Goal: Task Accomplishment & Management: Manage account settings

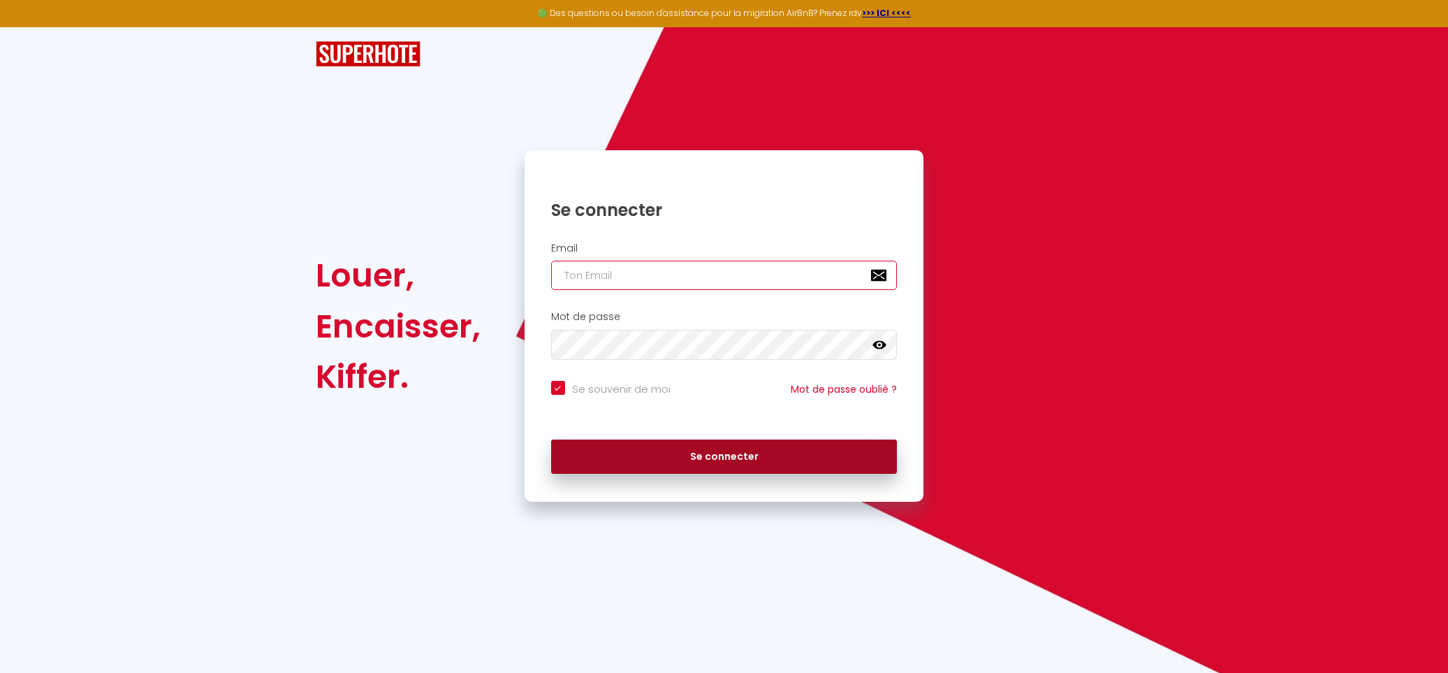
type input "[EMAIL_ADDRESS][DOMAIN_NAME]"
click at [671, 455] on button "Se connecter" at bounding box center [724, 456] width 346 height 35
checkbox input "true"
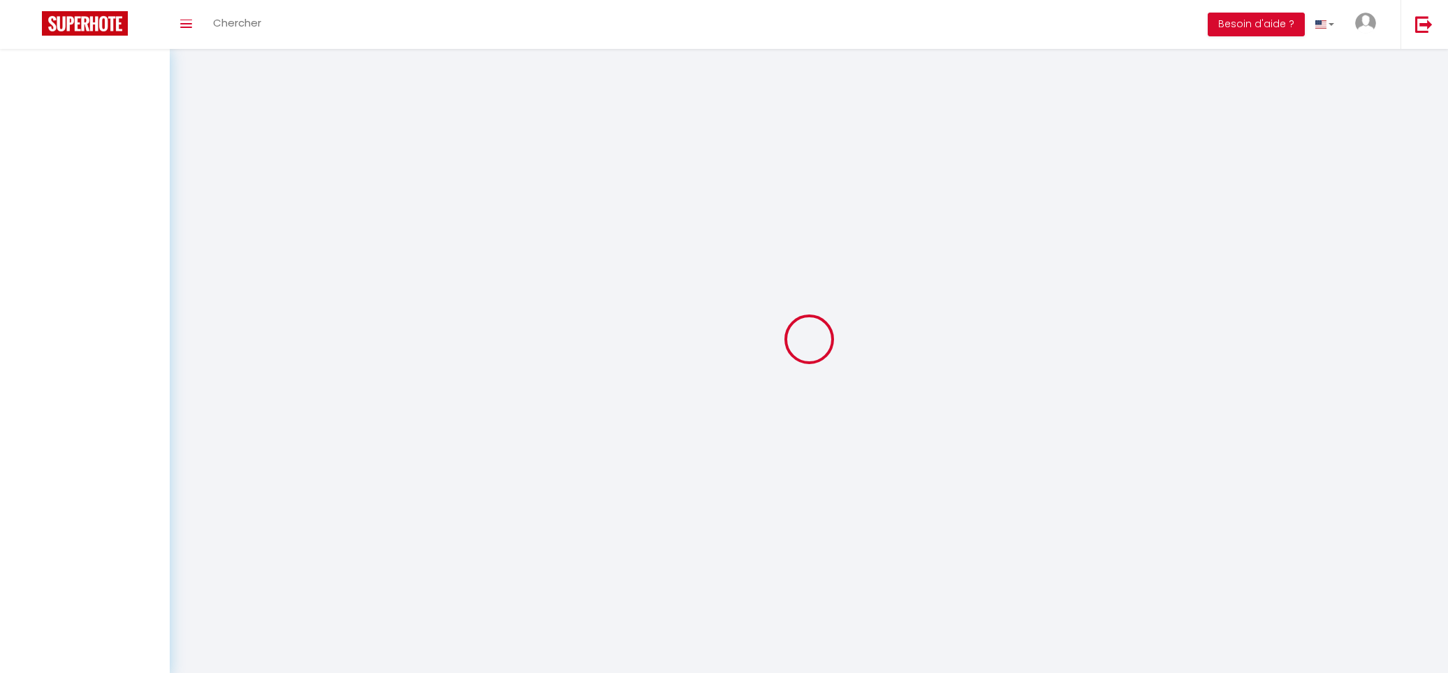
select select
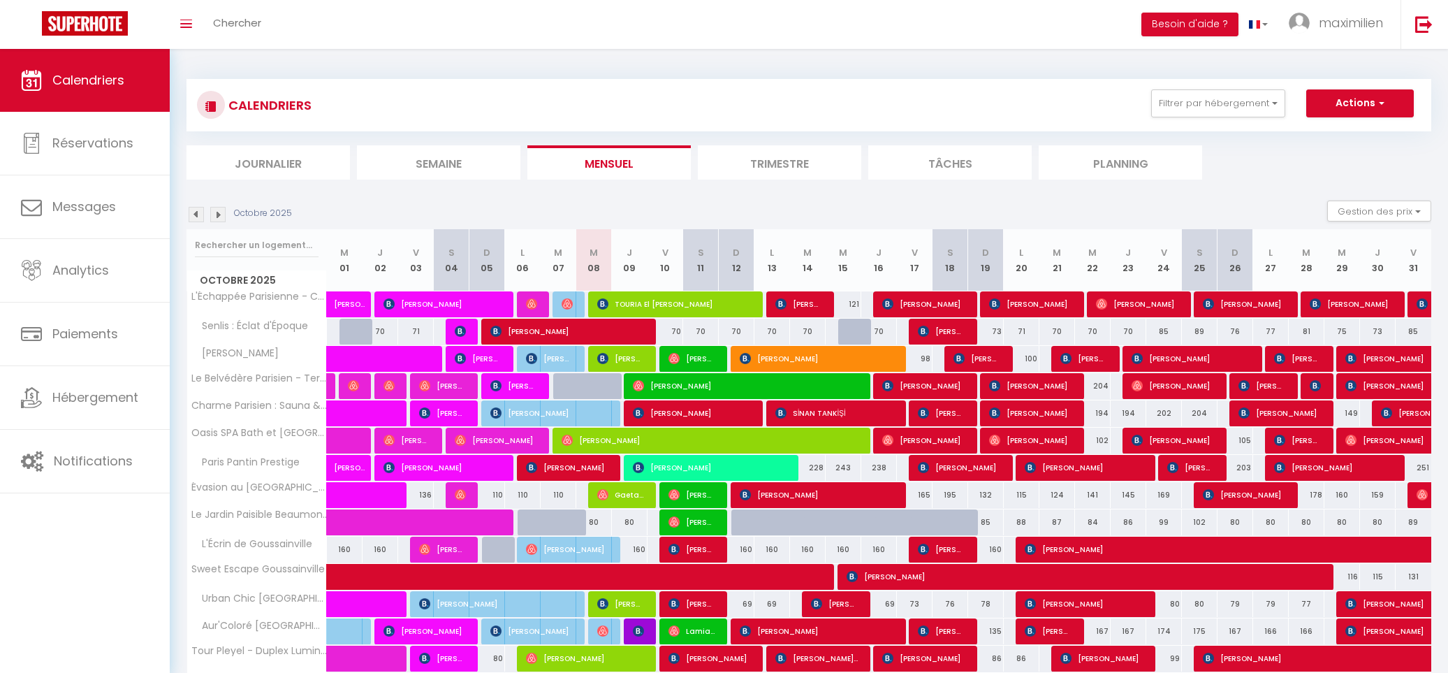
scroll to position [166, 0]
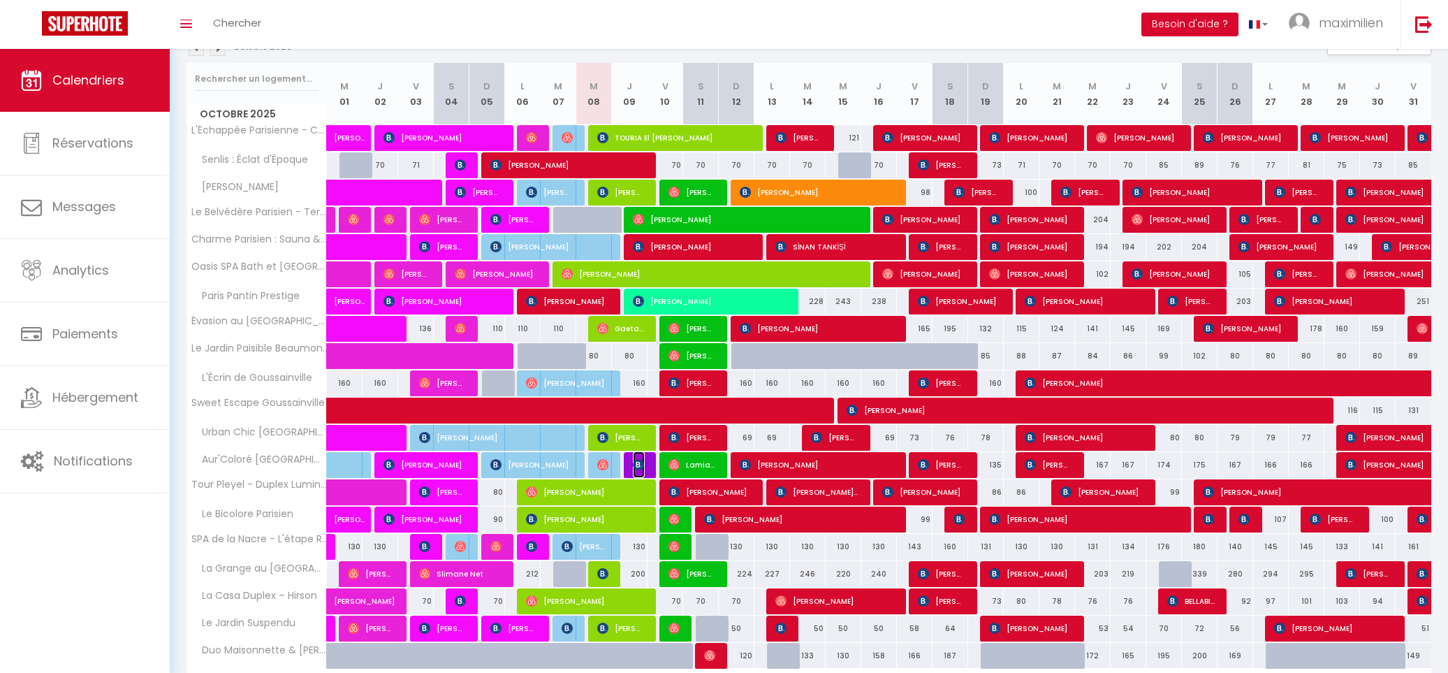
click at [641, 470] on img at bounding box center [638, 464] width 11 height 11
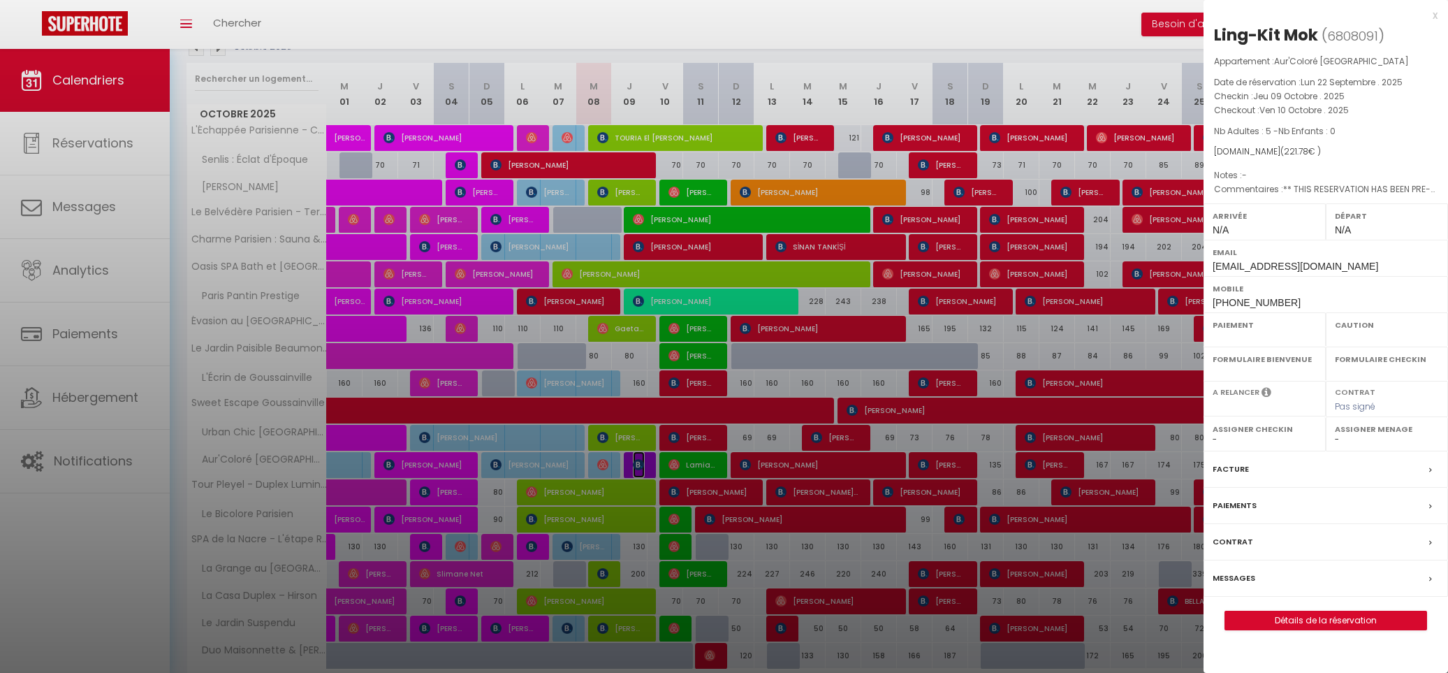
select select "OK"
select select "KO"
select select "0"
select select "1"
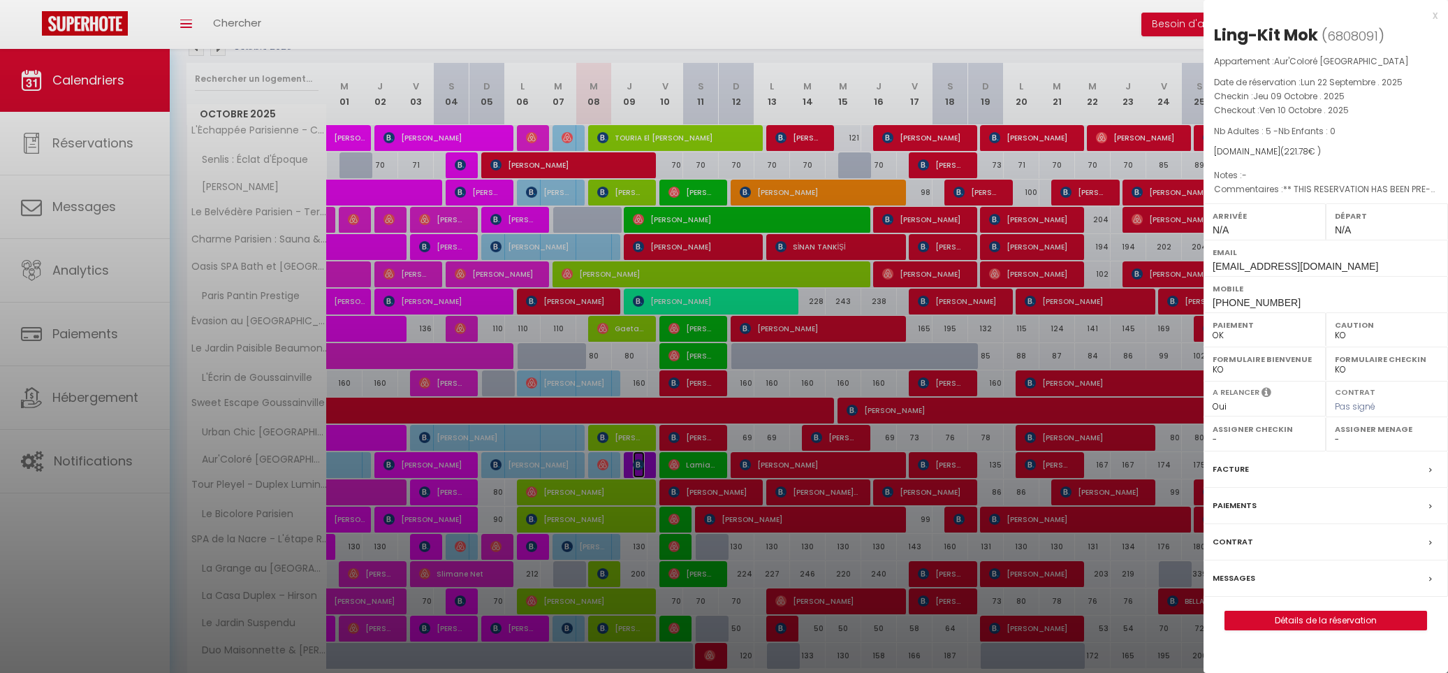
select select
click at [1238, 584] on label "Messages" at bounding box center [1234, 578] width 43 height 15
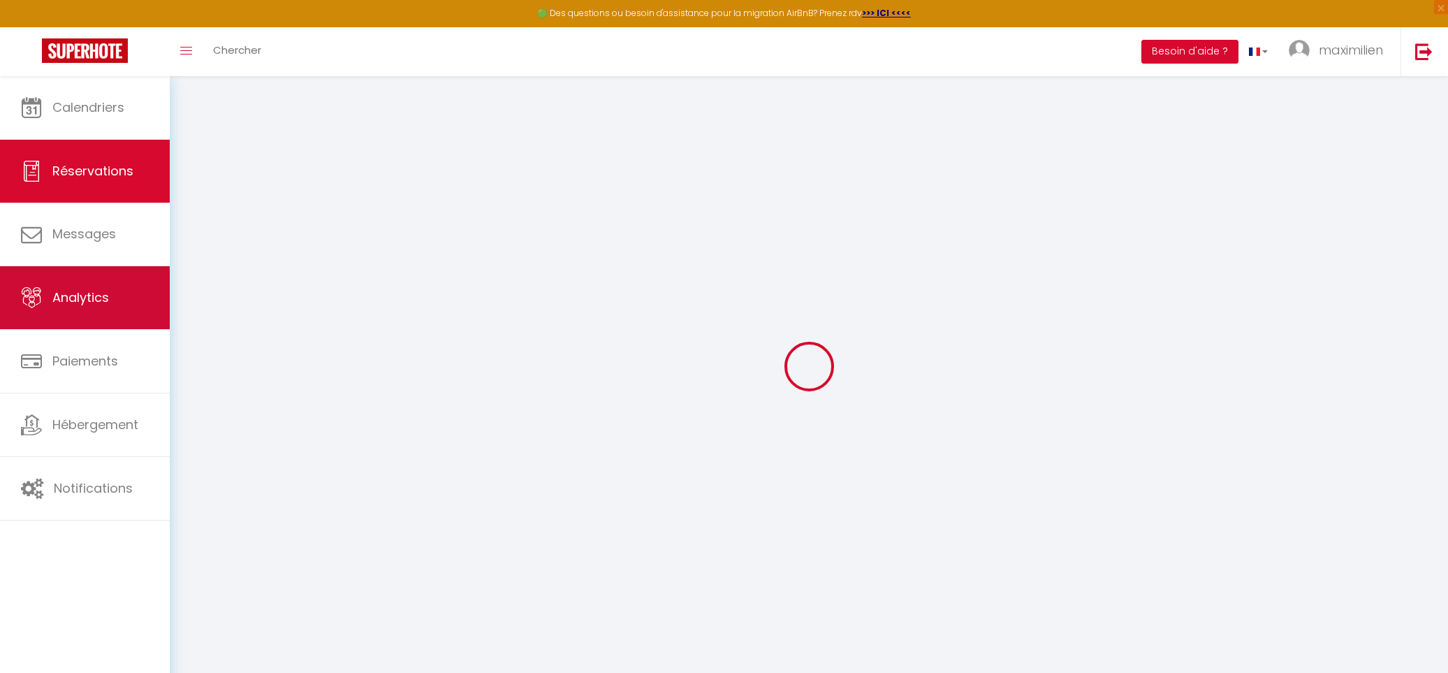
select select
checkbox input "false"
select select
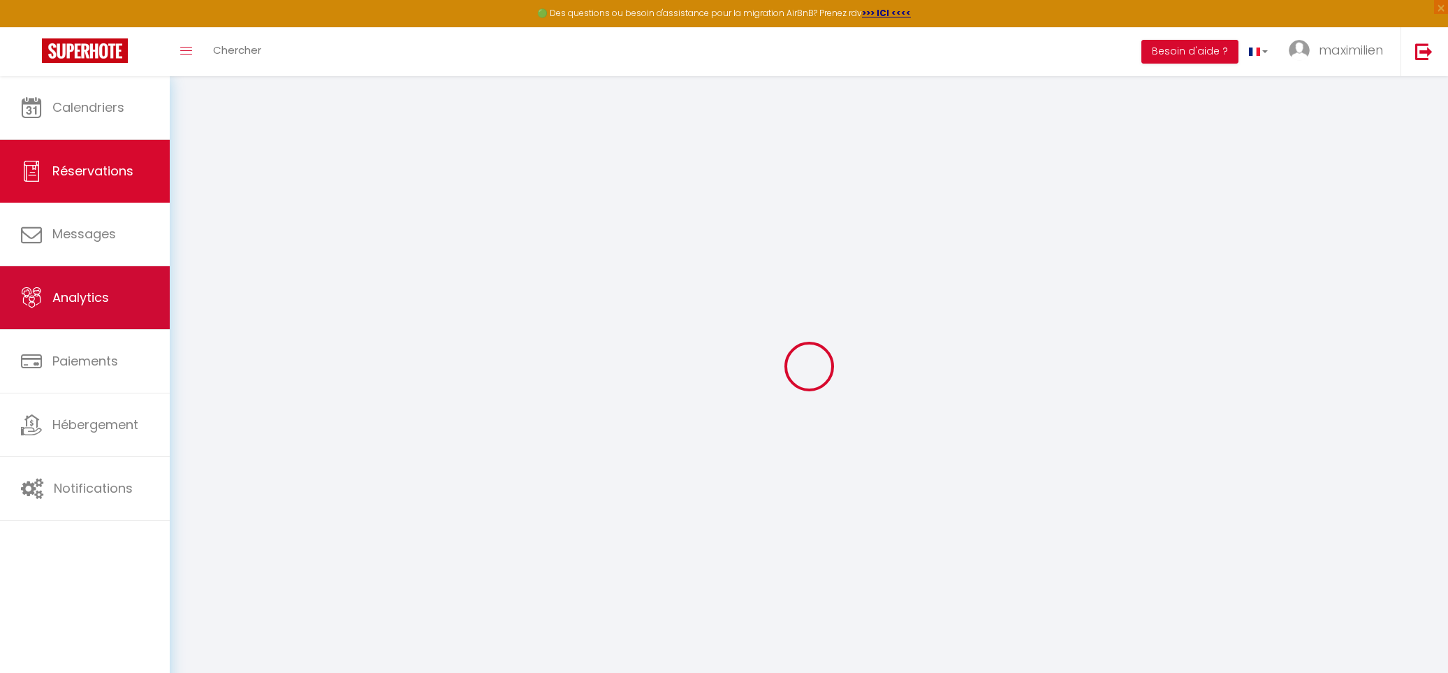
checkbox input "false"
type textarea "** THIS RESERVATION HAS BEEN PRE-PAID ** BOOKING NOTE : Payment charge is EUR 3…"
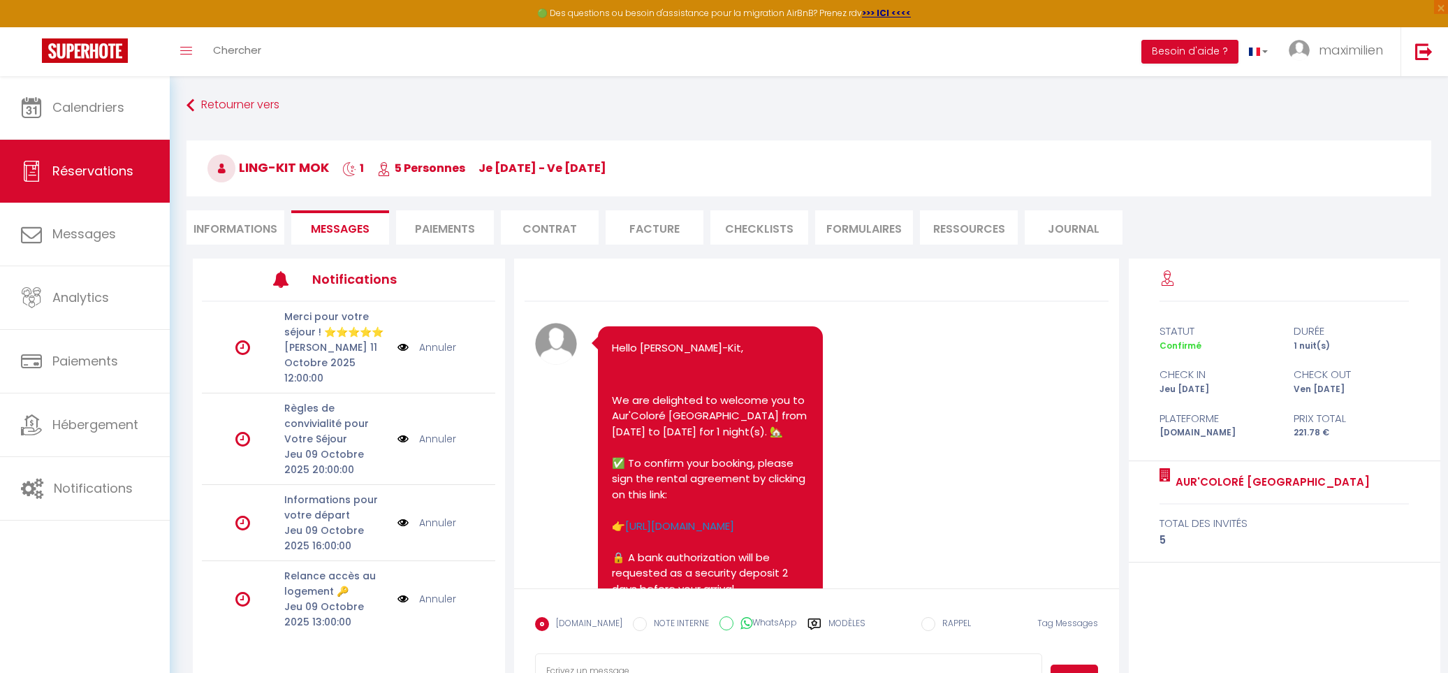
scroll to position [2413, 0]
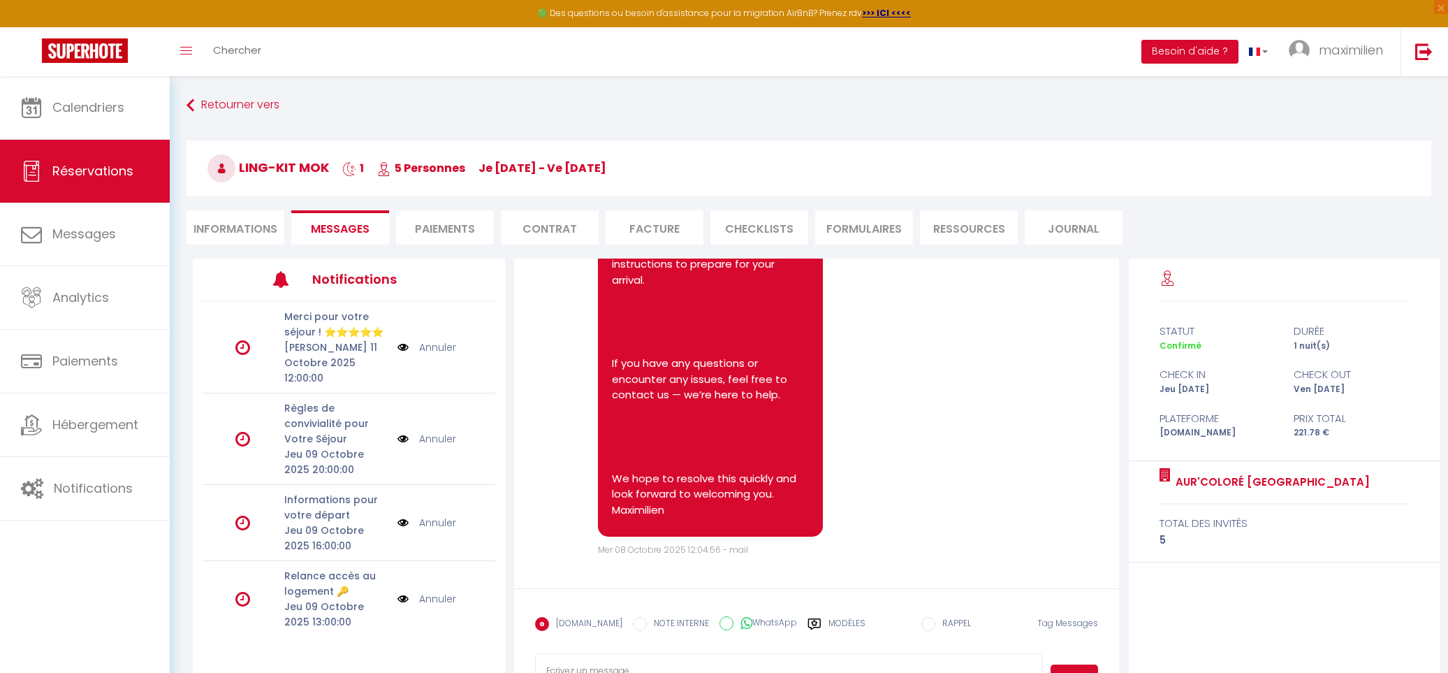
click at [342, 224] on span "Messages" at bounding box center [340, 229] width 59 height 16
click at [835, 629] on label "Modèles" at bounding box center [846, 629] width 37 height 24
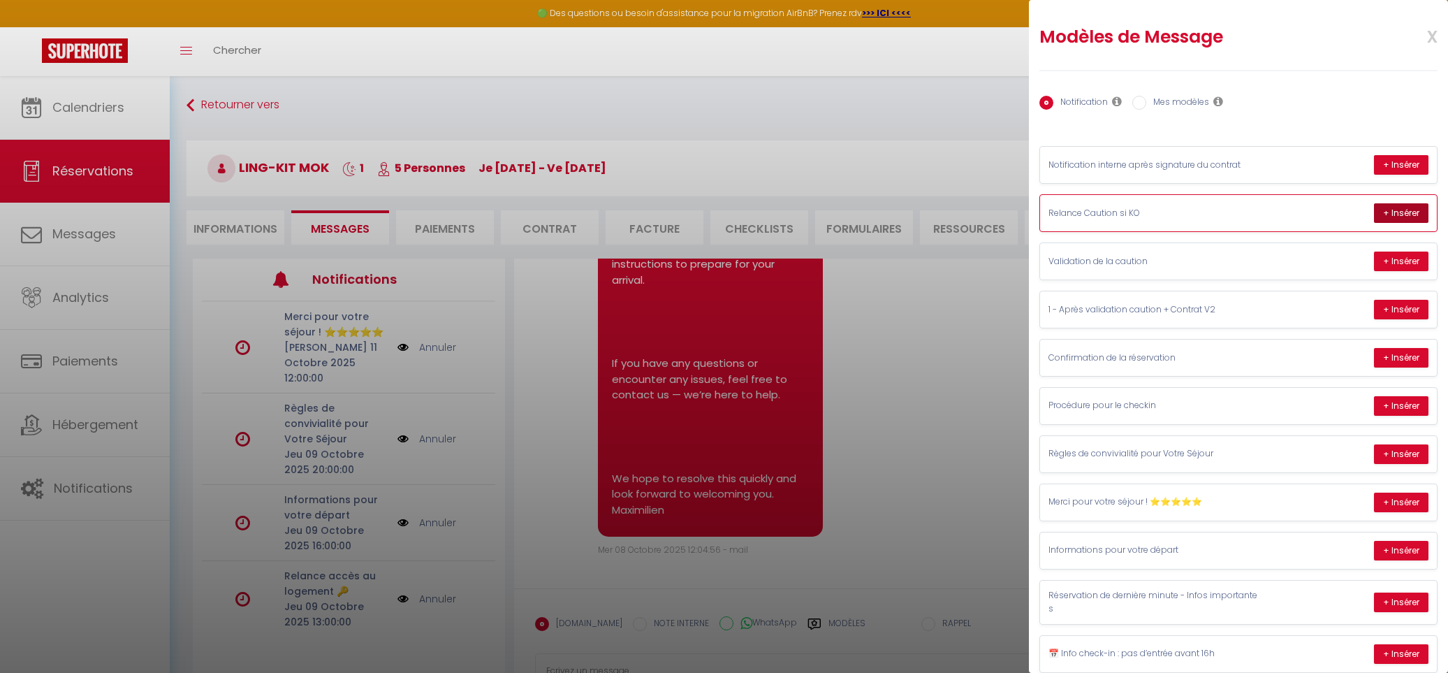
click at [1414, 216] on button "+ Insérer" at bounding box center [1401, 213] width 54 height 20
type textarea "Hello [PERSON_NAME]-Kit, ⚠️ Important notice: We have not yet received confirma…"
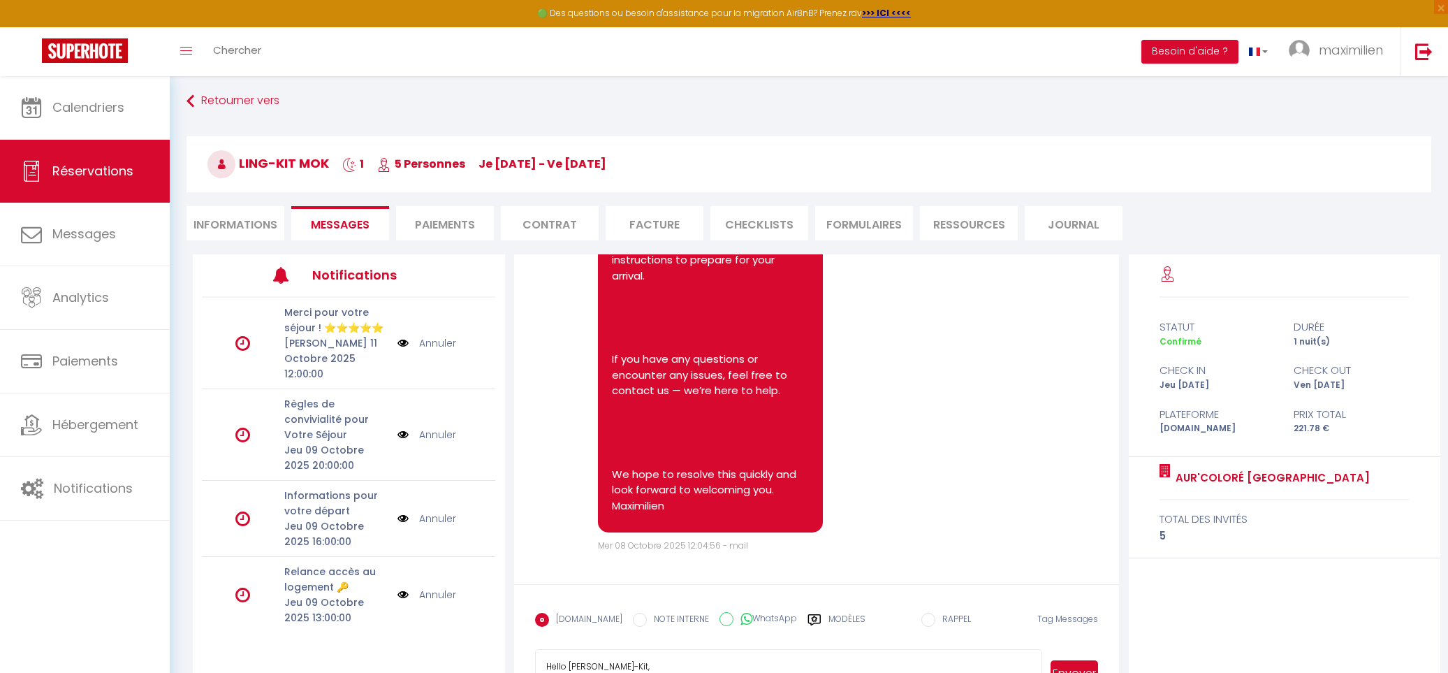
click at [1071, 664] on button "Envoyer" at bounding box center [1075, 673] width 48 height 27
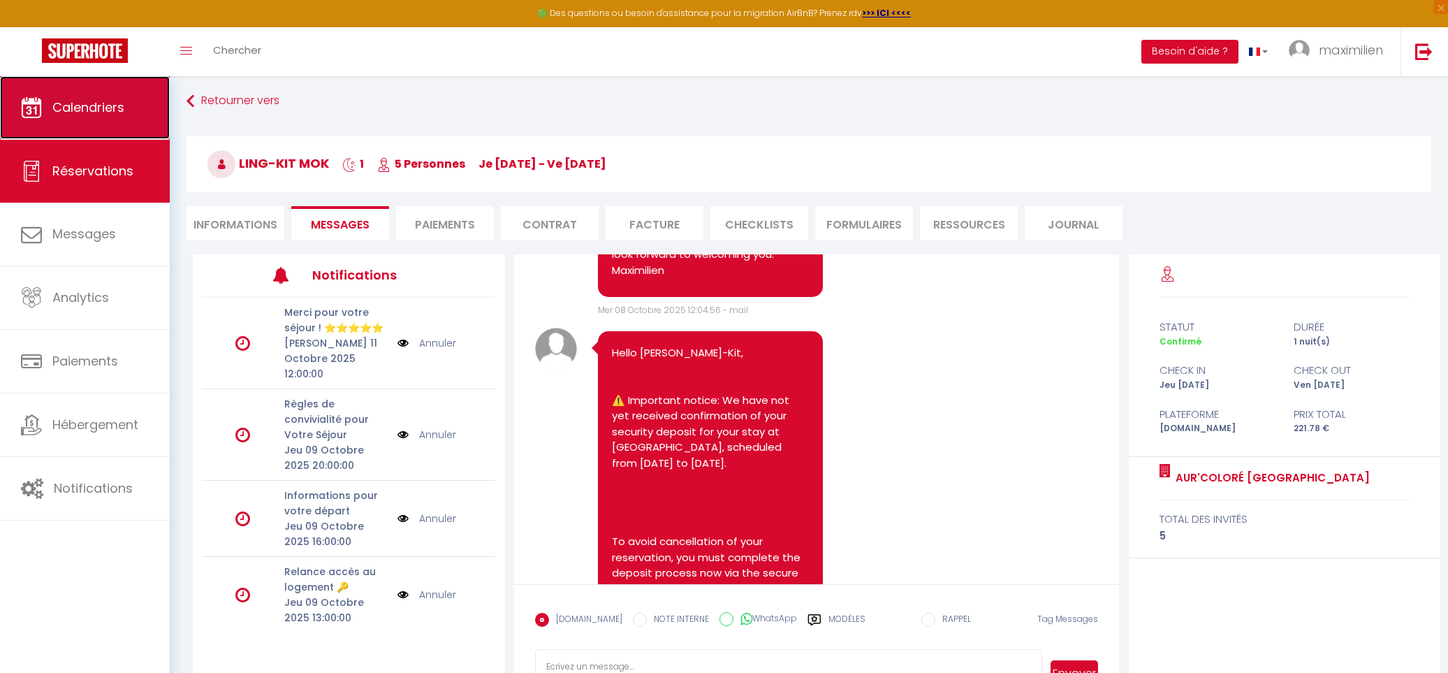
click at [98, 96] on link "Calendriers" at bounding box center [85, 107] width 170 height 63
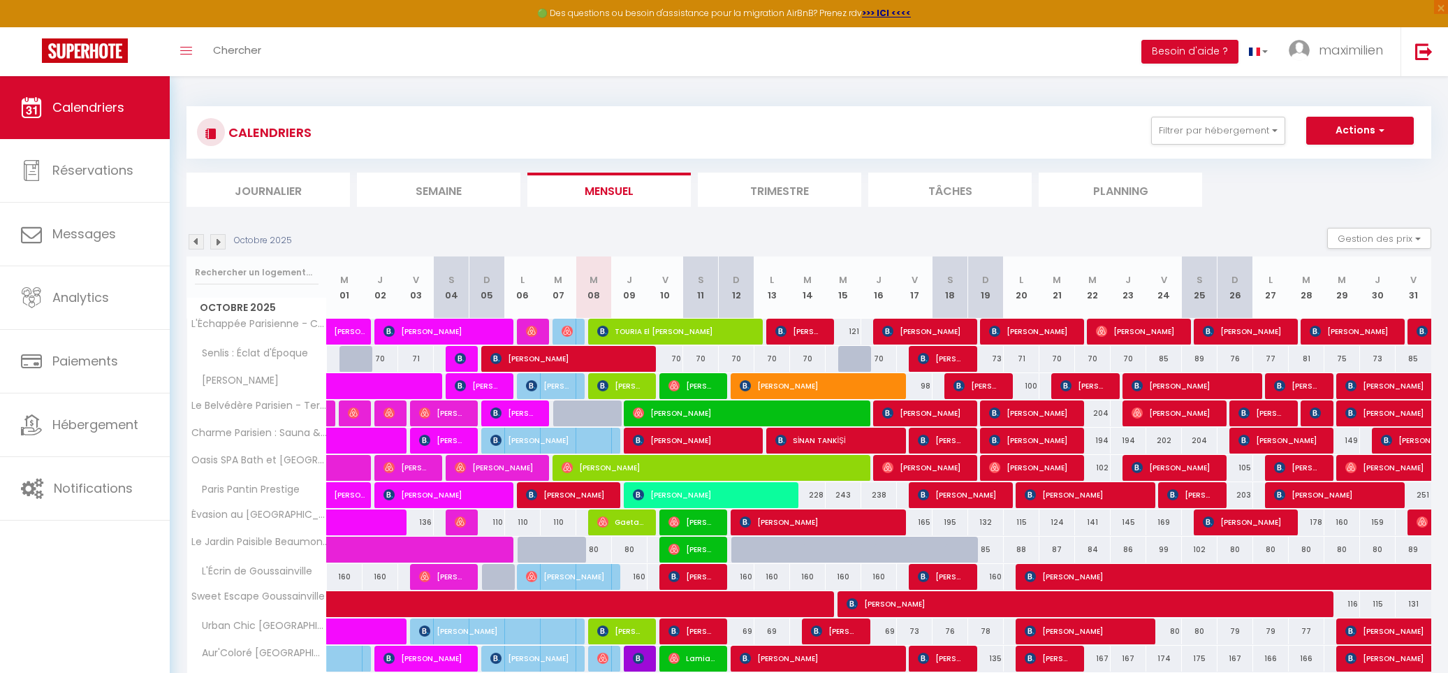
click at [220, 241] on img at bounding box center [217, 241] width 15 height 15
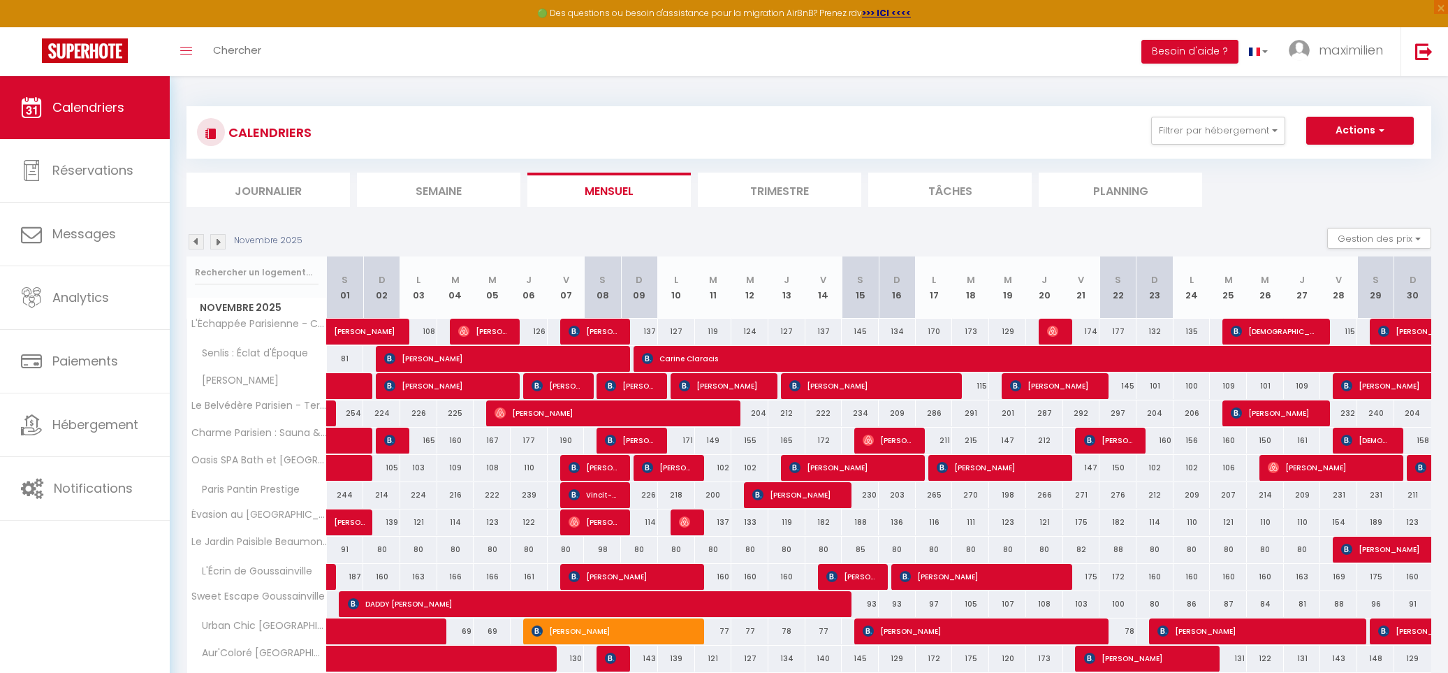
click at [197, 240] on img at bounding box center [196, 241] width 15 height 15
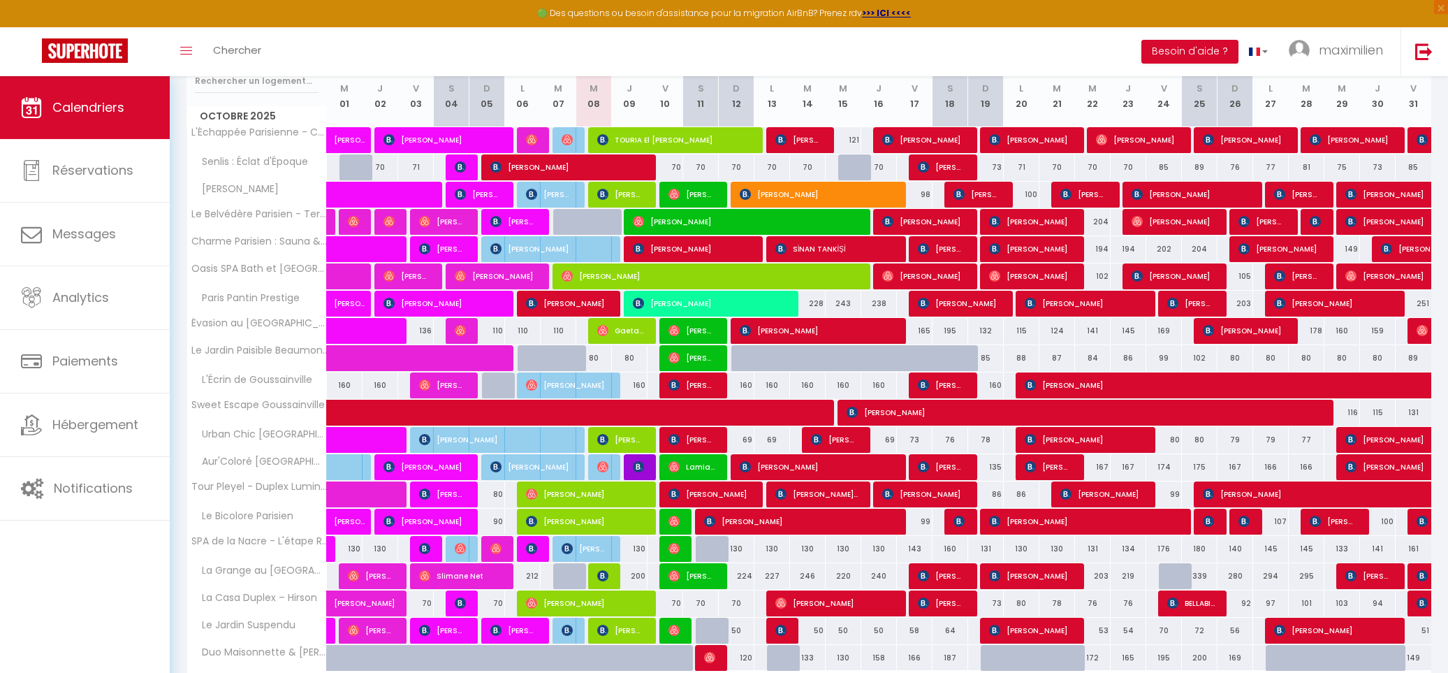
scroll to position [143, 0]
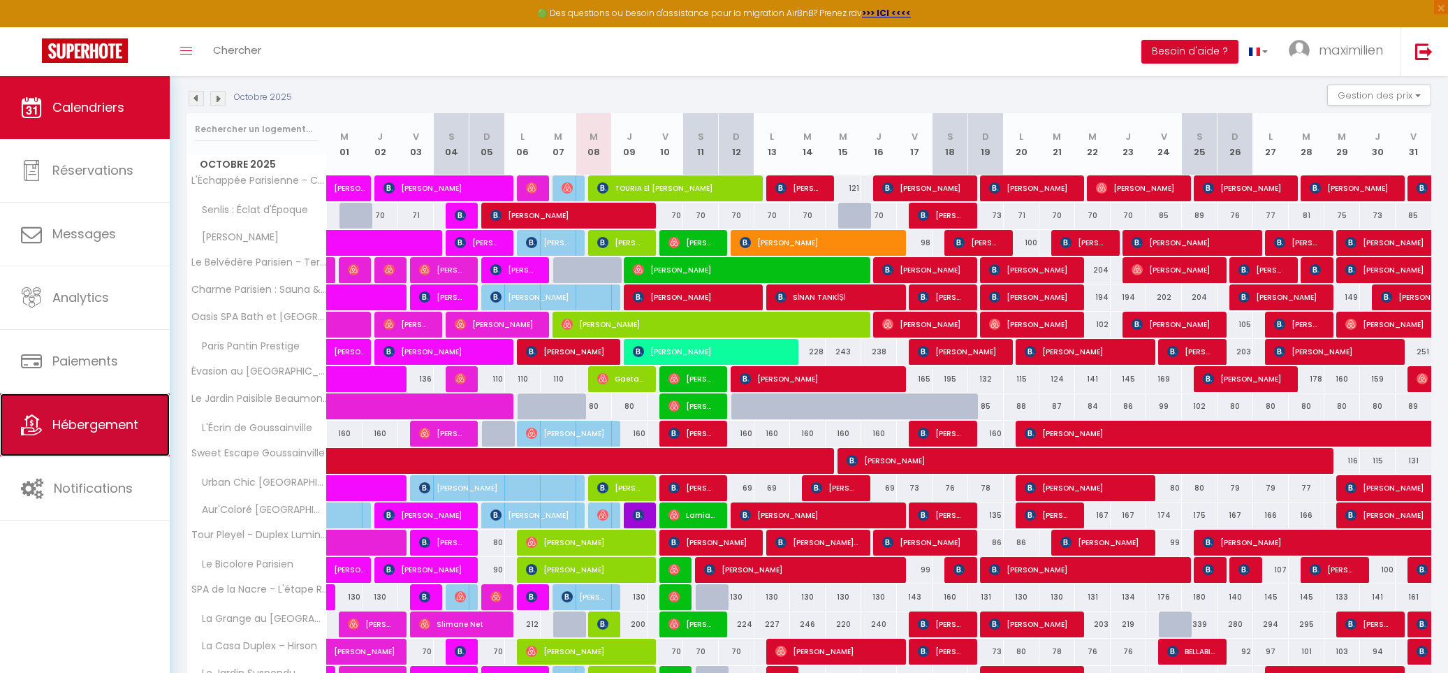
click at [102, 431] on span "Hébergement" at bounding box center [95, 424] width 86 height 17
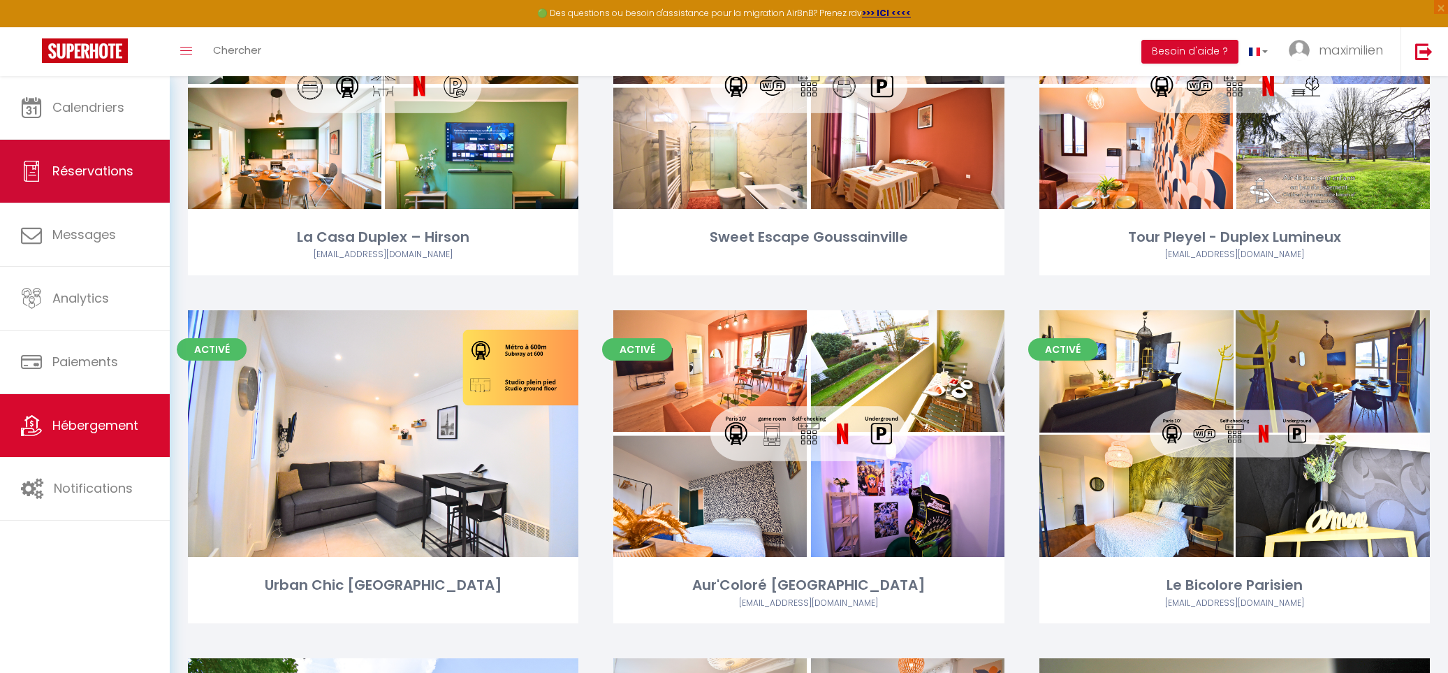
scroll to position [1959, 0]
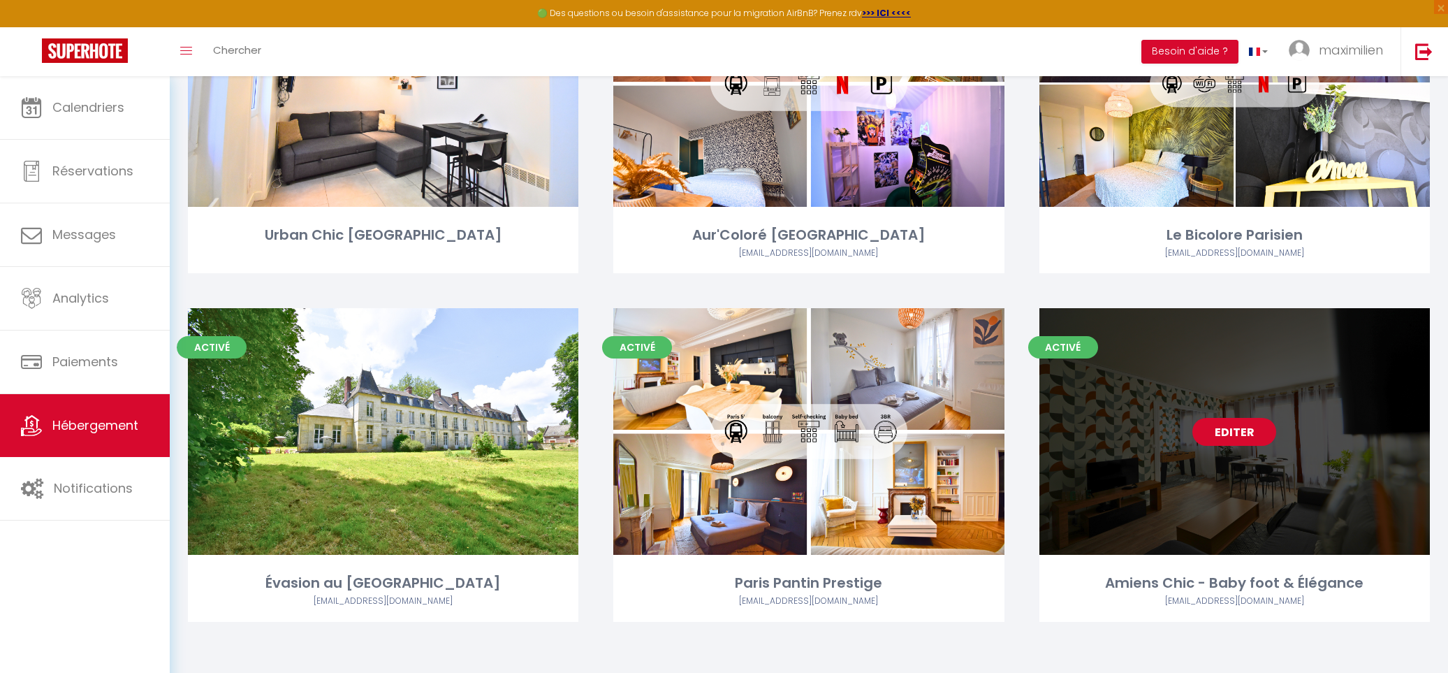
click at [1253, 438] on link "Editer" at bounding box center [1234, 432] width 84 height 28
select select "3"
select select "2"
select select "1"
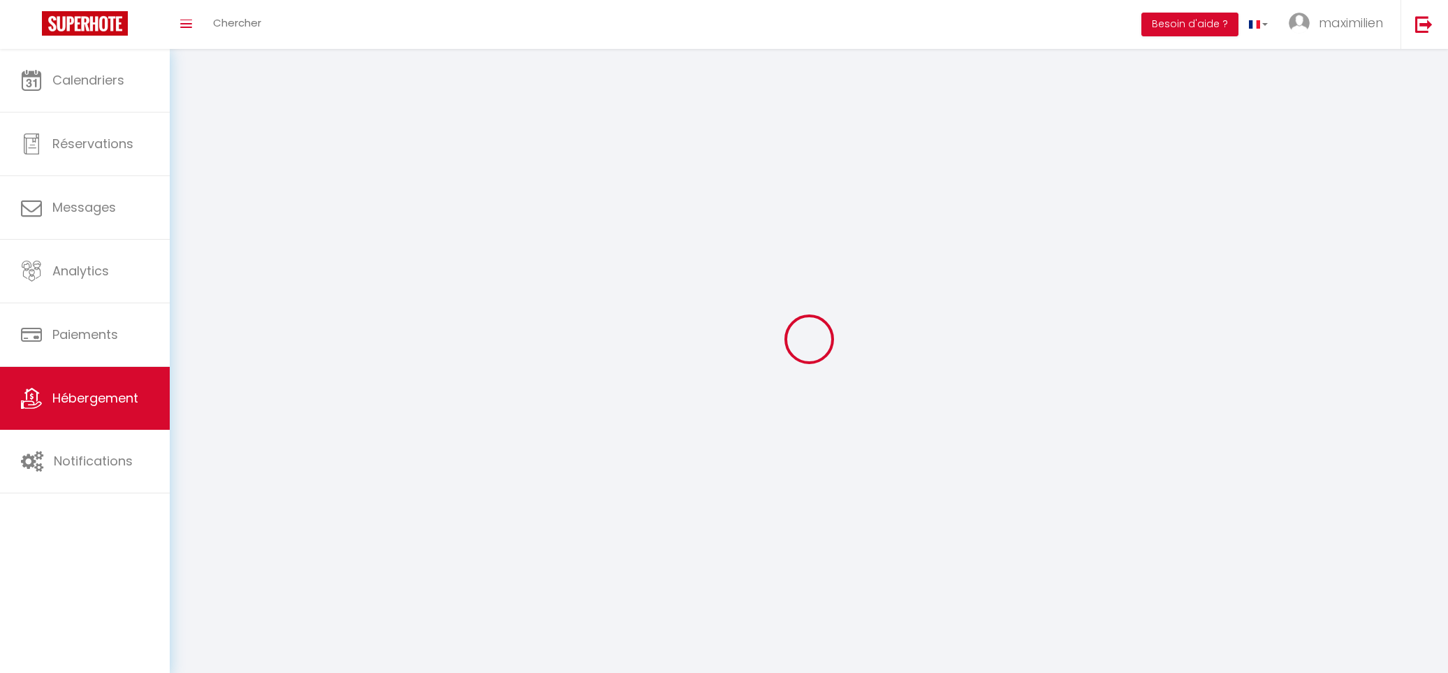
select select
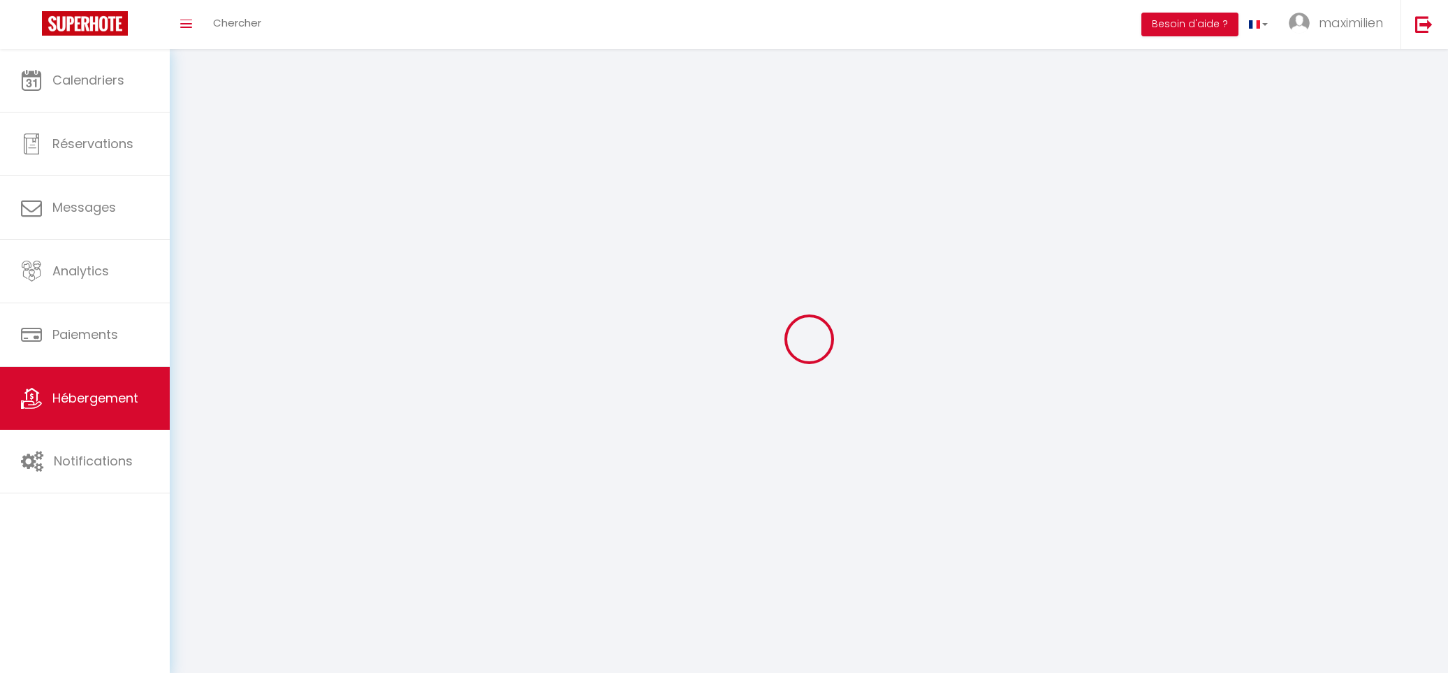
checkbox input "false"
select select
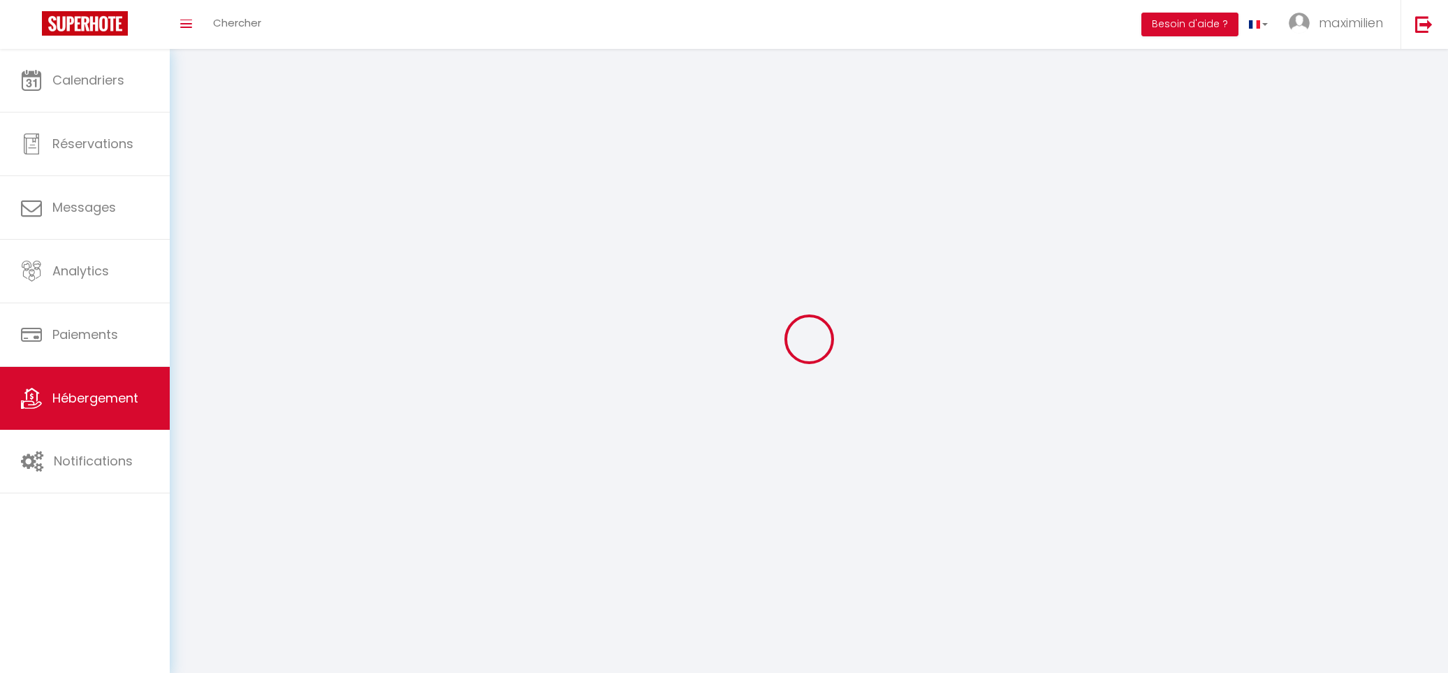
select select
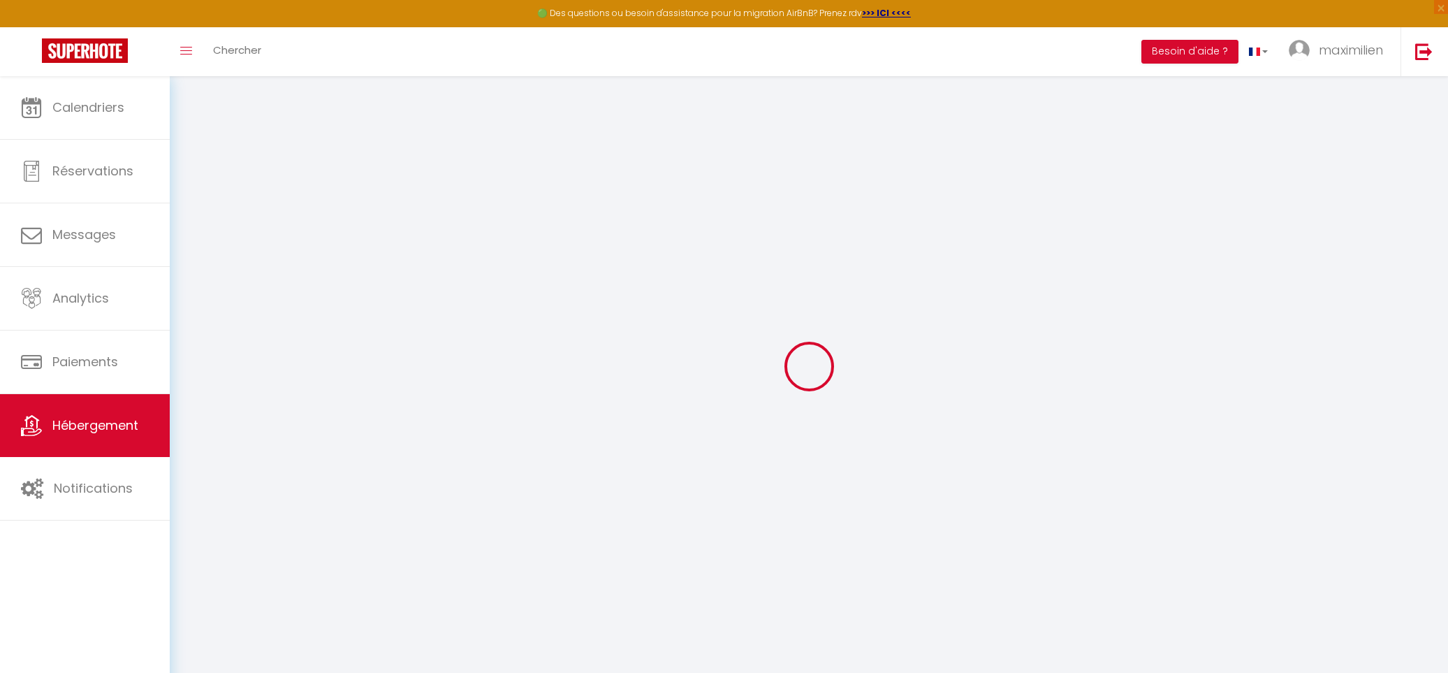
checkbox input "false"
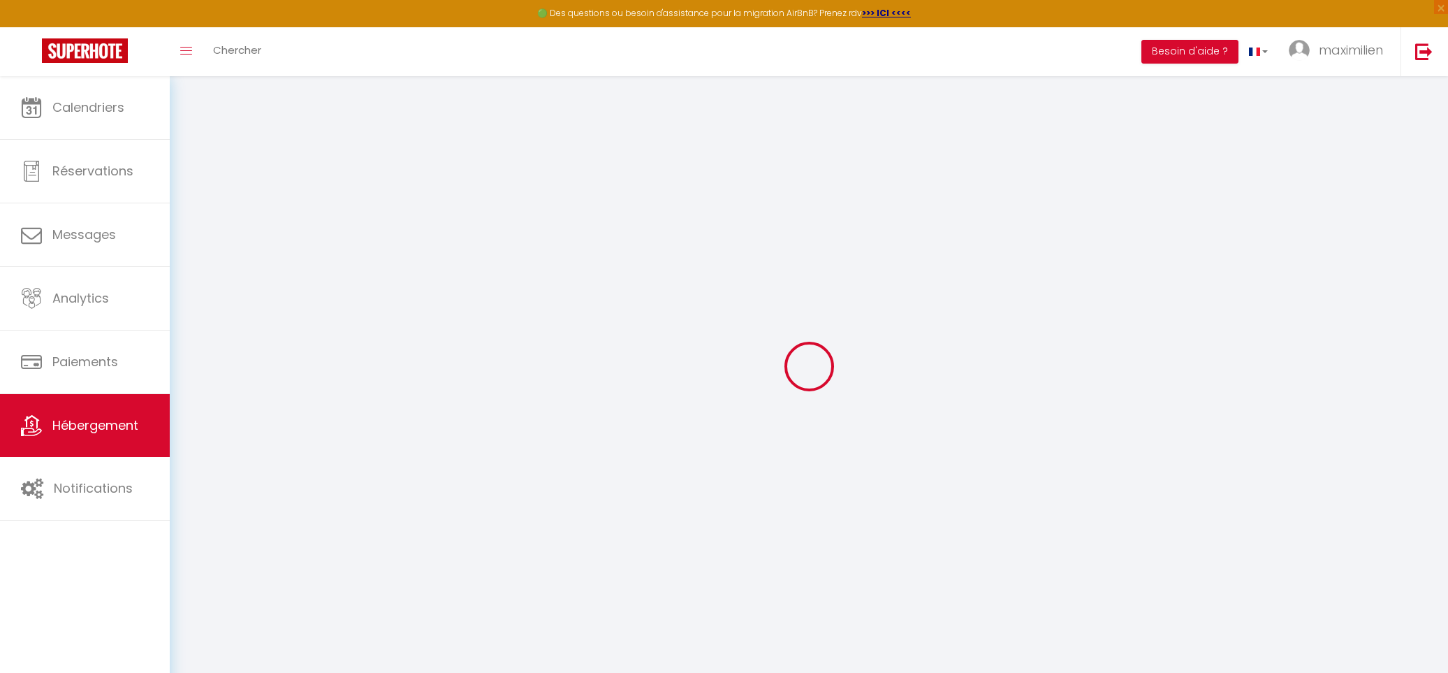
checkbox input "false"
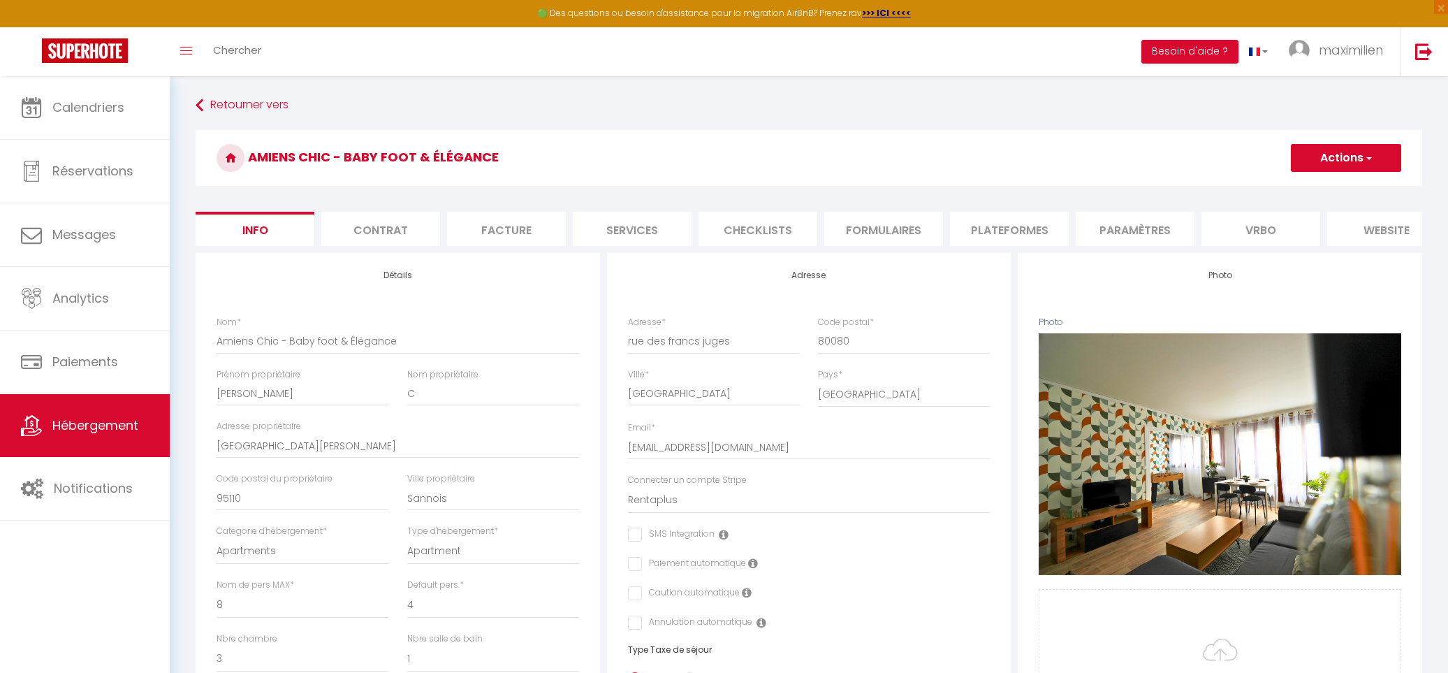
click at [1347, 161] on button "Actions" at bounding box center [1346, 158] width 110 height 28
click at [1301, 184] on input "Enregistrer" at bounding box center [1291, 189] width 52 height 14
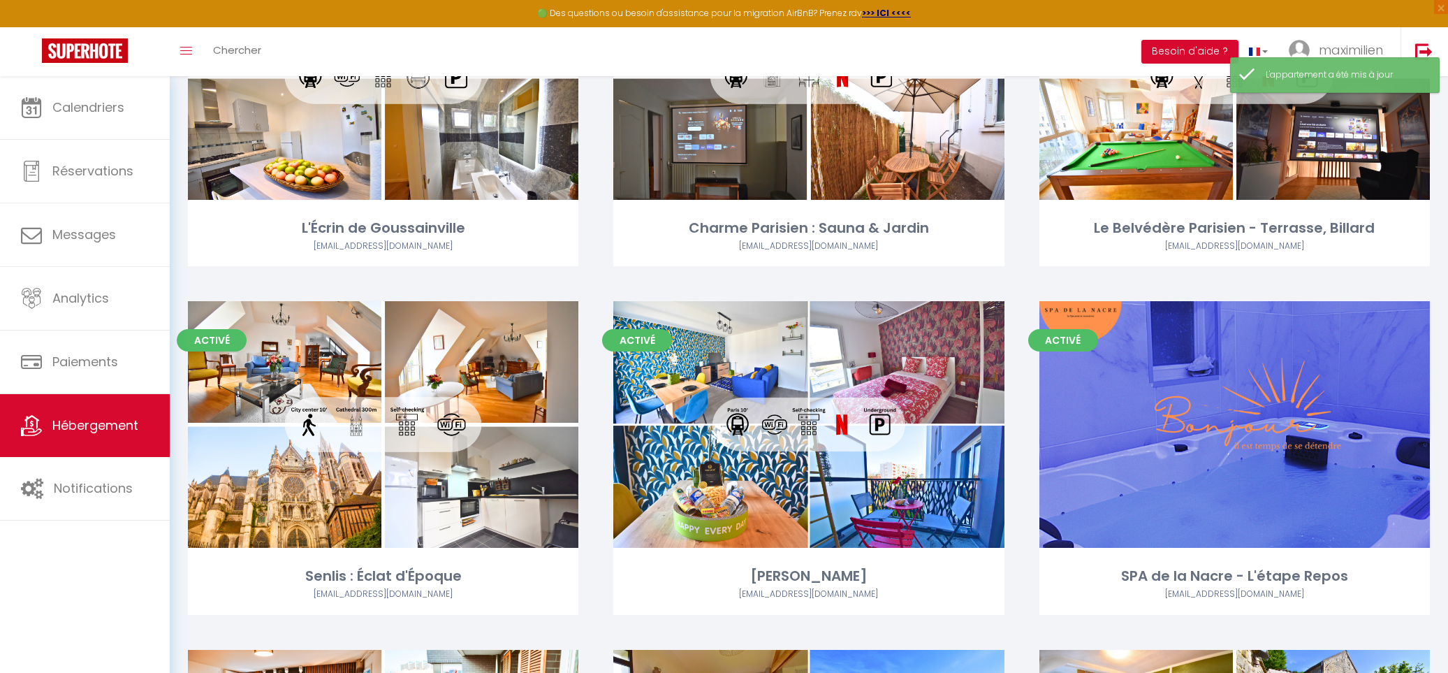
scroll to position [1959, 0]
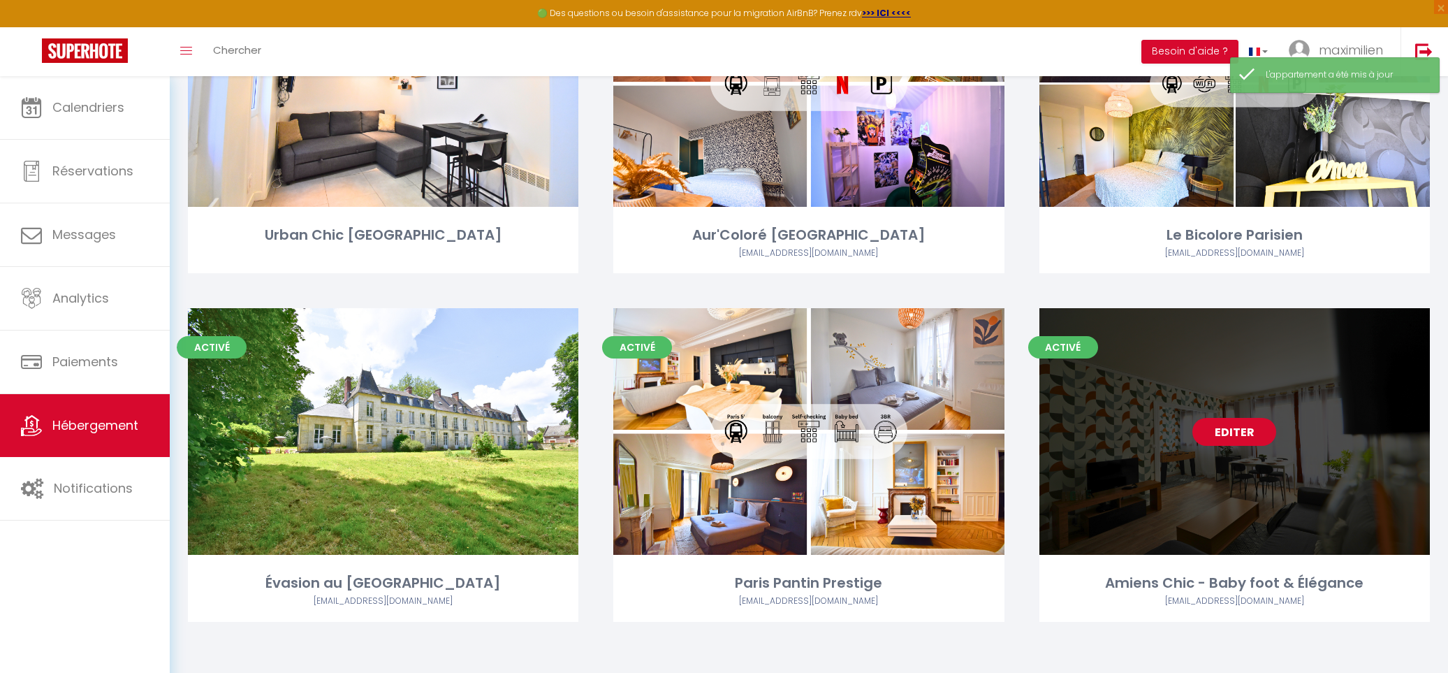
click at [1233, 426] on link "Editer" at bounding box center [1234, 432] width 84 height 28
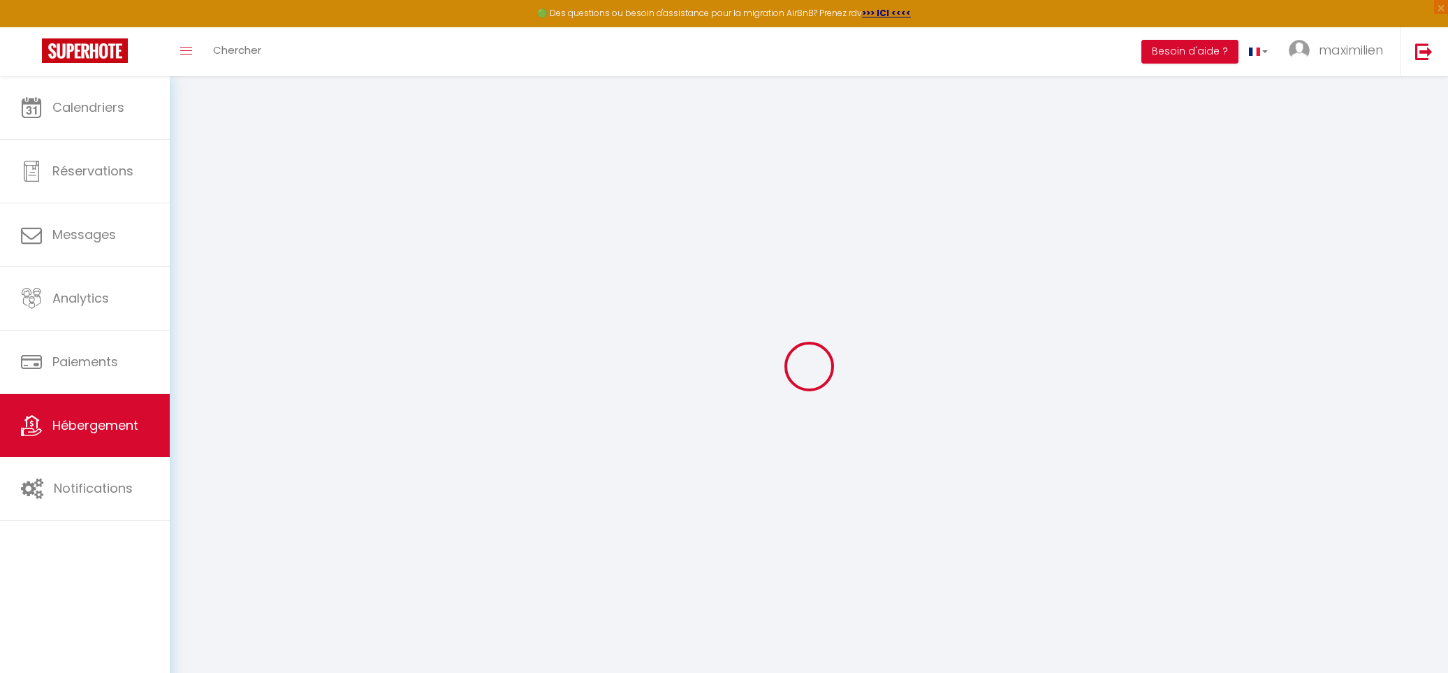
select select
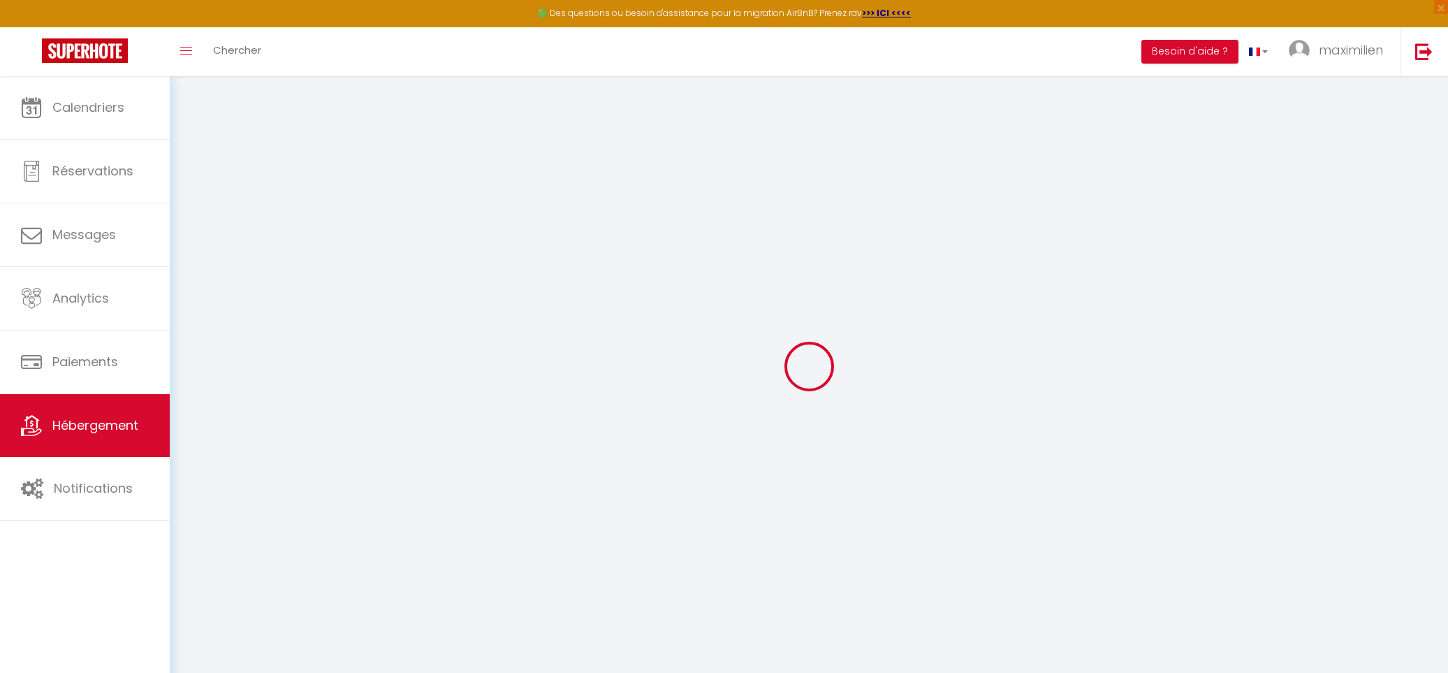
checkbox input "false"
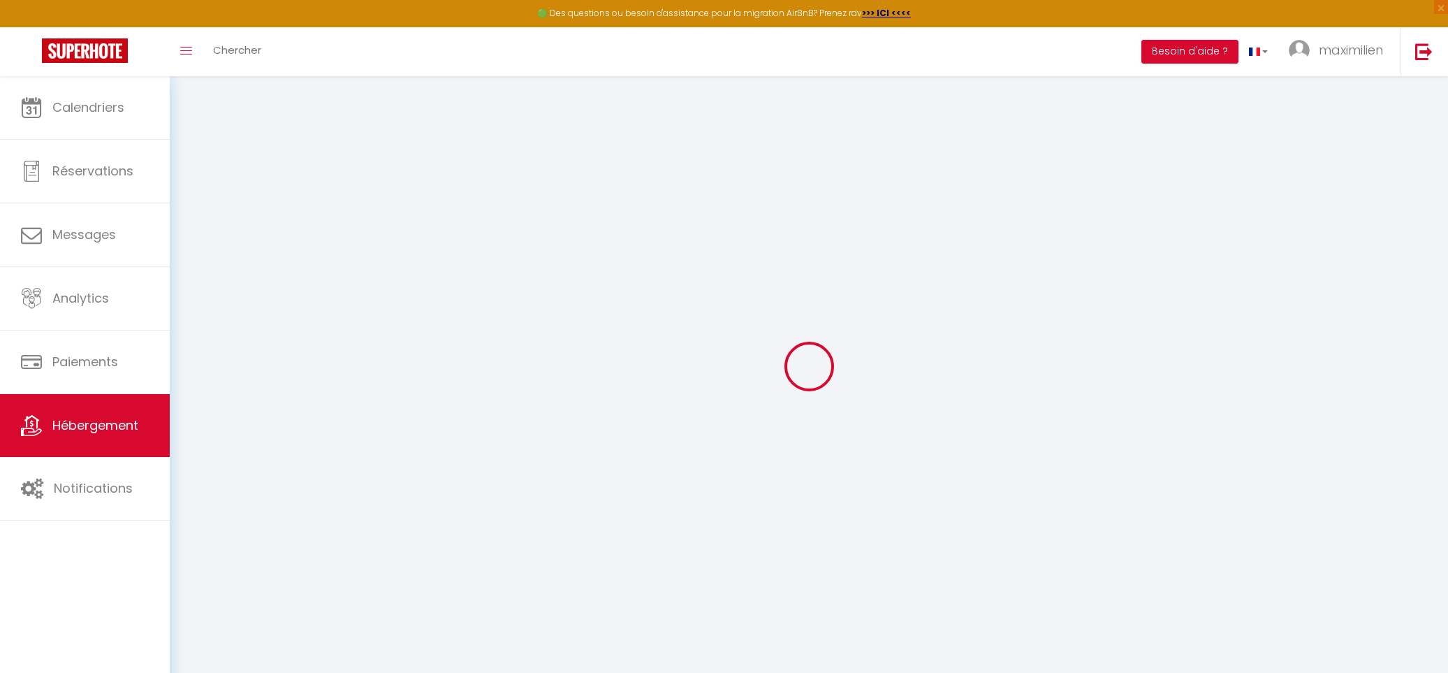
checkbox input "false"
select select "17:00"
select select "00:00"
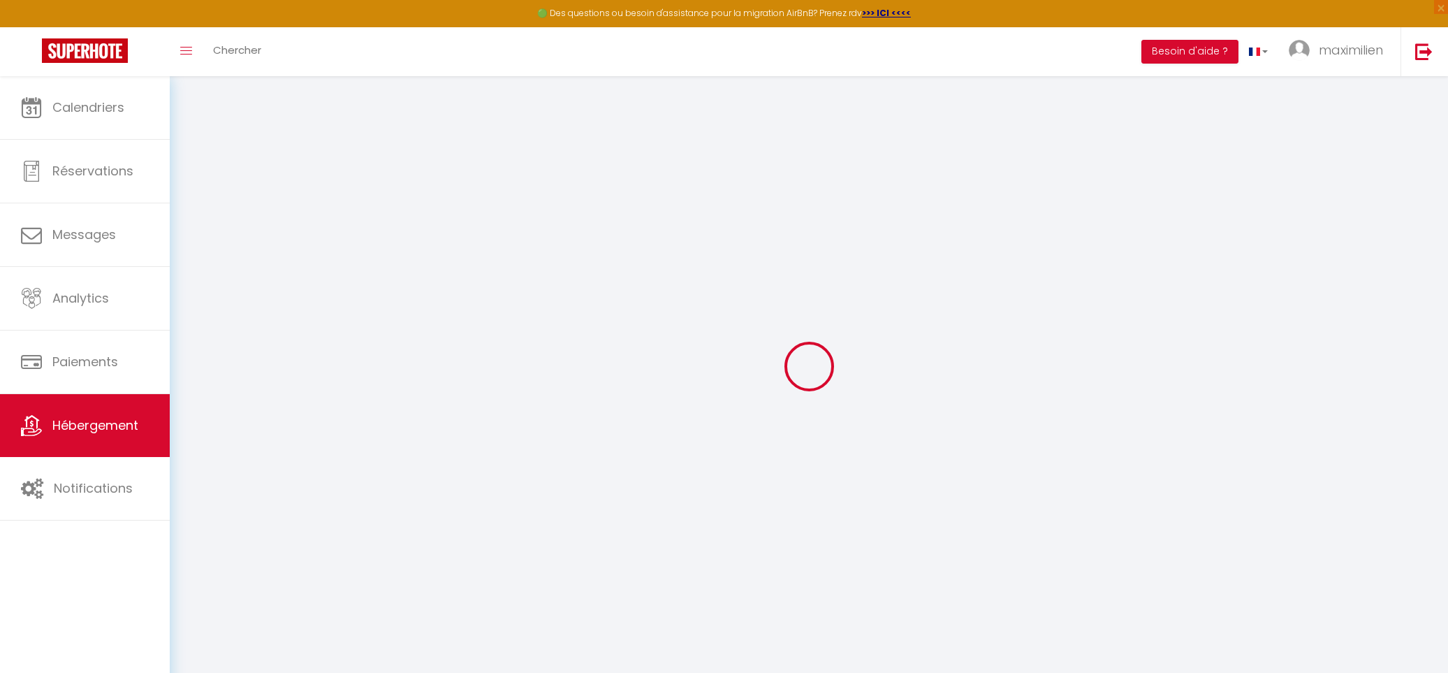
select select "11:00"
select select "30"
select select "120"
checkbox input "false"
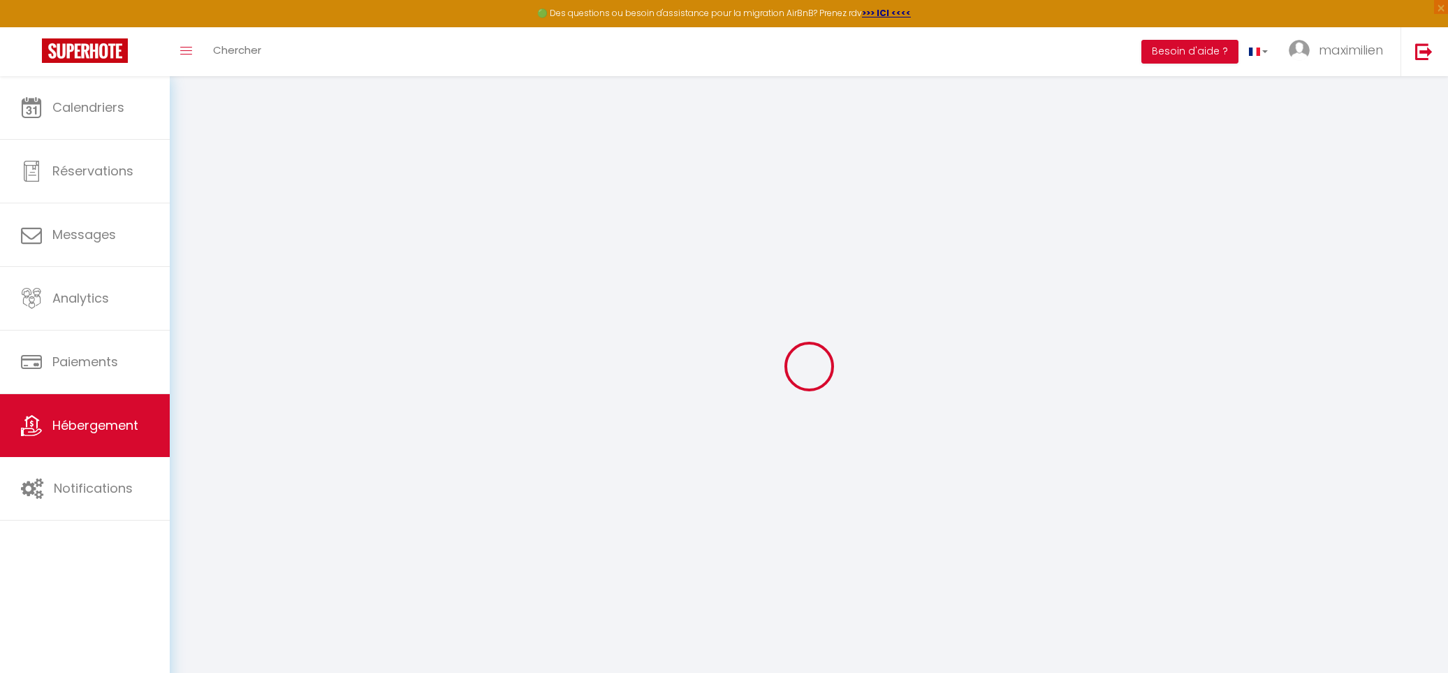
checkbox input "false"
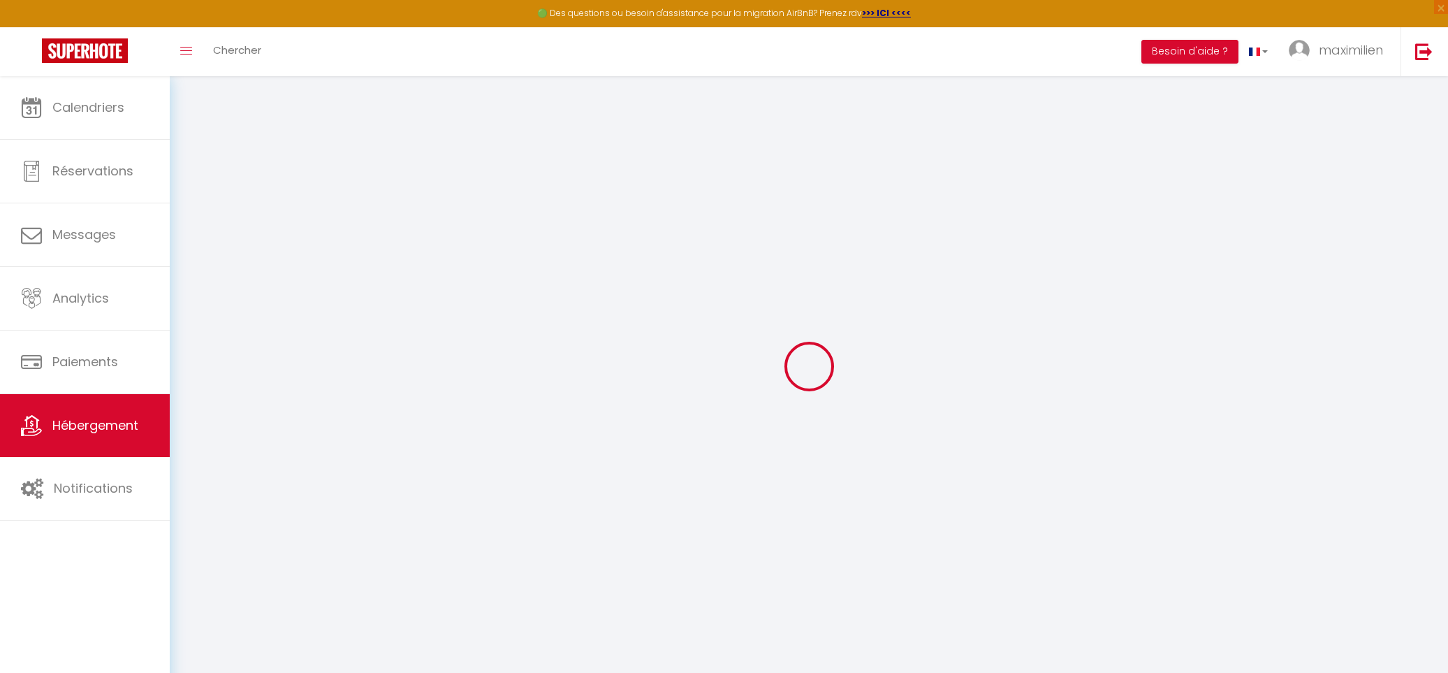
checkbox input "false"
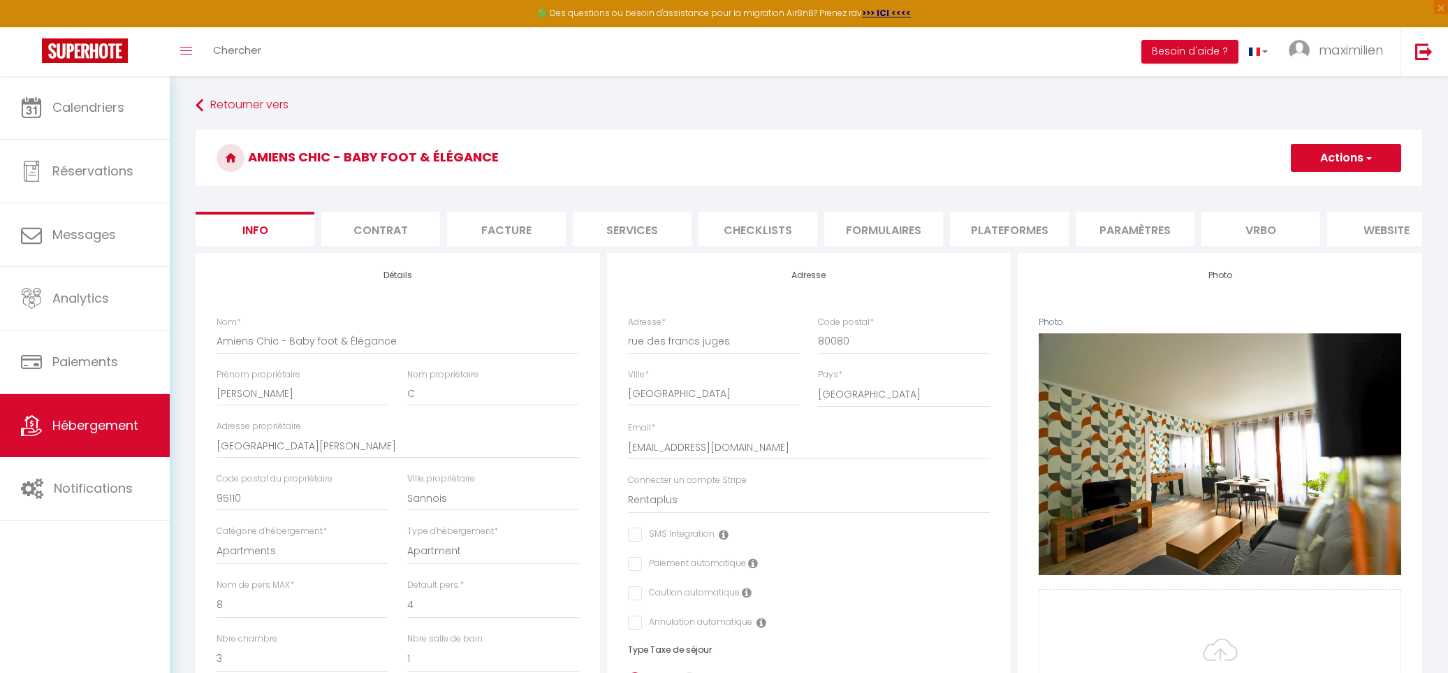
click at [901, 233] on li "Formulaires" at bounding box center [883, 229] width 119 height 34
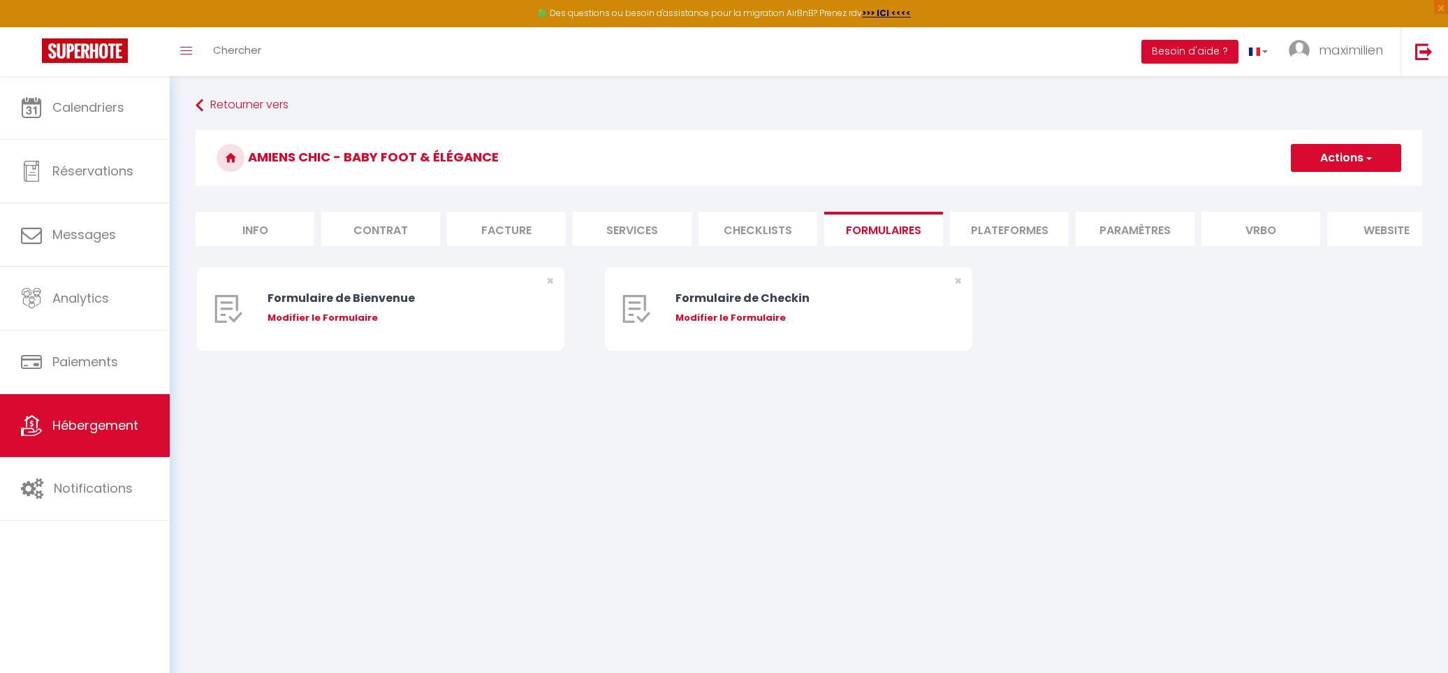
checkbox input "false"
click at [1038, 228] on li "Plateformes" at bounding box center [1009, 229] width 119 height 34
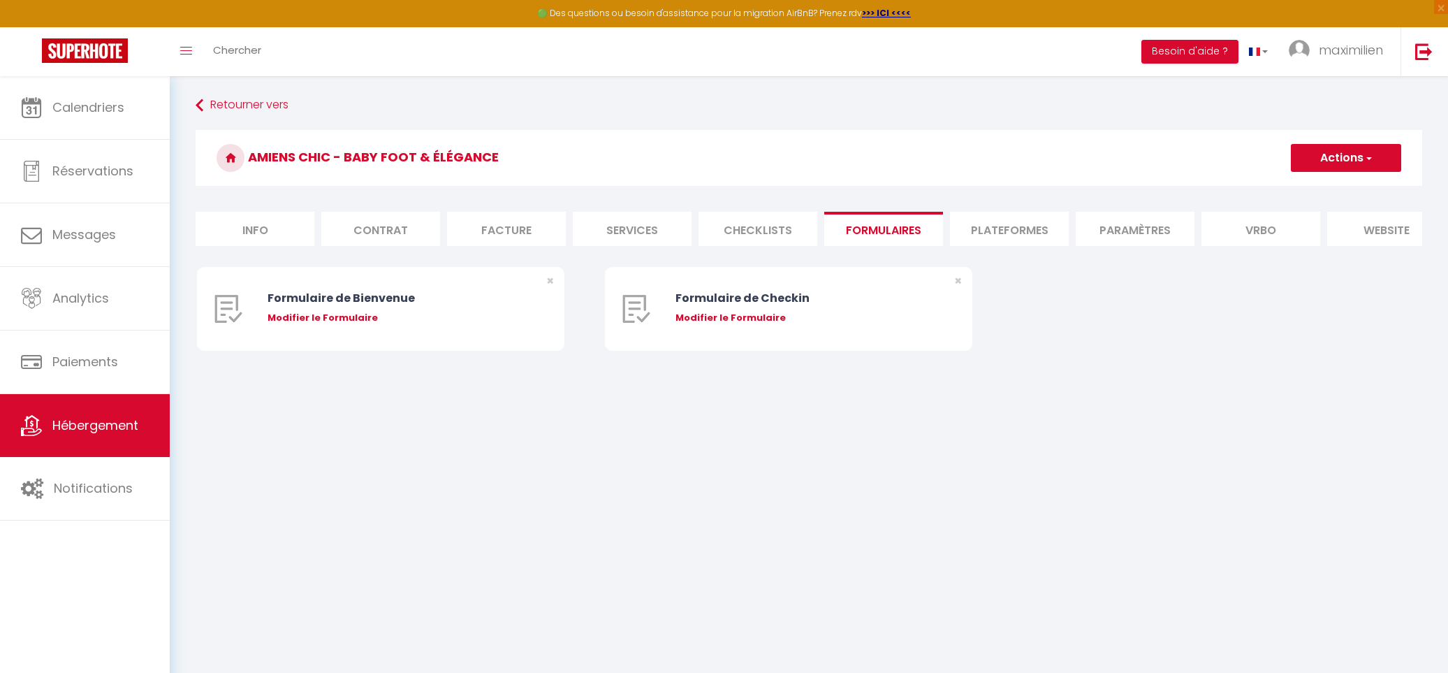
checkbox input "false"
select select
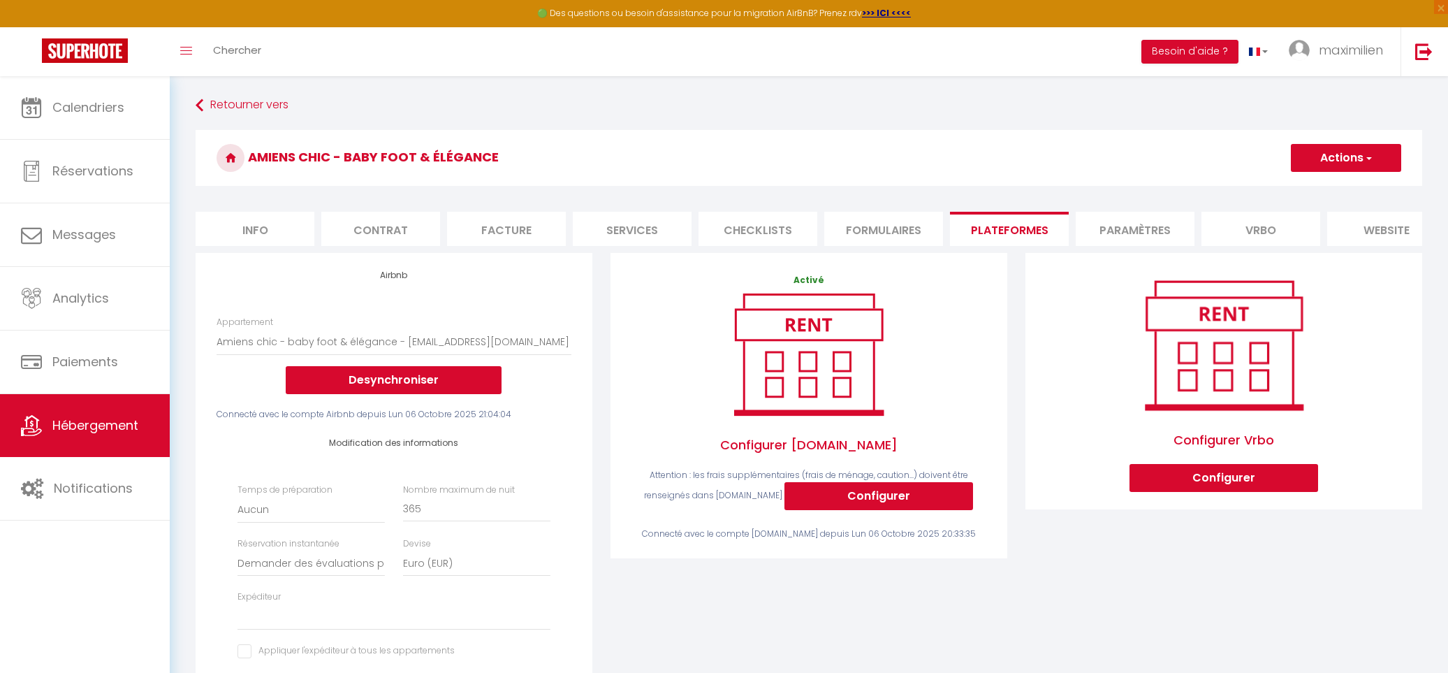
click at [516, 219] on li "Facture" at bounding box center [506, 229] width 119 height 34
checkbox input "false"
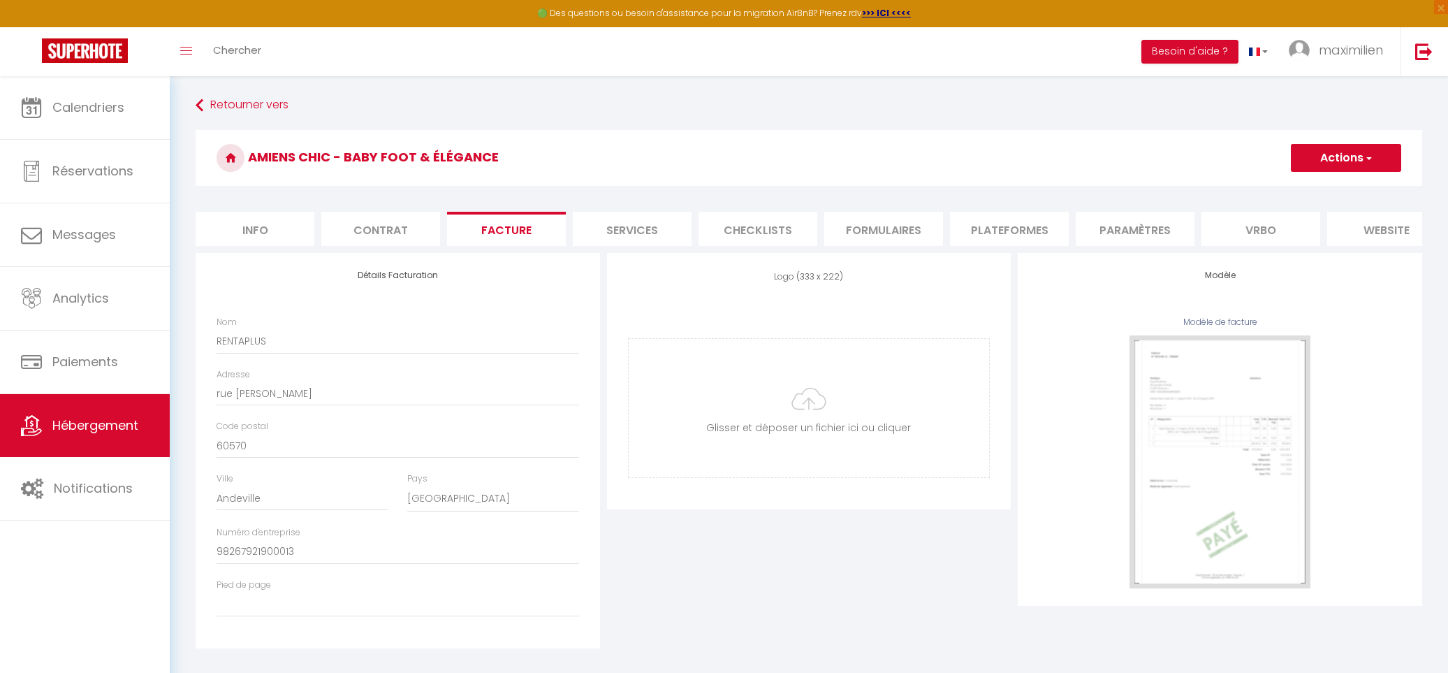
click at [409, 223] on li "Contrat" at bounding box center [380, 229] width 119 height 34
checkbox input "false"
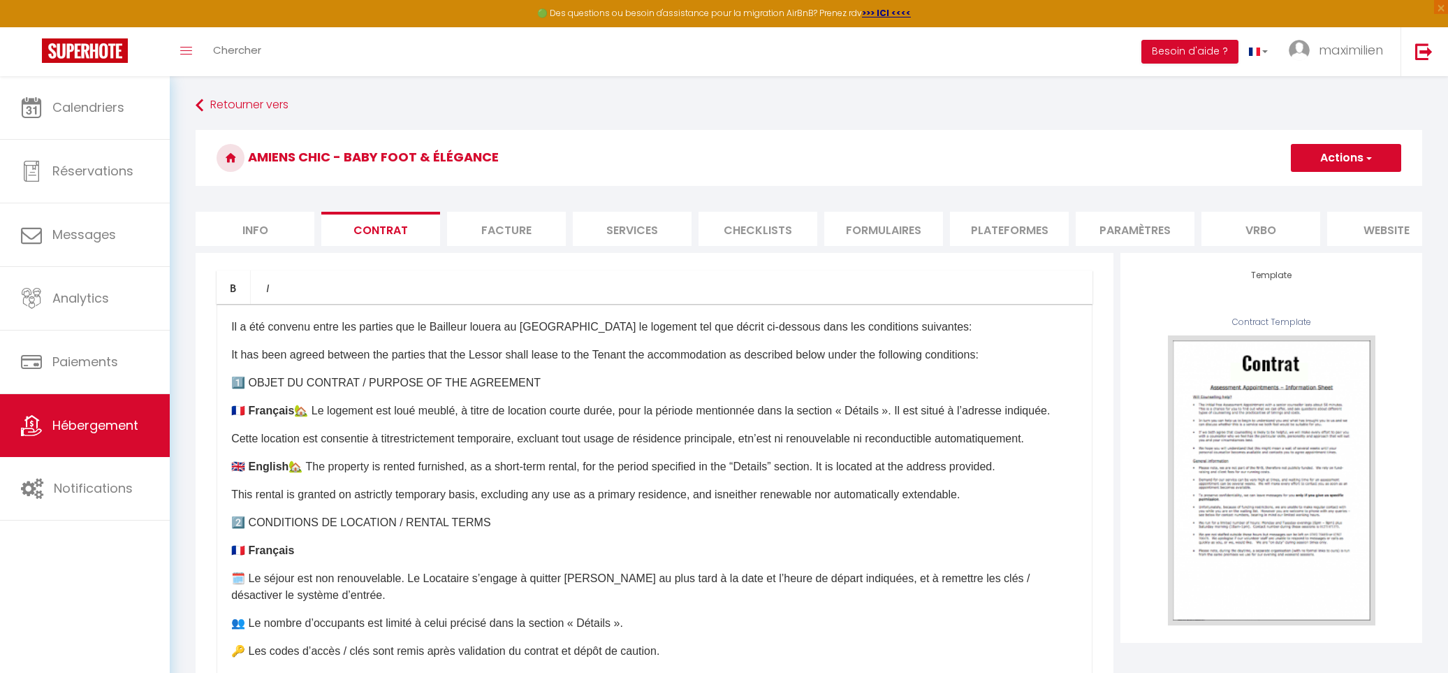
checkbox input "false"
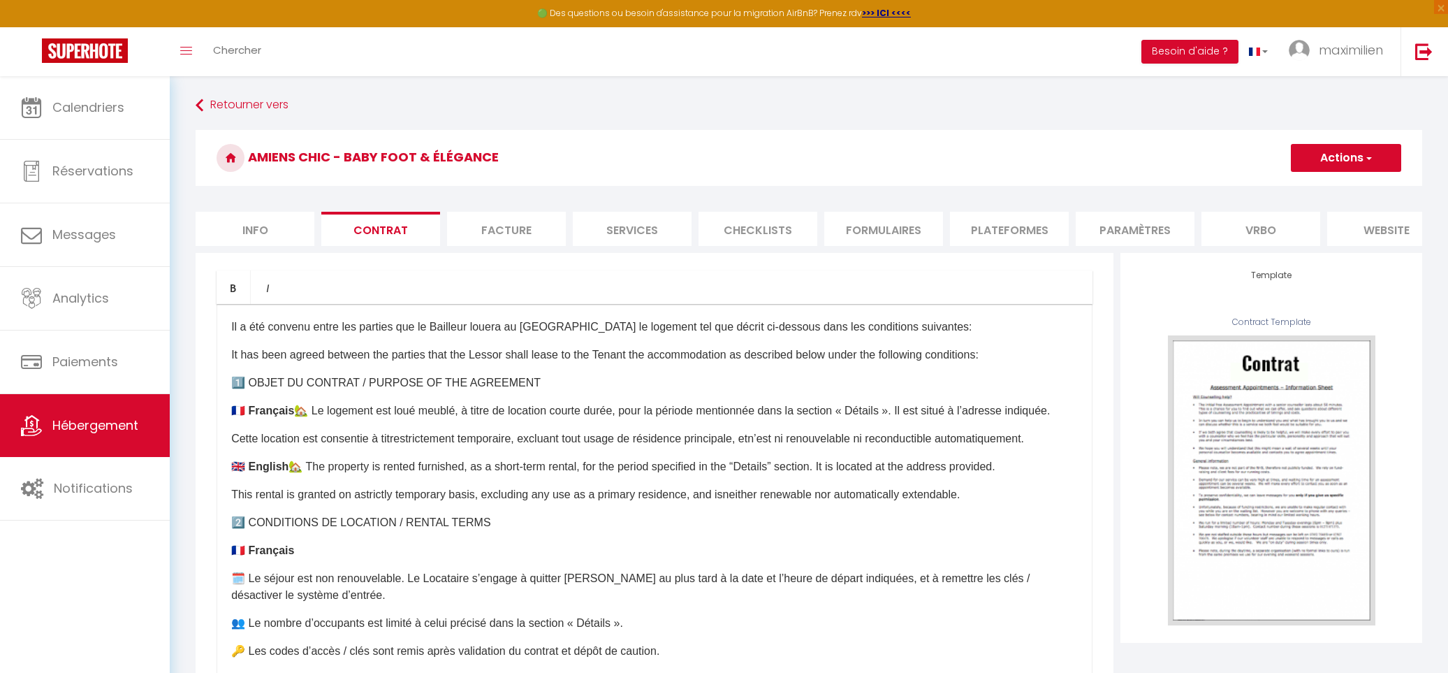
checkbox input "false"
click at [280, 224] on li "Info" at bounding box center [255, 229] width 119 height 34
checkbox input "false"
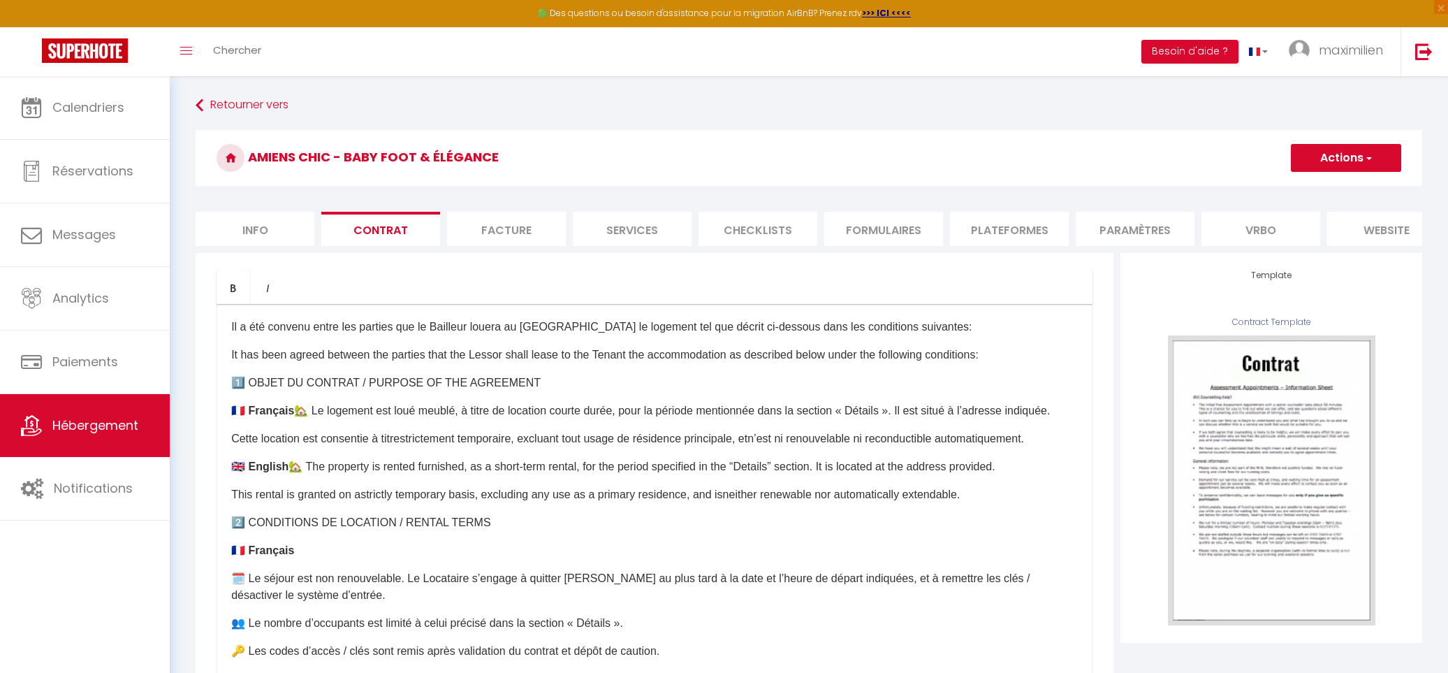
checkbox input "false"
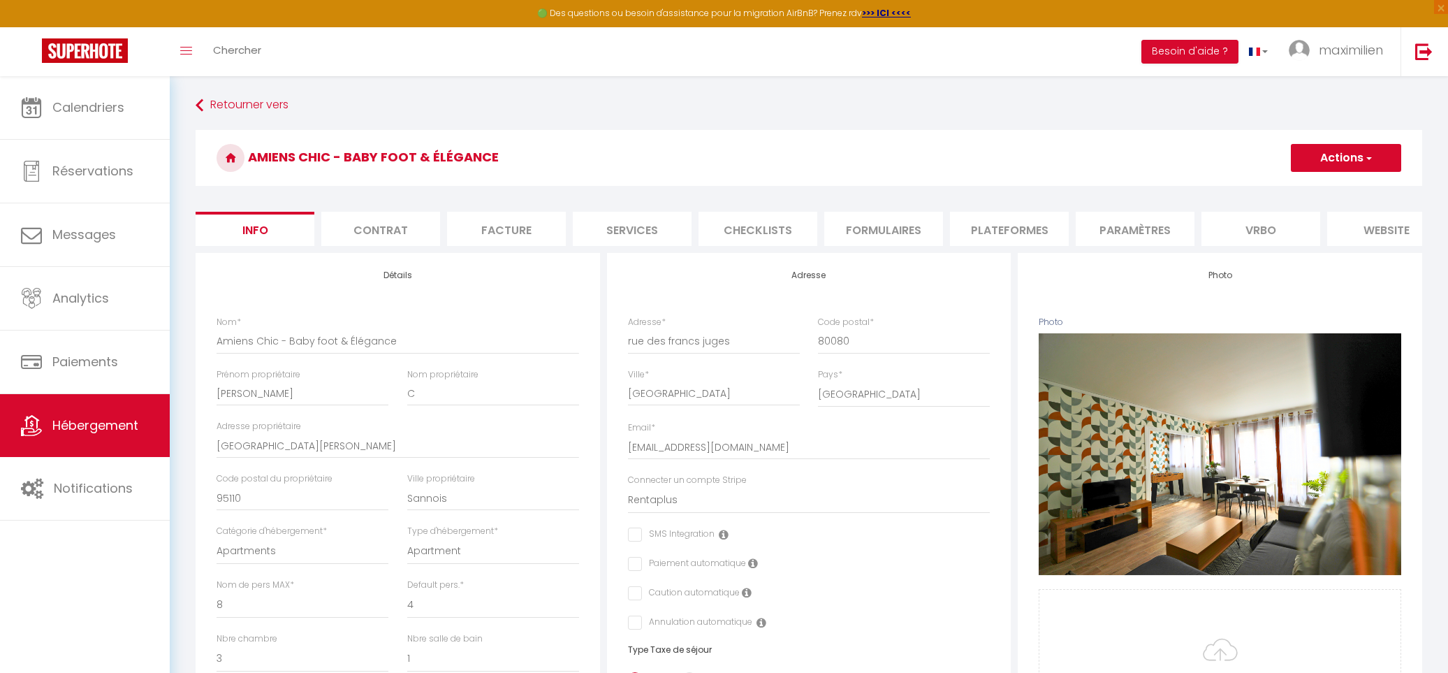
checkbox input "false"
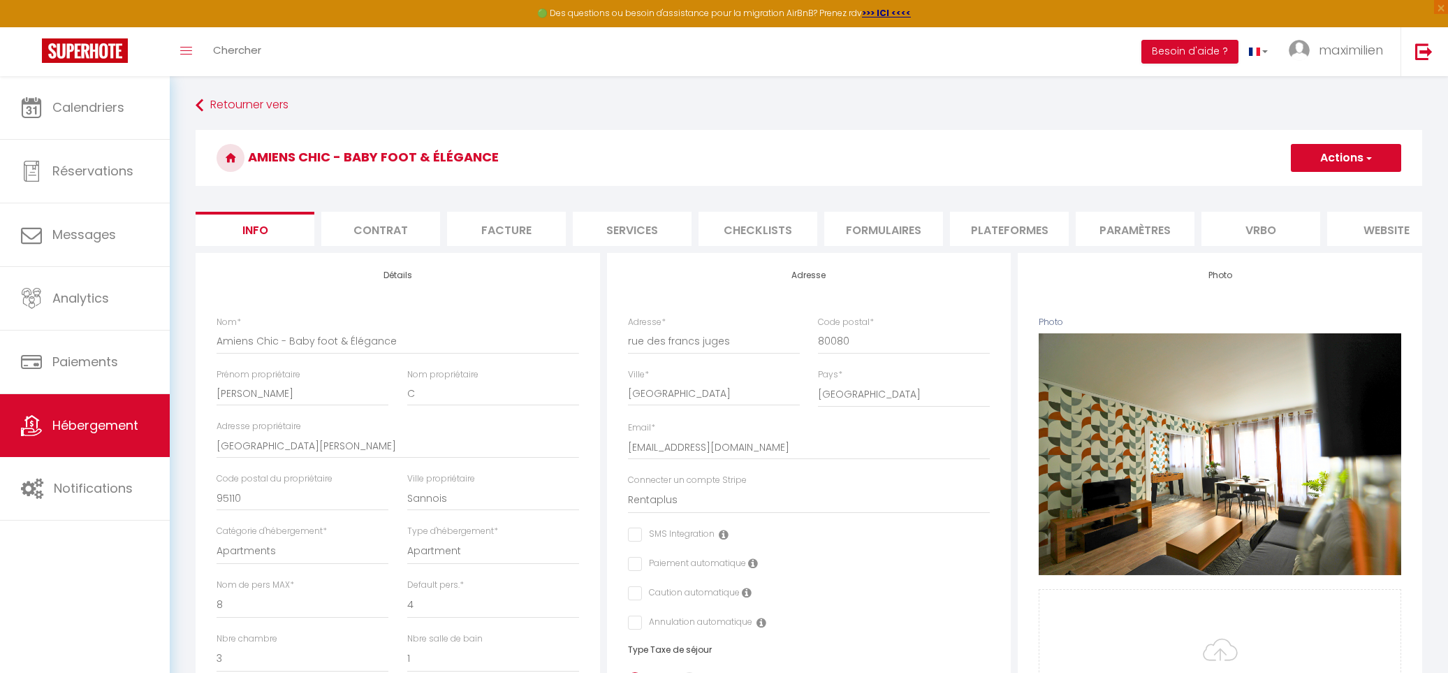
checkbox input "false"
click at [1004, 246] on form "Amiens Chic - Baby foot & Élégance Actions Enregistrer Dupliquer Supprimer Impo…" at bounding box center [809, 662] width 1227 height 1065
click at [1004, 231] on li "Plateformes" at bounding box center [1009, 229] width 119 height 34
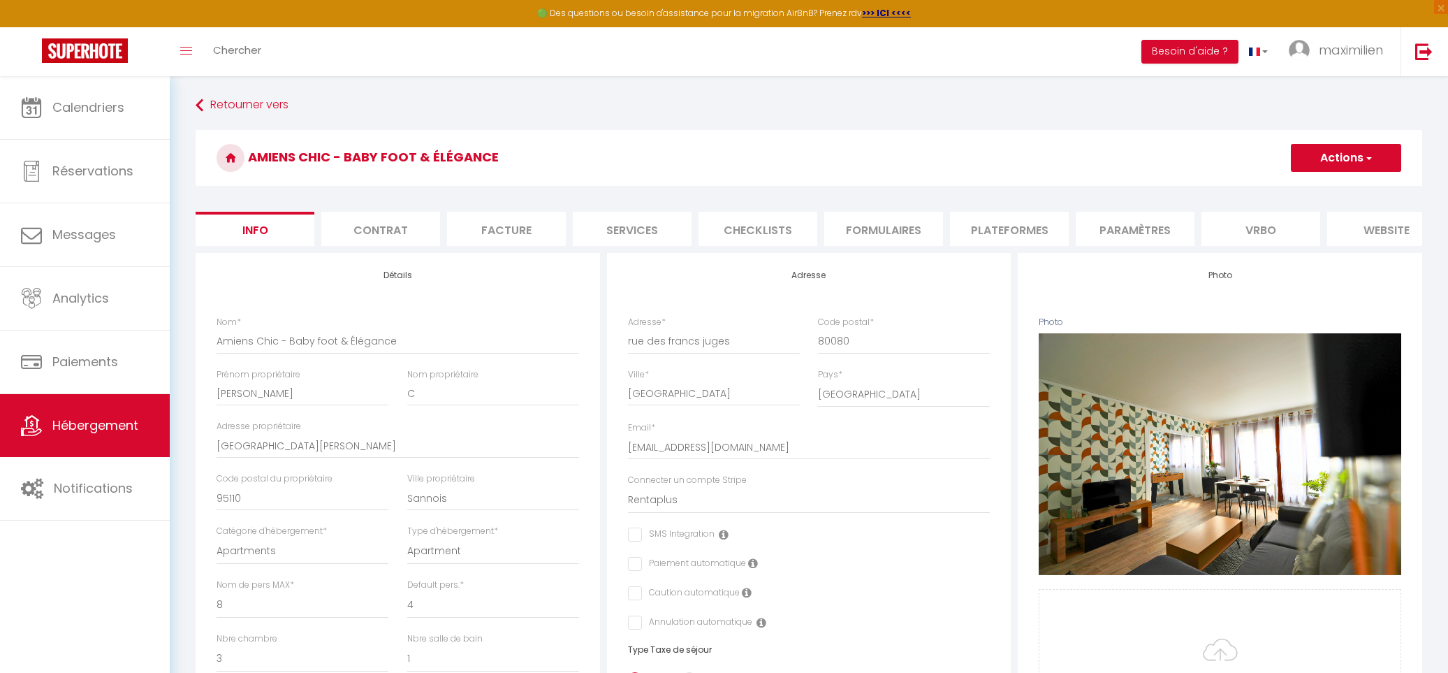
checkbox input "true"
checkbox input "false"
checkbox input "true"
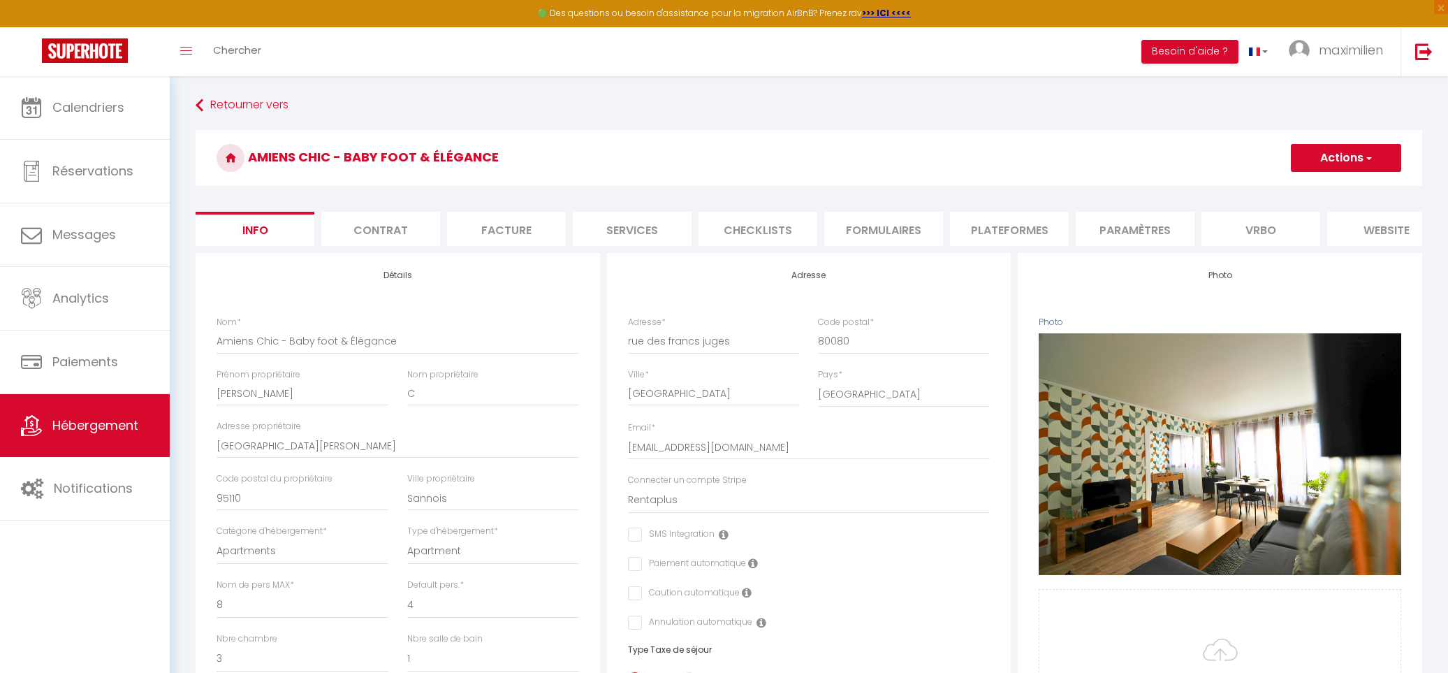
checkbox input "false"
select select
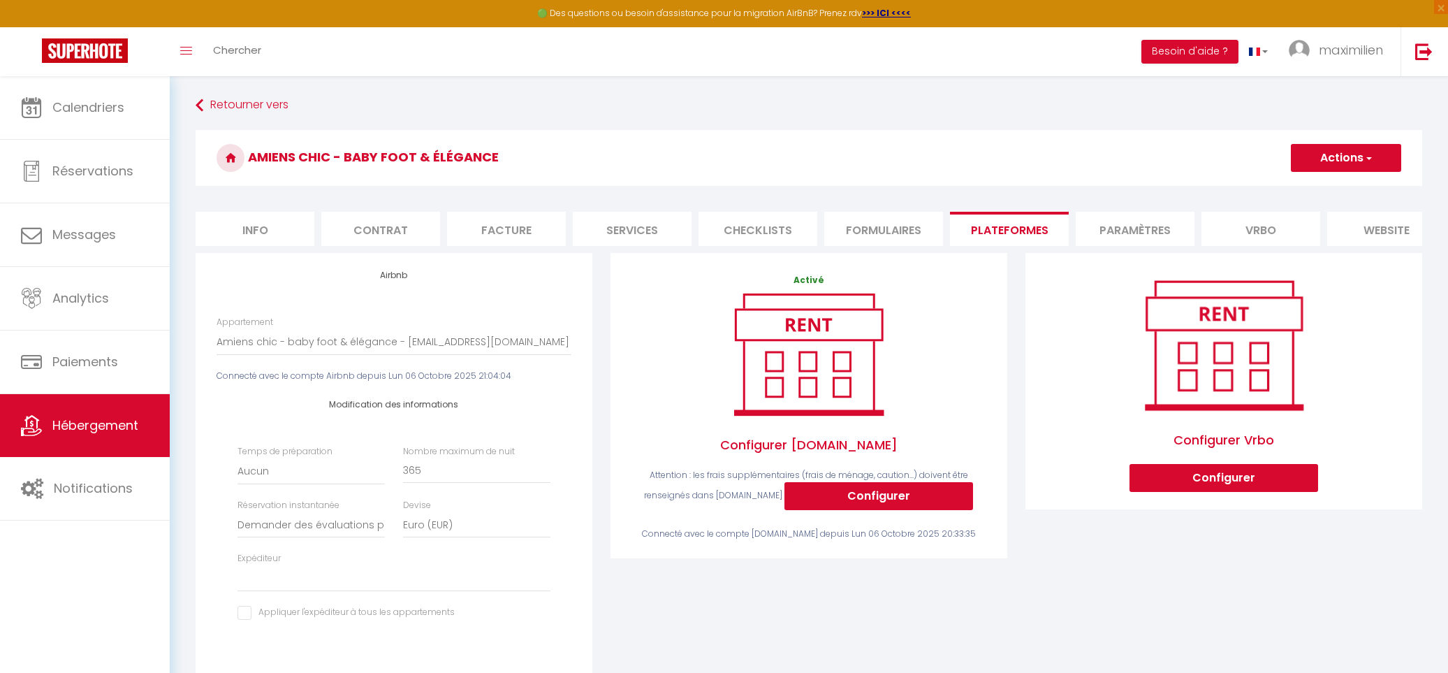
click at [866, 230] on li "Formulaires" at bounding box center [883, 229] width 119 height 34
checkbox input "true"
checkbox input "false"
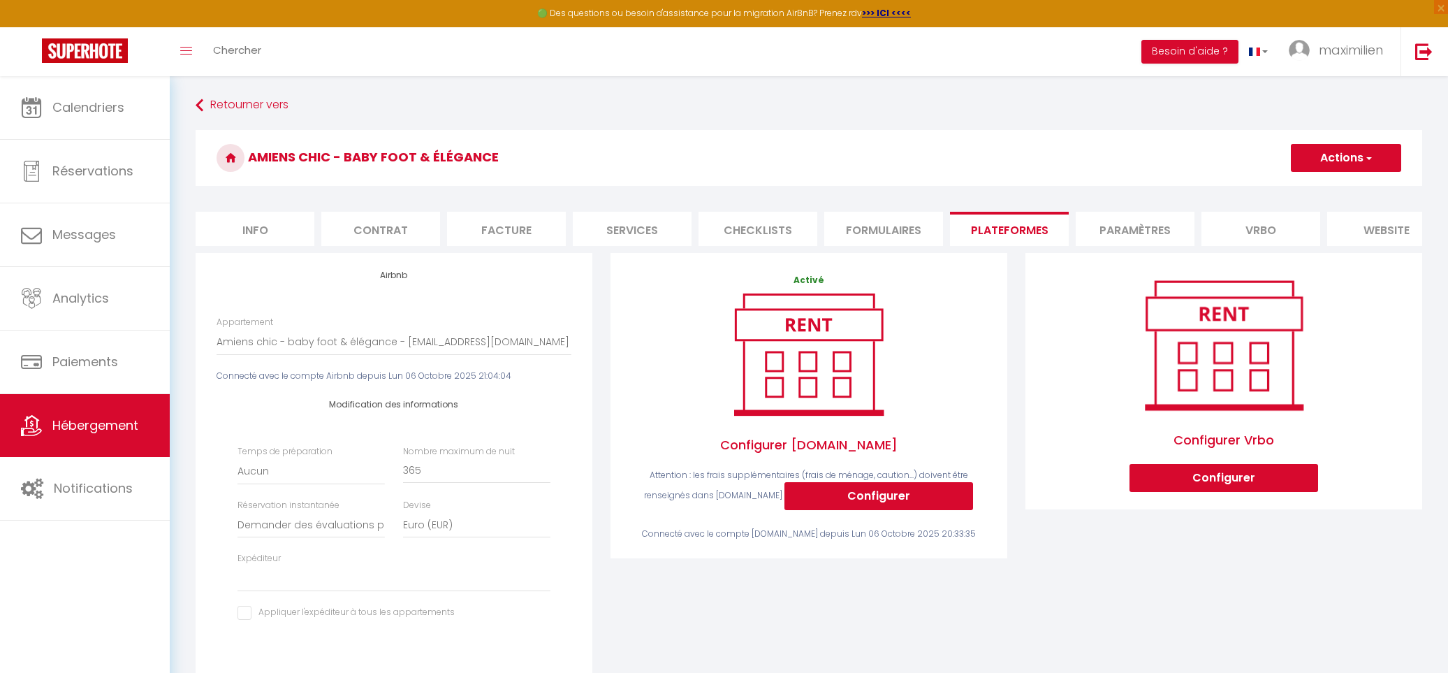
checkbox input "true"
checkbox input "false"
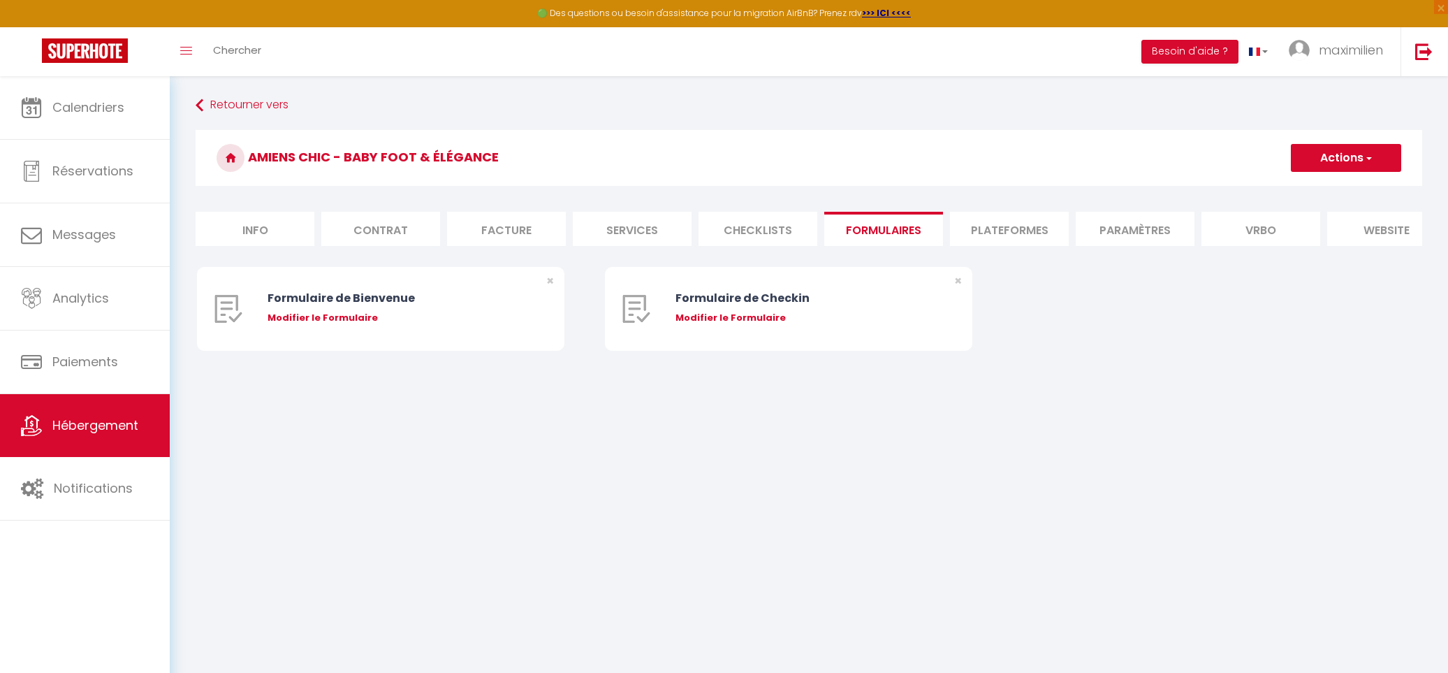
click at [744, 221] on li "Checklists" at bounding box center [758, 229] width 119 height 34
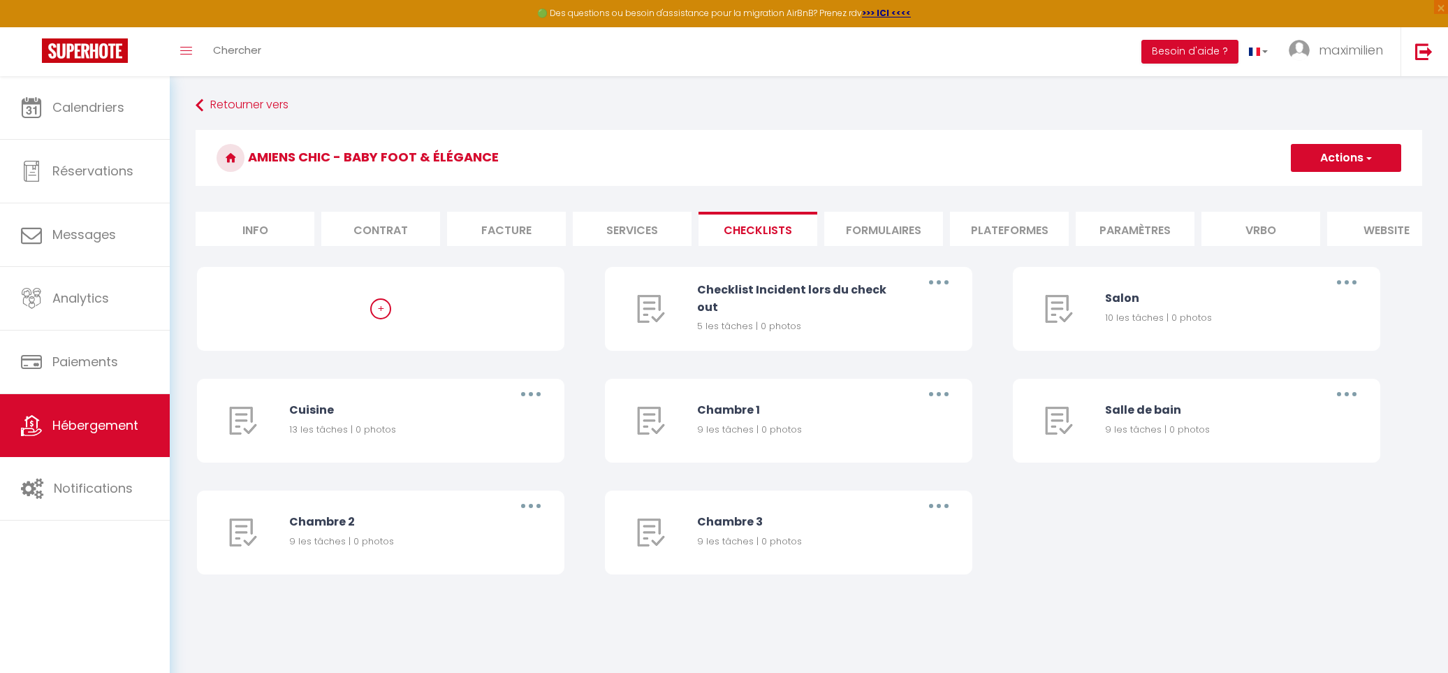
checkbox input "true"
checkbox input "false"
checkbox input "true"
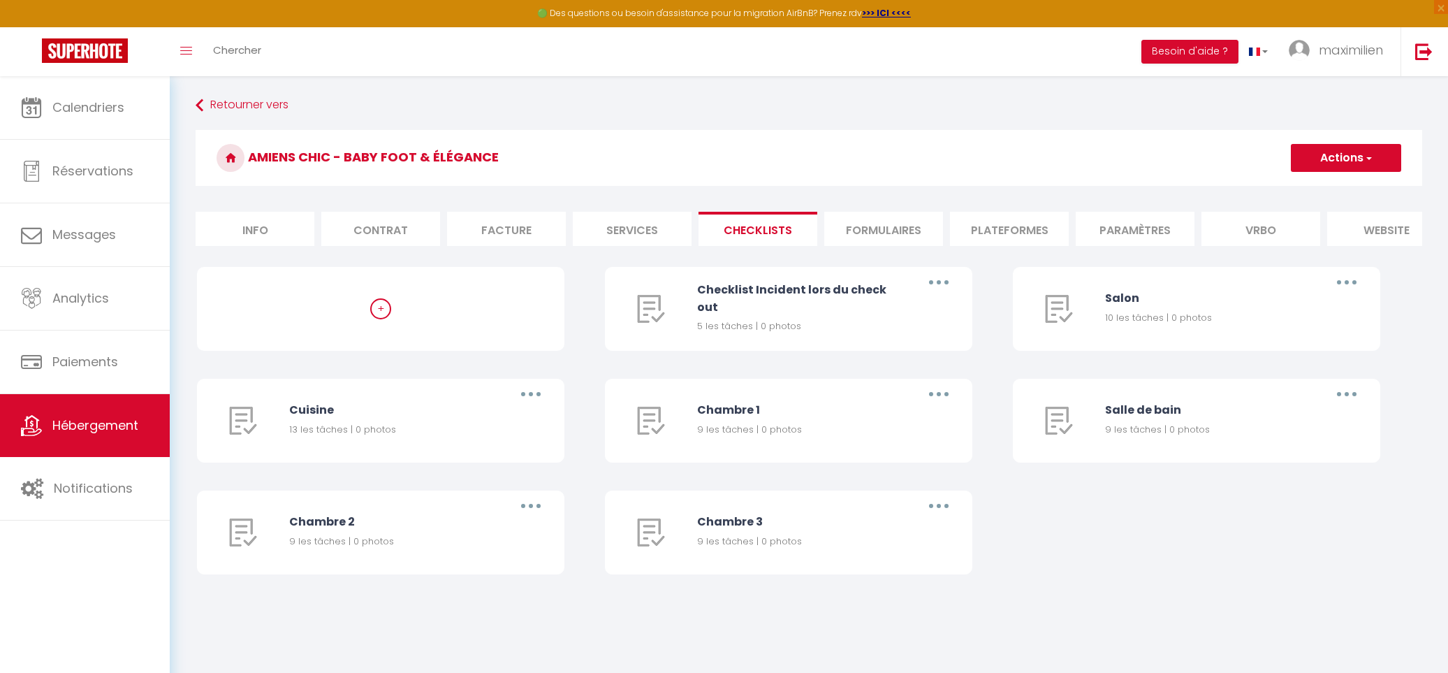
checkbox input "false"
click at [653, 223] on li "Services" at bounding box center [632, 229] width 119 height 34
checkbox input "true"
checkbox input "false"
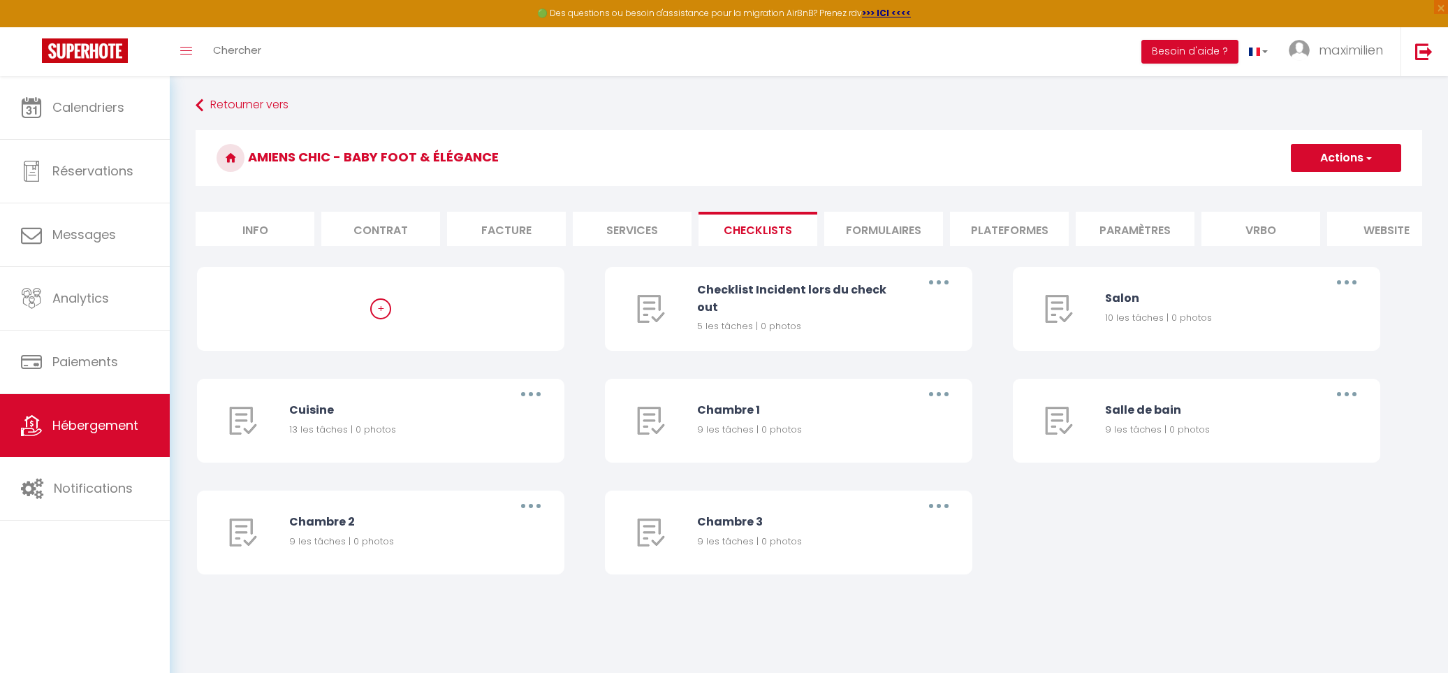
checkbox input "false"
checkbox input "true"
checkbox input "false"
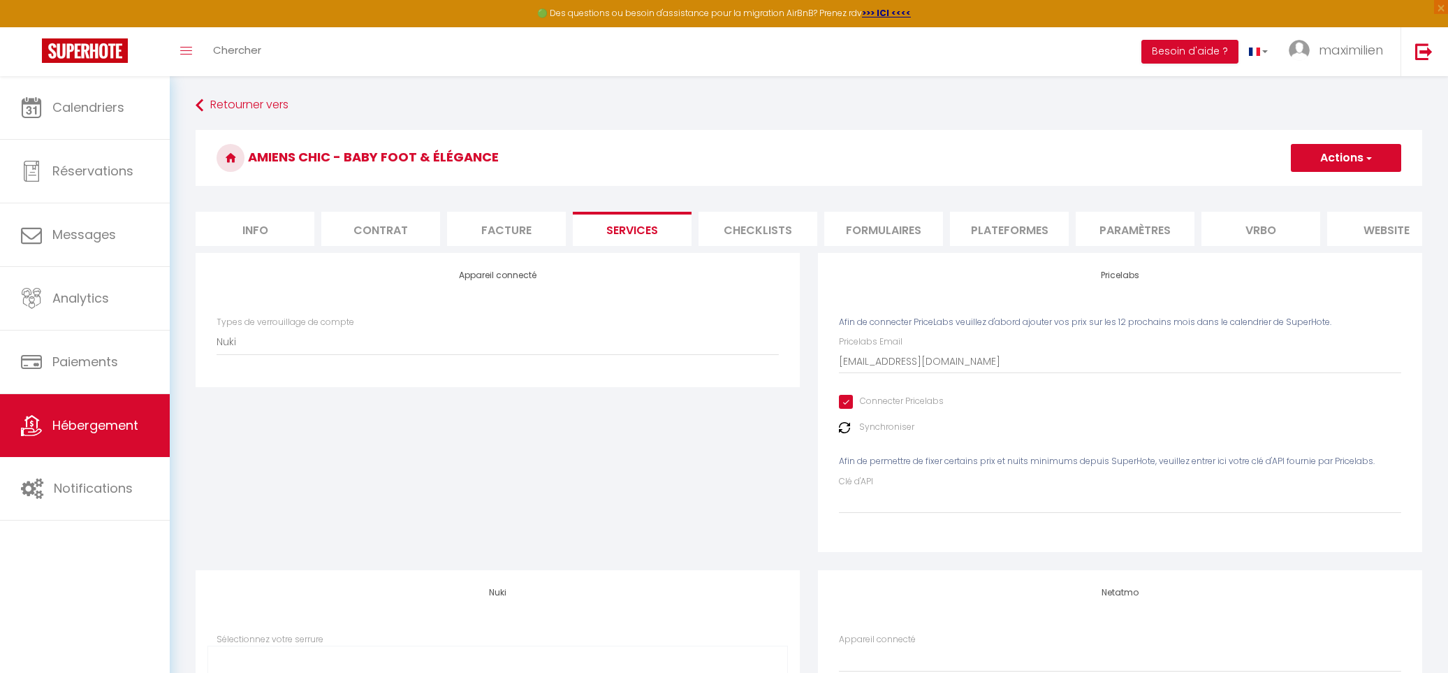
click at [845, 426] on img at bounding box center [844, 427] width 11 height 11
click at [1378, 149] on button "Actions" at bounding box center [1346, 158] width 110 height 28
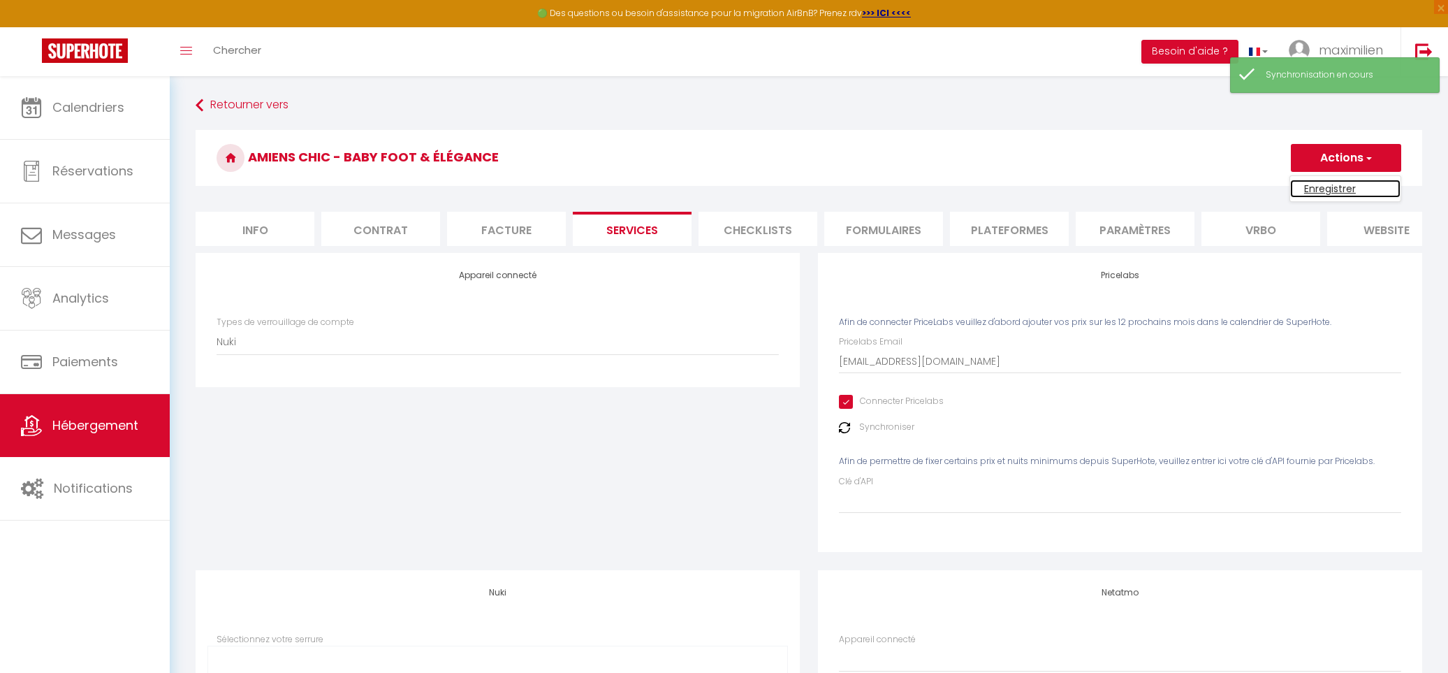
click at [1332, 192] on link "Enregistrer" at bounding box center [1345, 189] width 110 height 18
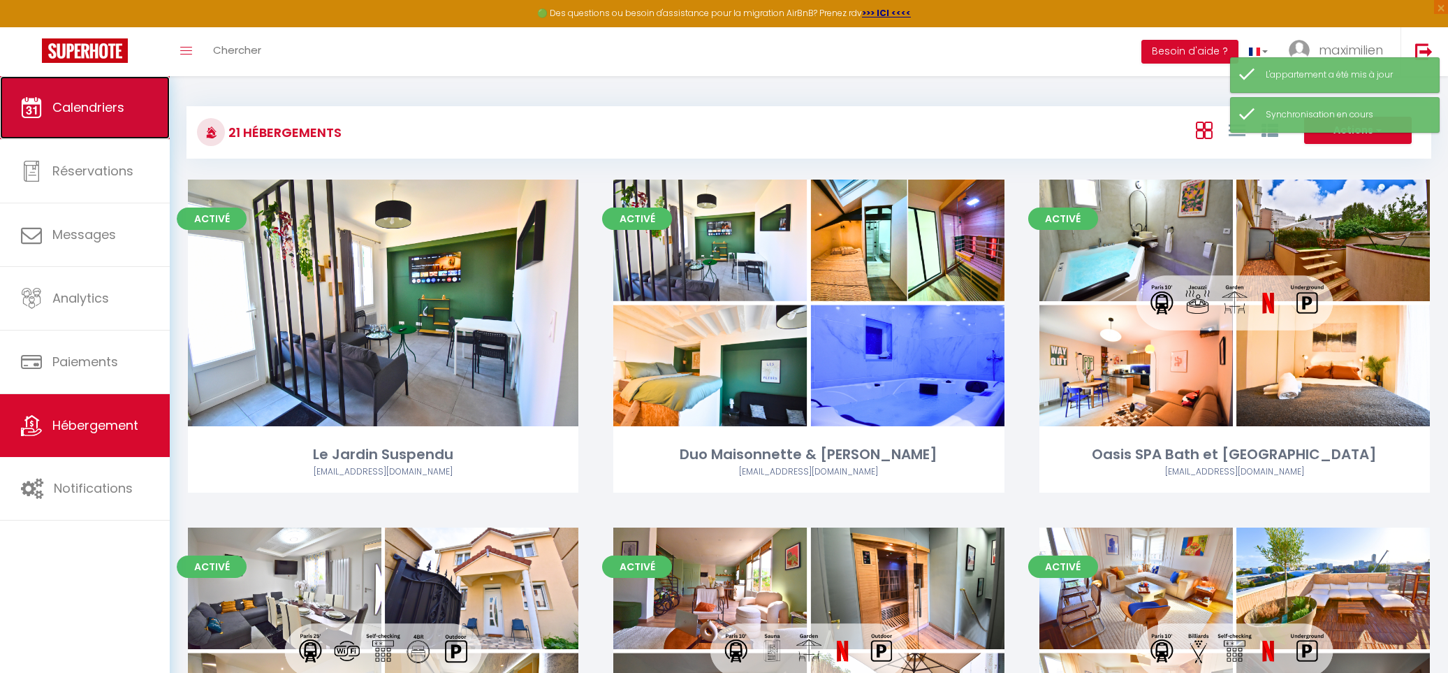
click at [110, 119] on link "Calendriers" at bounding box center [85, 107] width 170 height 63
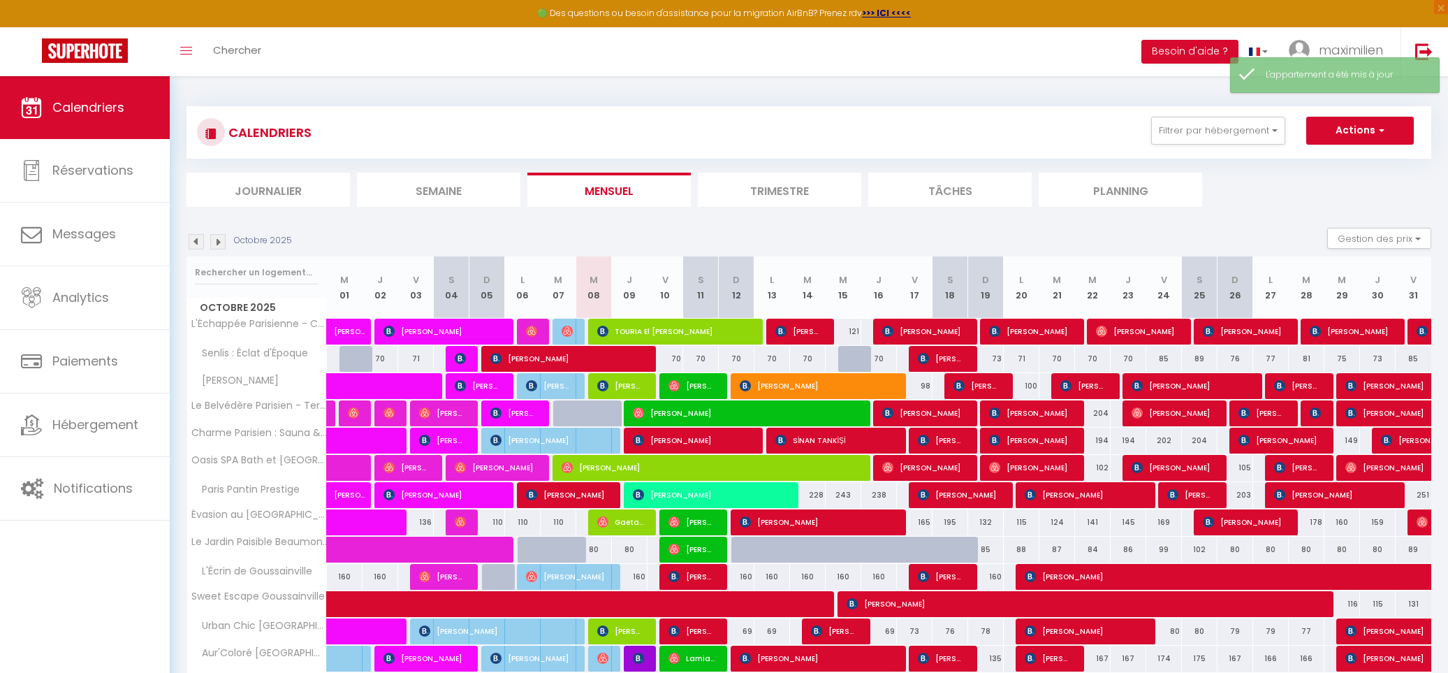
scroll to position [291, 0]
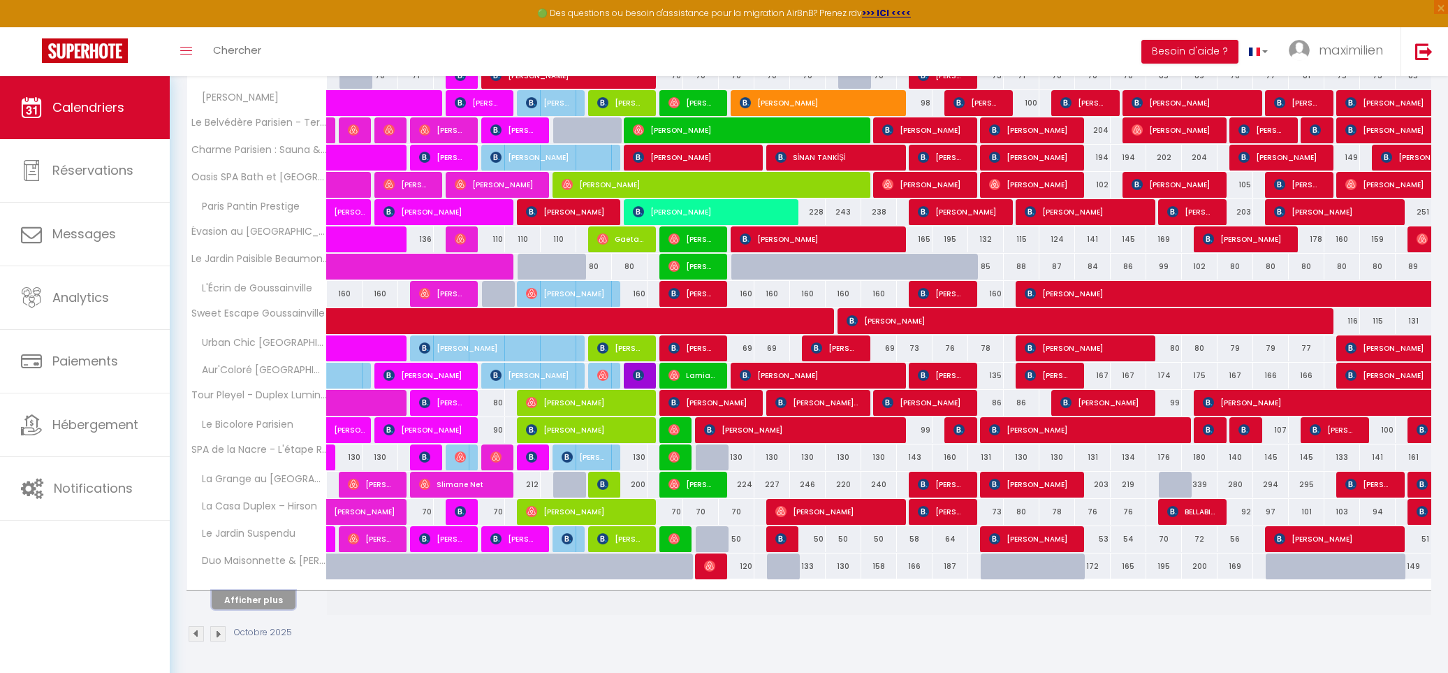
click at [274, 590] on button "Afficher plus" at bounding box center [254, 599] width 84 height 19
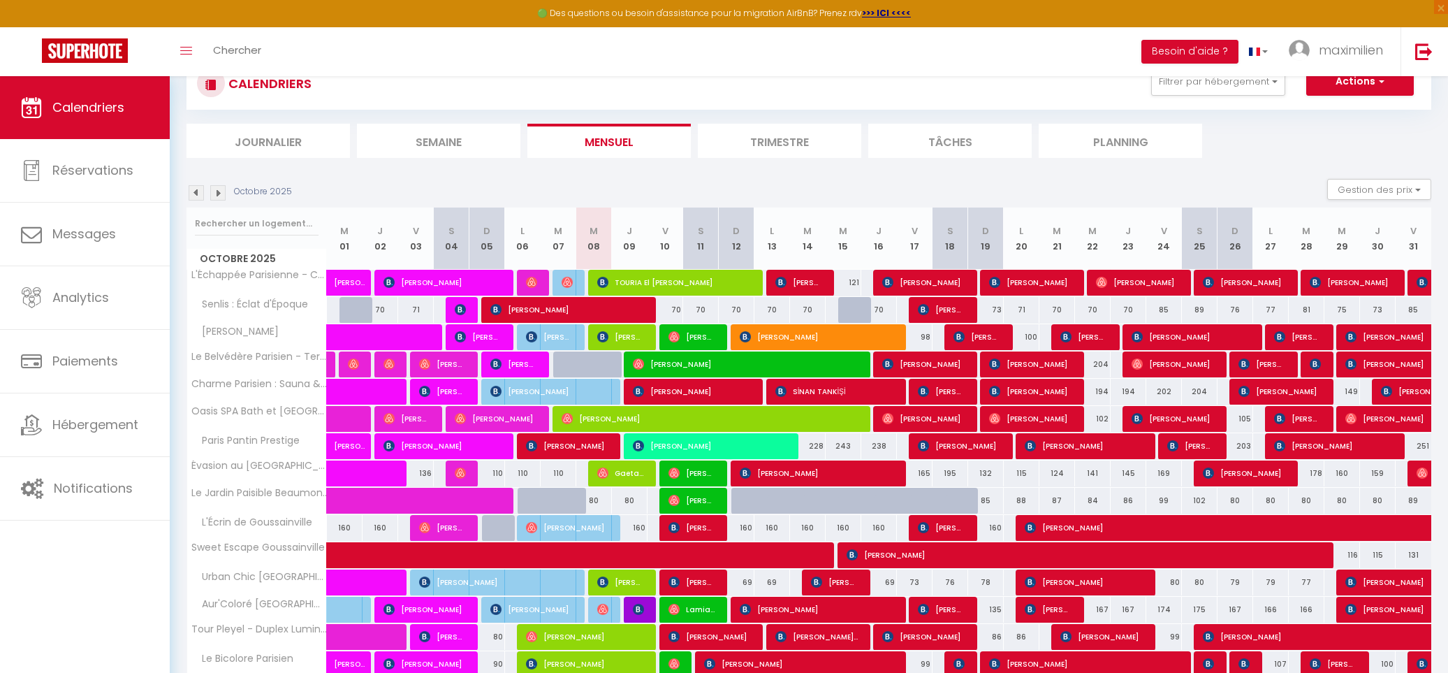
scroll to position [284, 0]
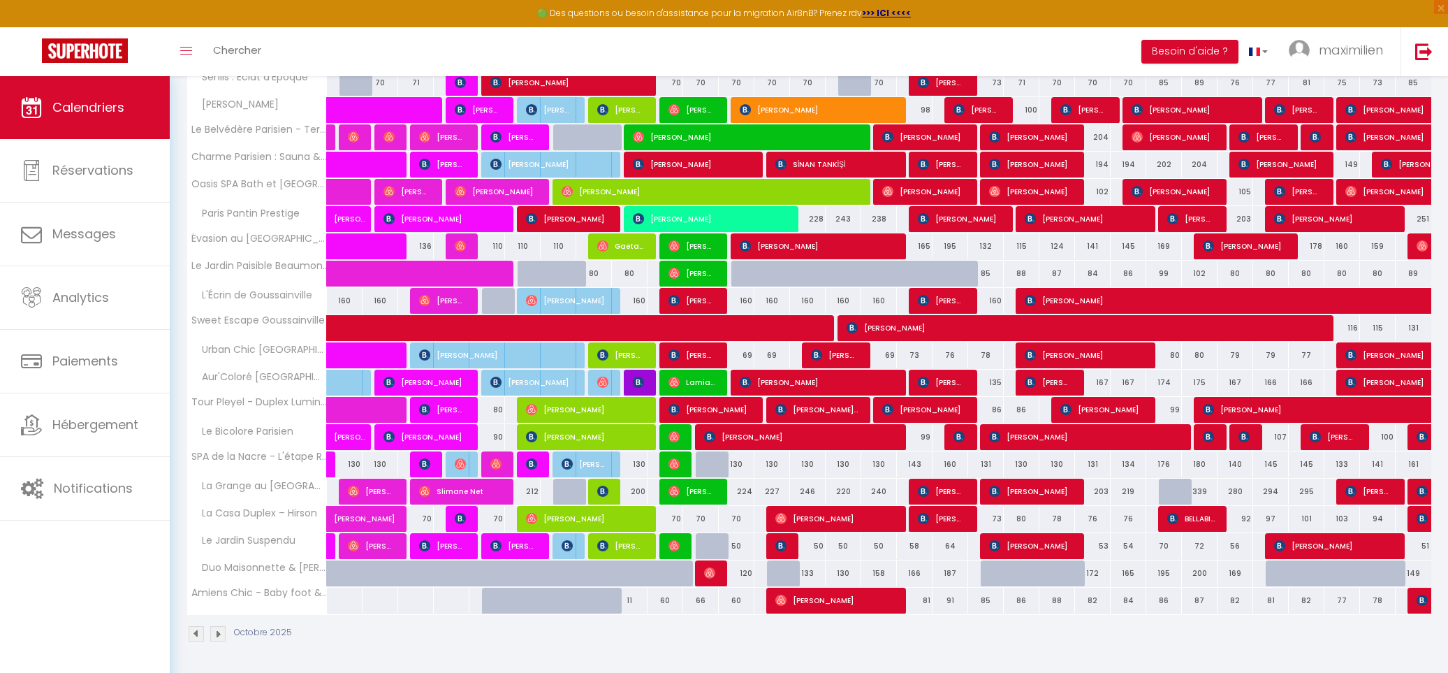
click at [613, 601] on div "11" at bounding box center [630, 600] width 36 height 26
type input "11"
type input "Jeu 09 Octobre 2025"
type input "Ven 10 Octobre 2025"
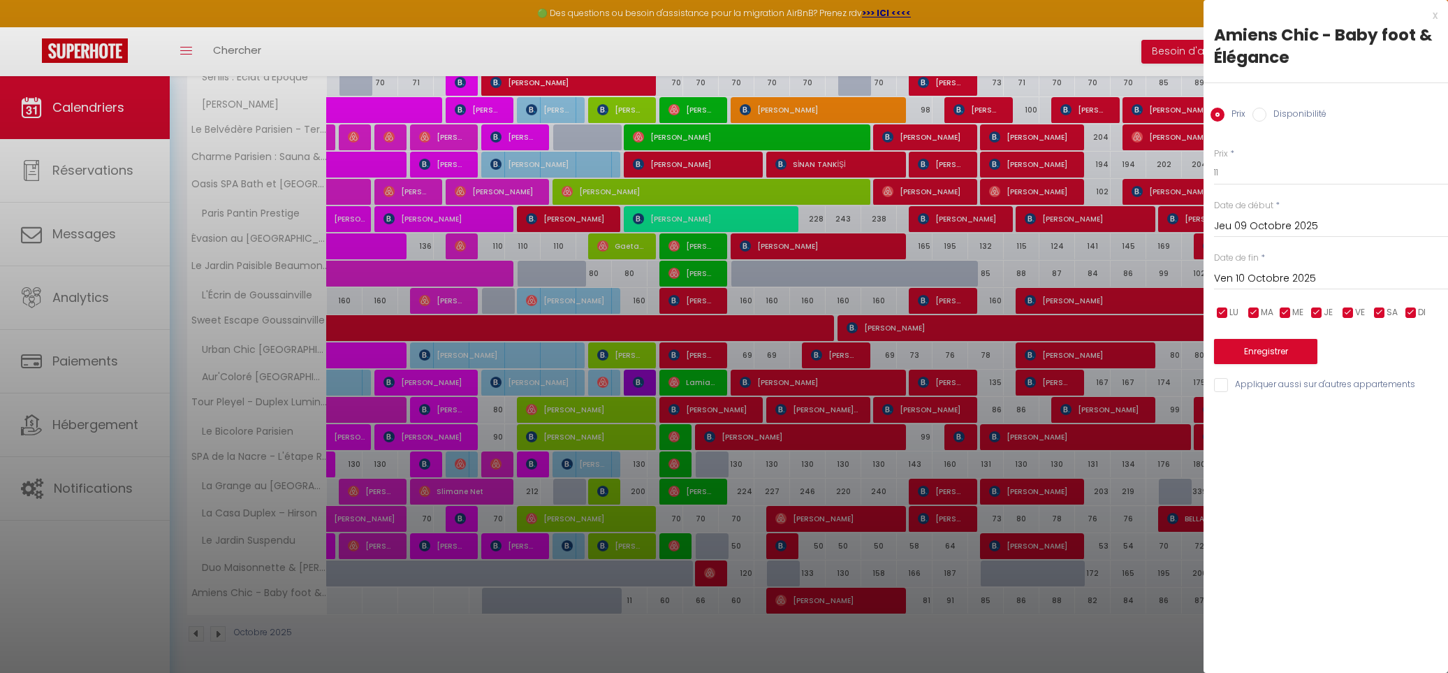
click at [1294, 115] on label "Disponibilité" at bounding box center [1296, 115] width 60 height 15
click at [1266, 115] on input "Disponibilité" at bounding box center [1259, 115] width 14 height 14
radio input "true"
radio input "false"
click at [1266, 360] on button "Enregistrer" at bounding box center [1265, 352] width 103 height 25
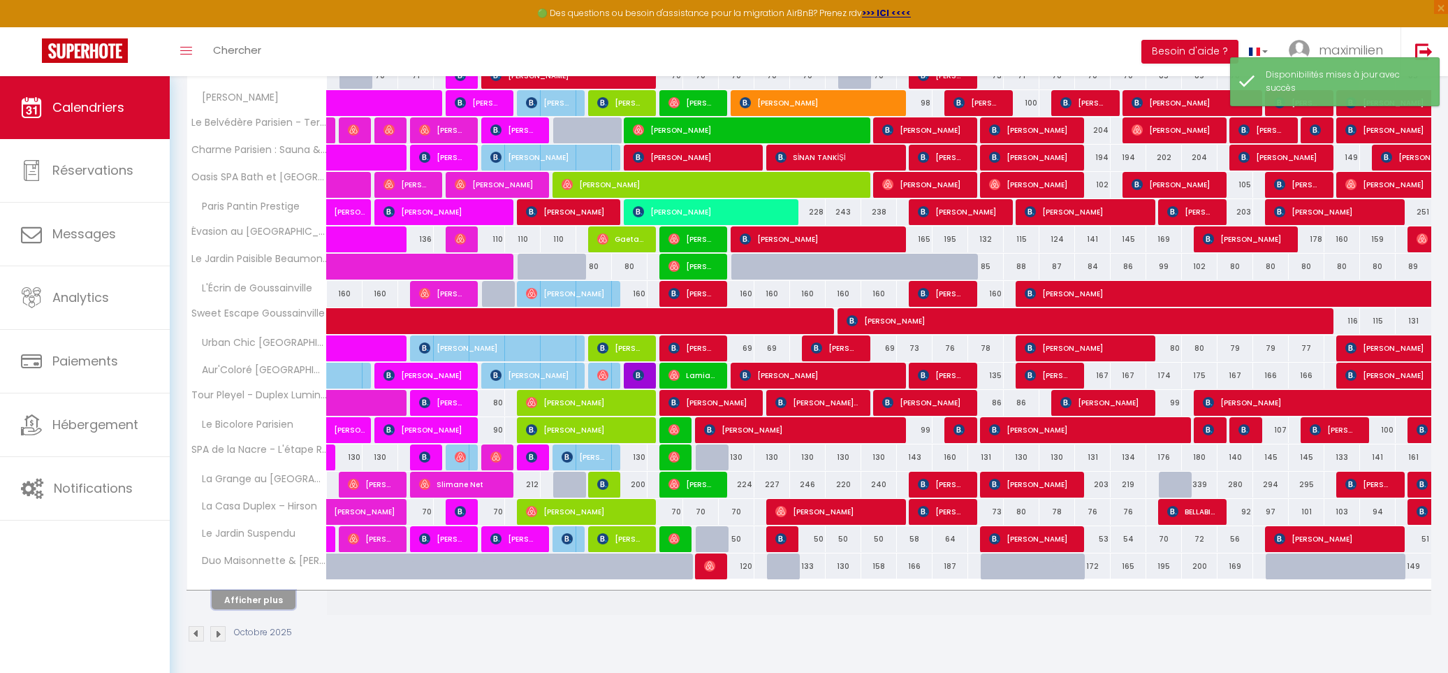
click at [258, 608] on button "Afficher plus" at bounding box center [254, 599] width 84 height 19
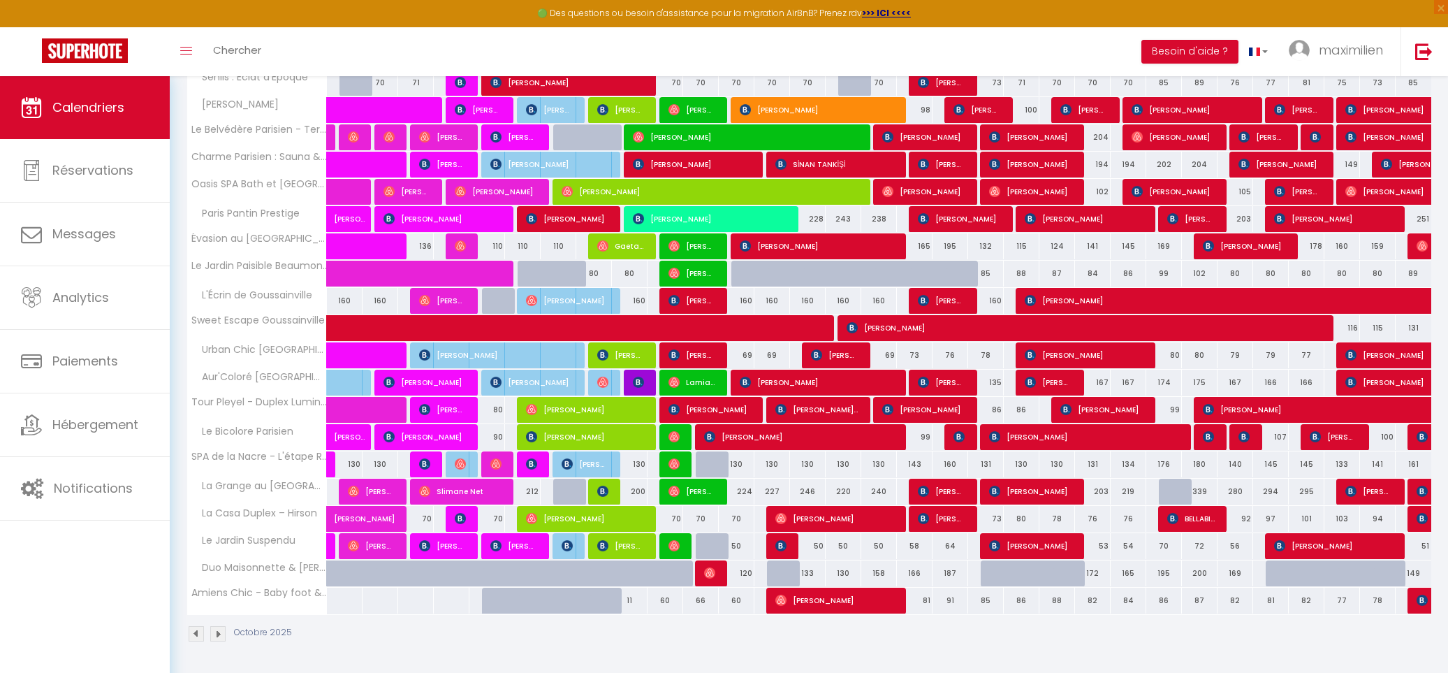
click at [608, 603] on div at bounding box center [607, 608] width 36 height 27
select select "1"
type input "Mer 08 Octobre 2025"
type input "Jeu 09 Octobre 2025"
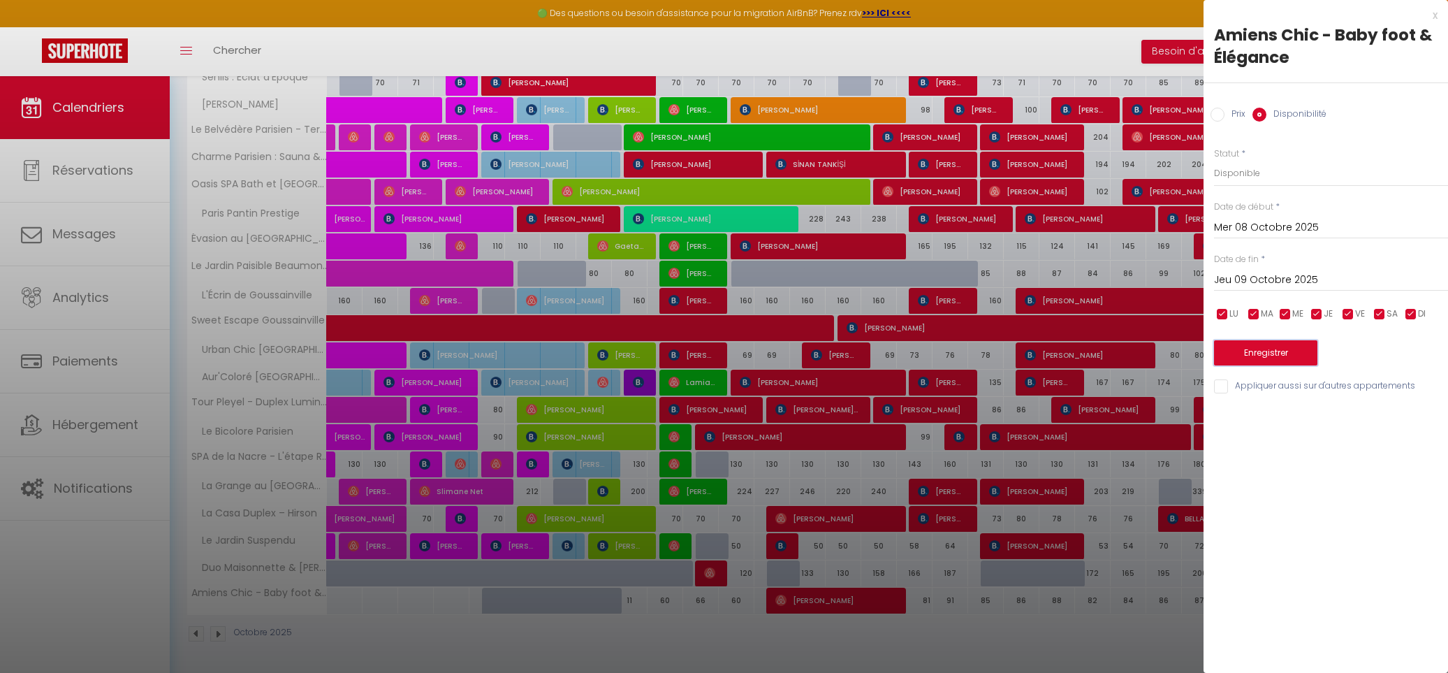
click at [1258, 356] on button "Enregistrer" at bounding box center [1265, 352] width 103 height 25
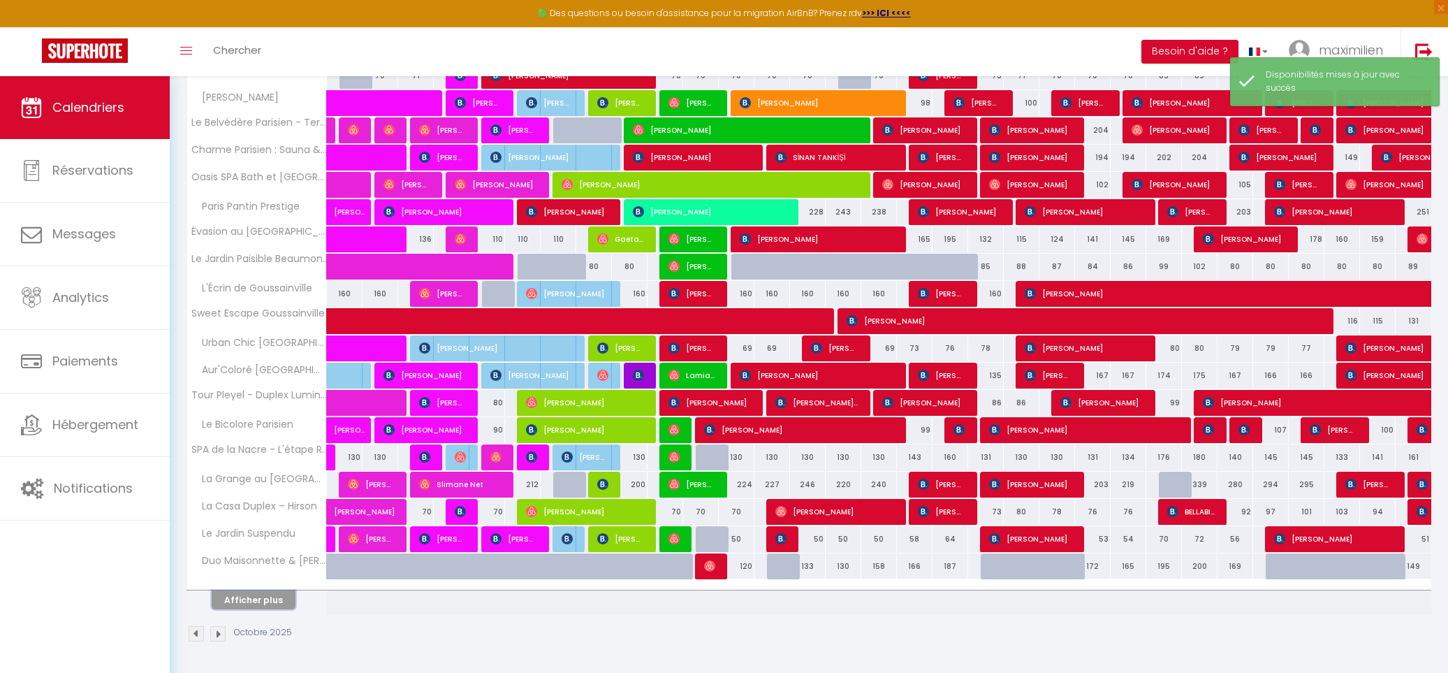
click at [249, 609] on button "Afficher plus" at bounding box center [254, 599] width 84 height 19
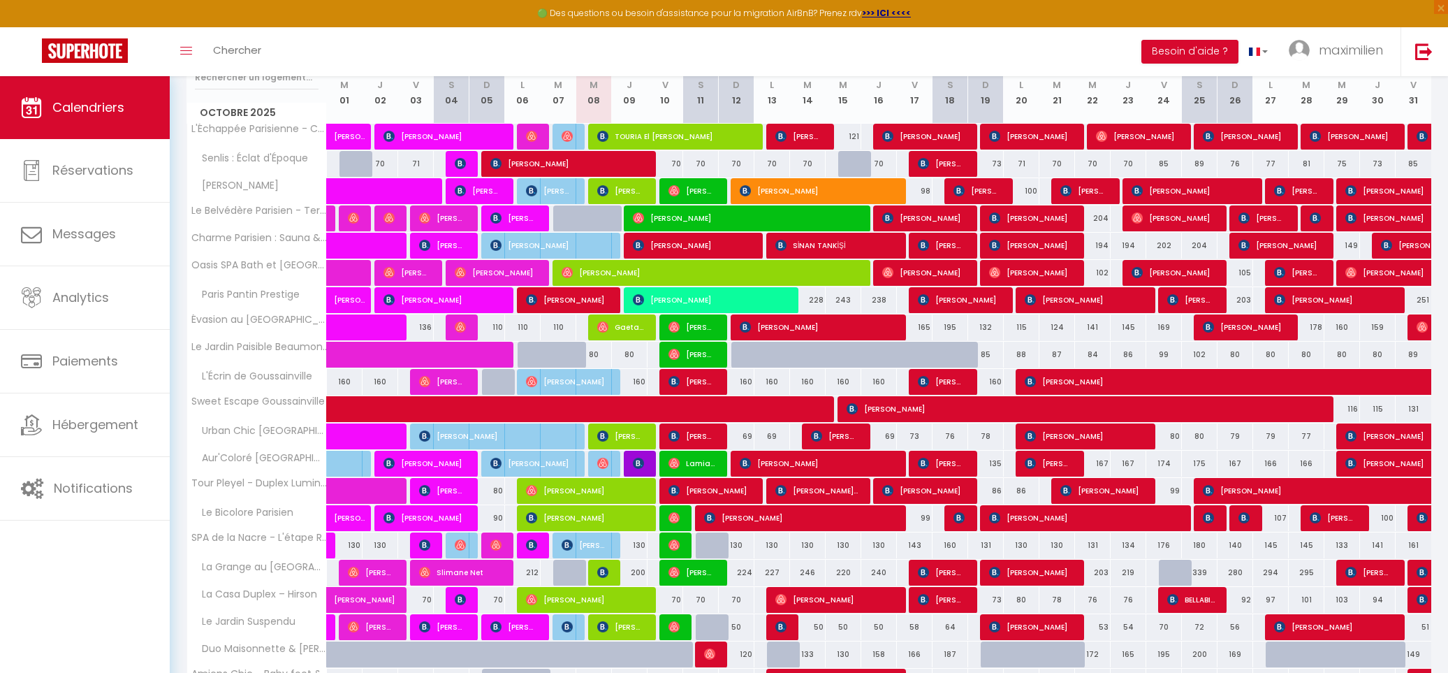
scroll to position [199, 0]
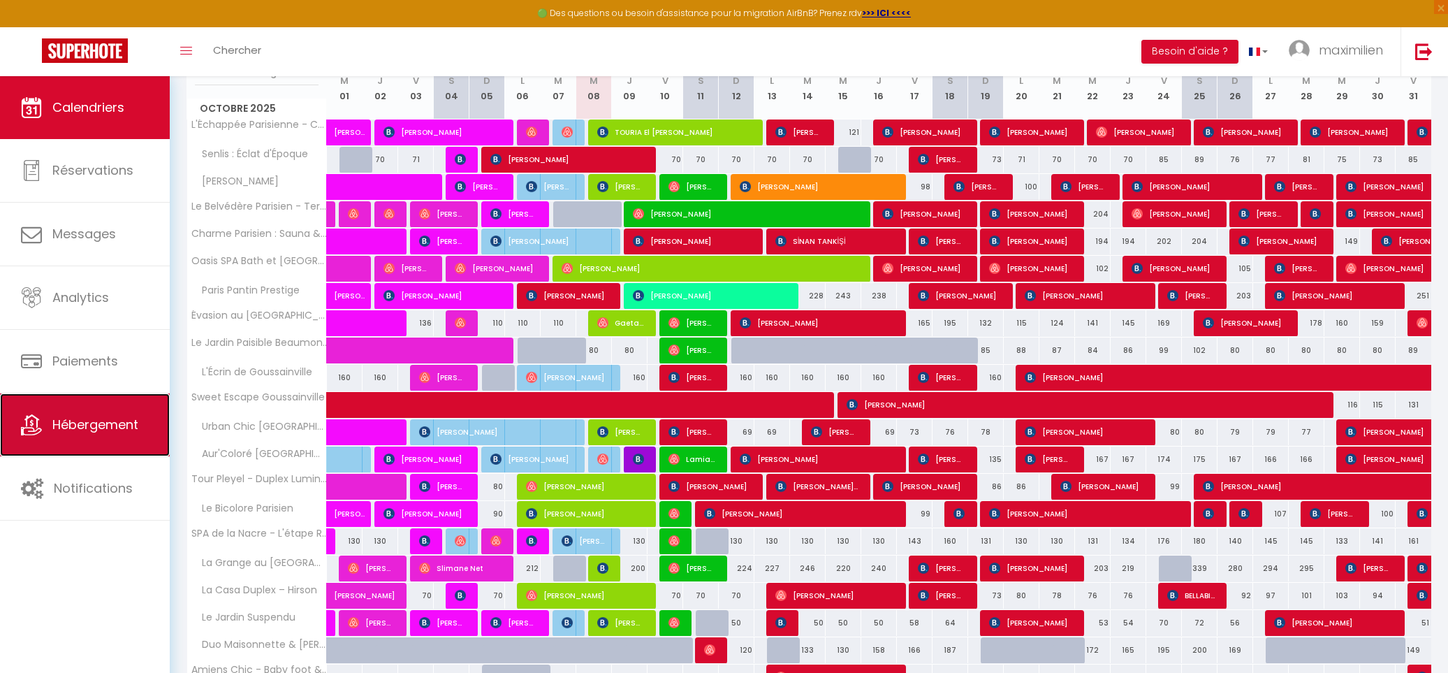
click at [120, 414] on link "Hébergement" at bounding box center [85, 424] width 170 height 63
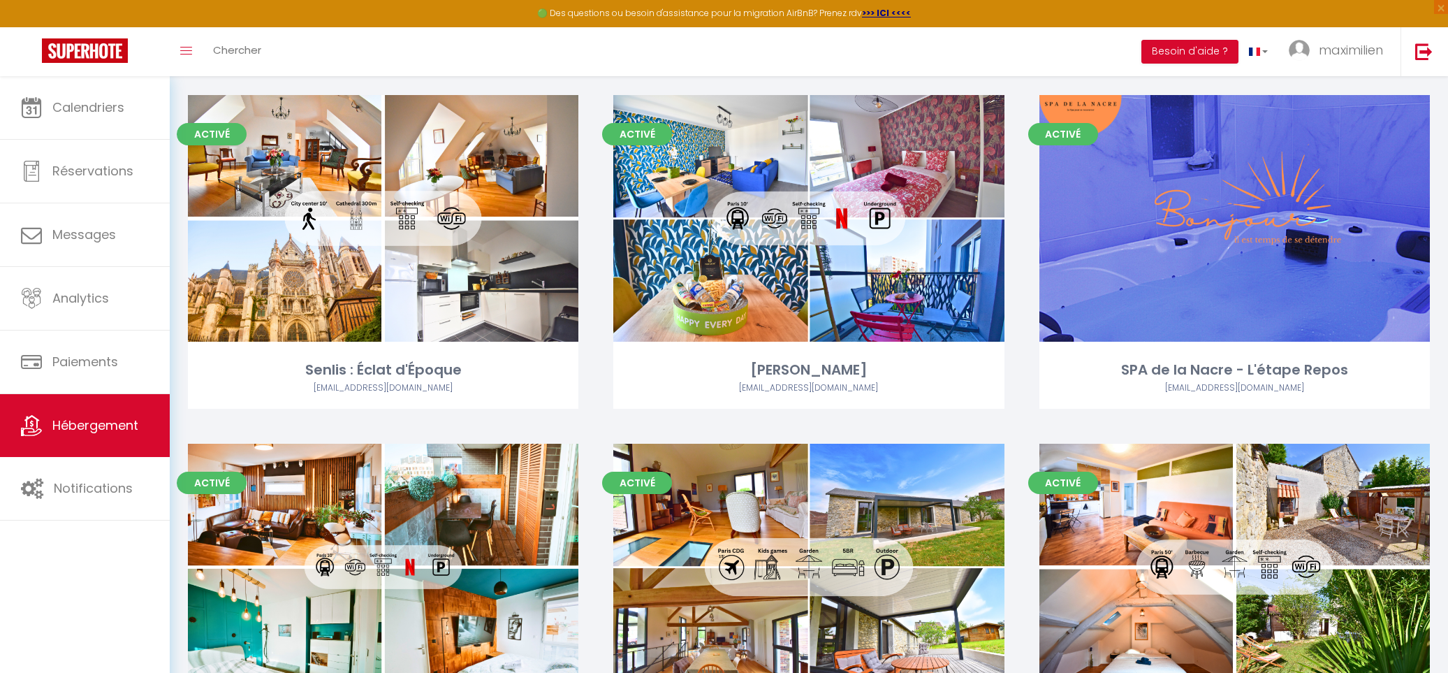
scroll to position [1959, 0]
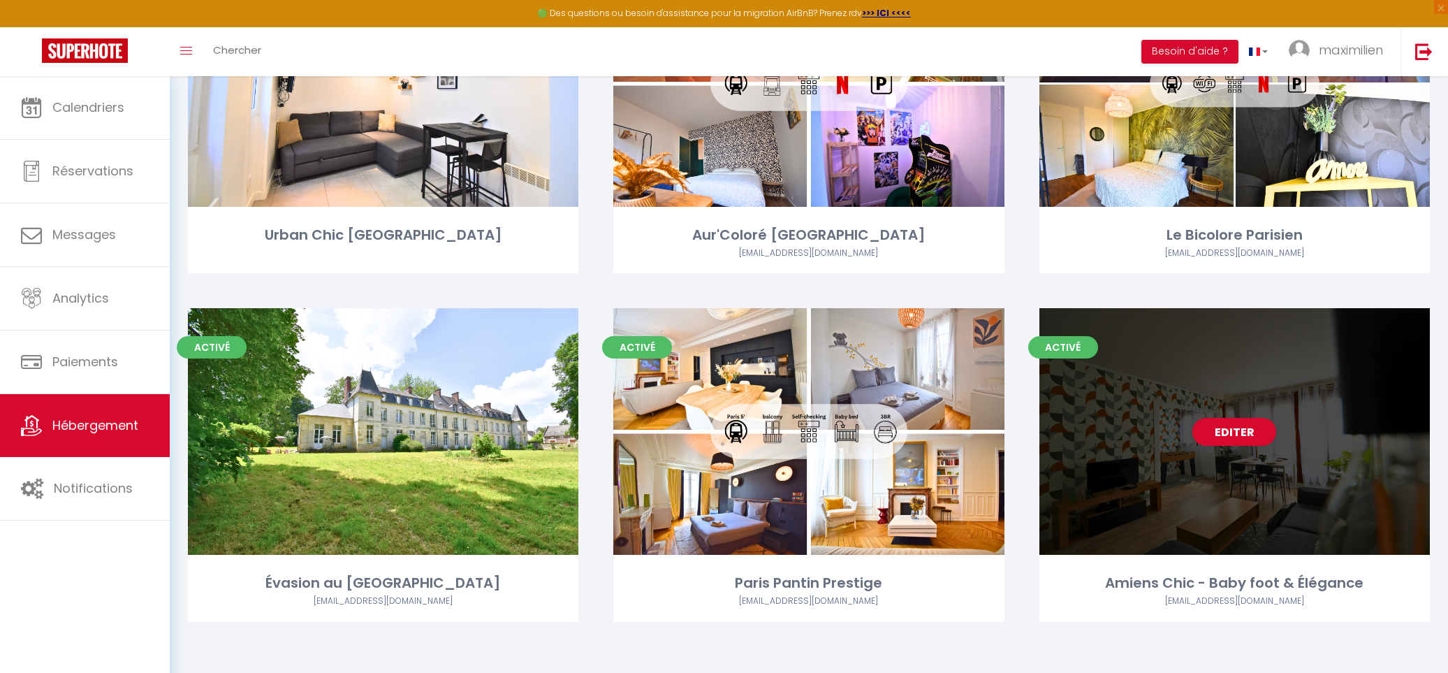
click at [1236, 412] on div "Editer" at bounding box center [1234, 431] width 390 height 247
select select "3"
select select "2"
select select "1"
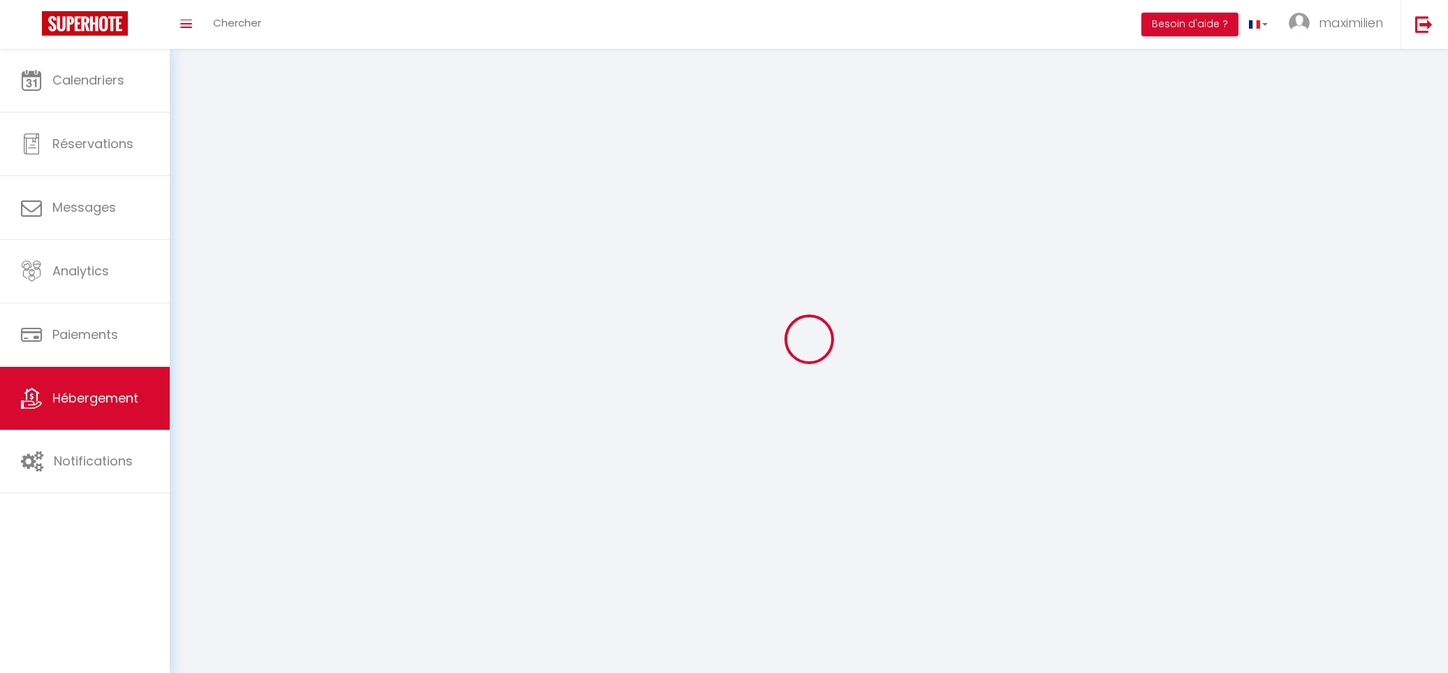
select select
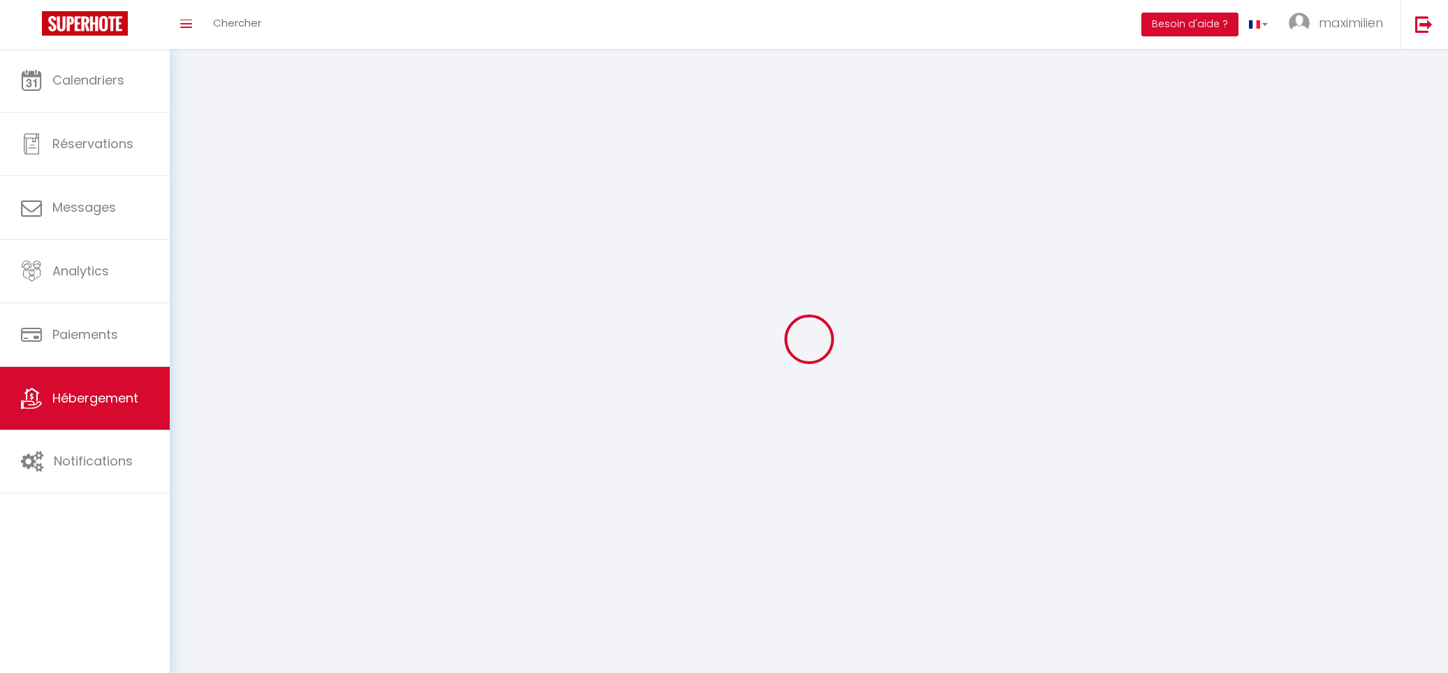
checkbox input "false"
select select
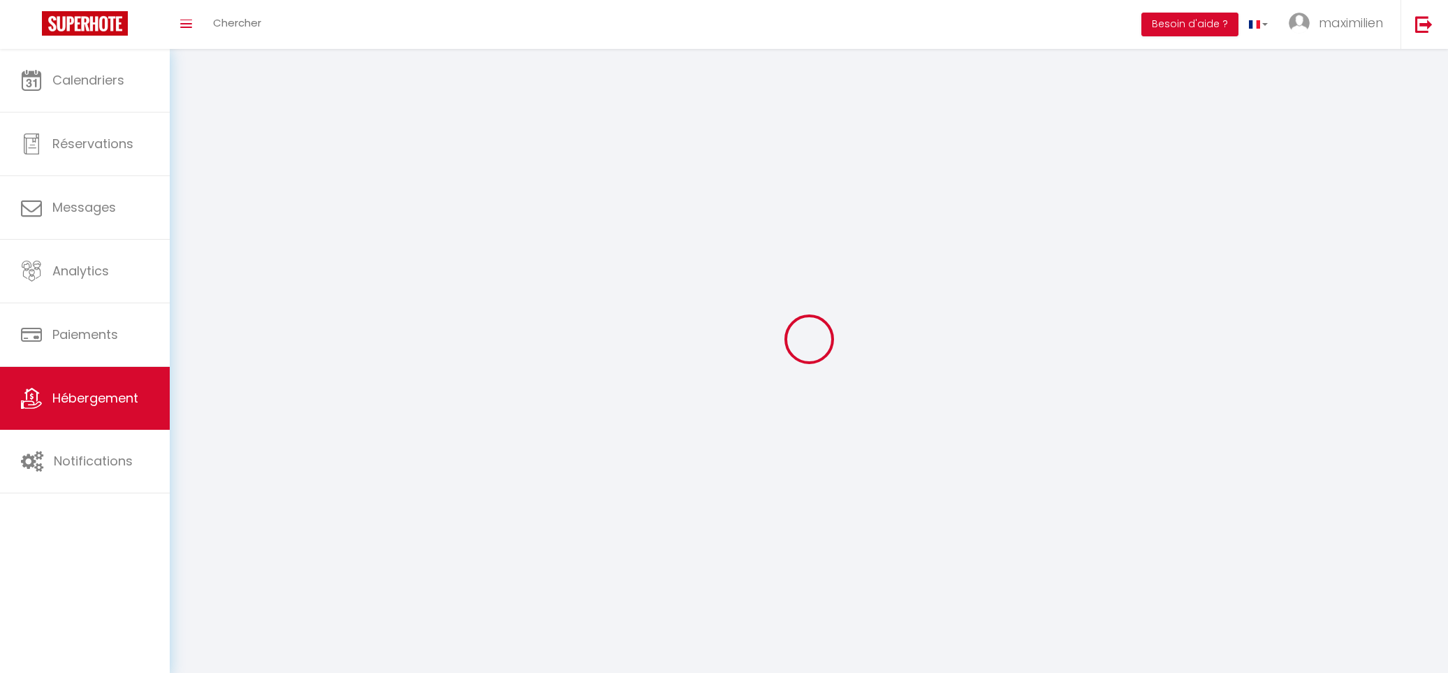
select select
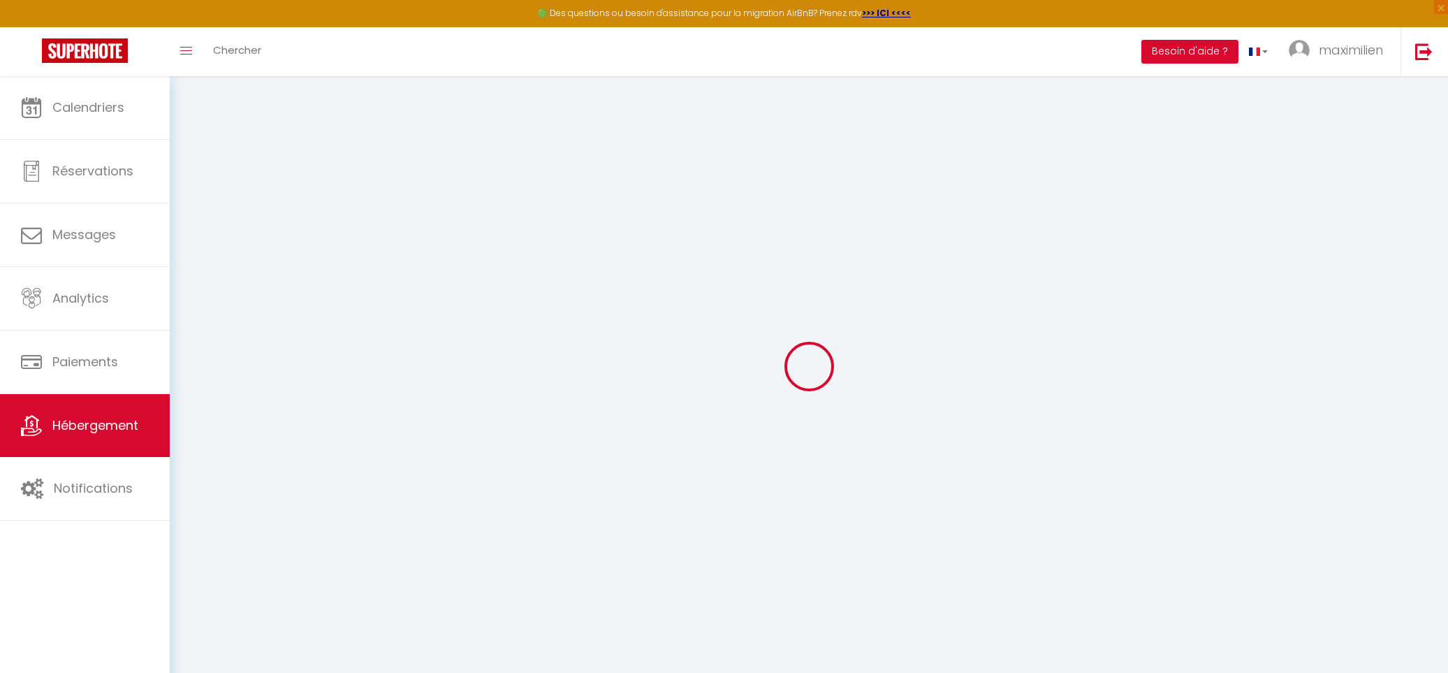
checkbox input "false"
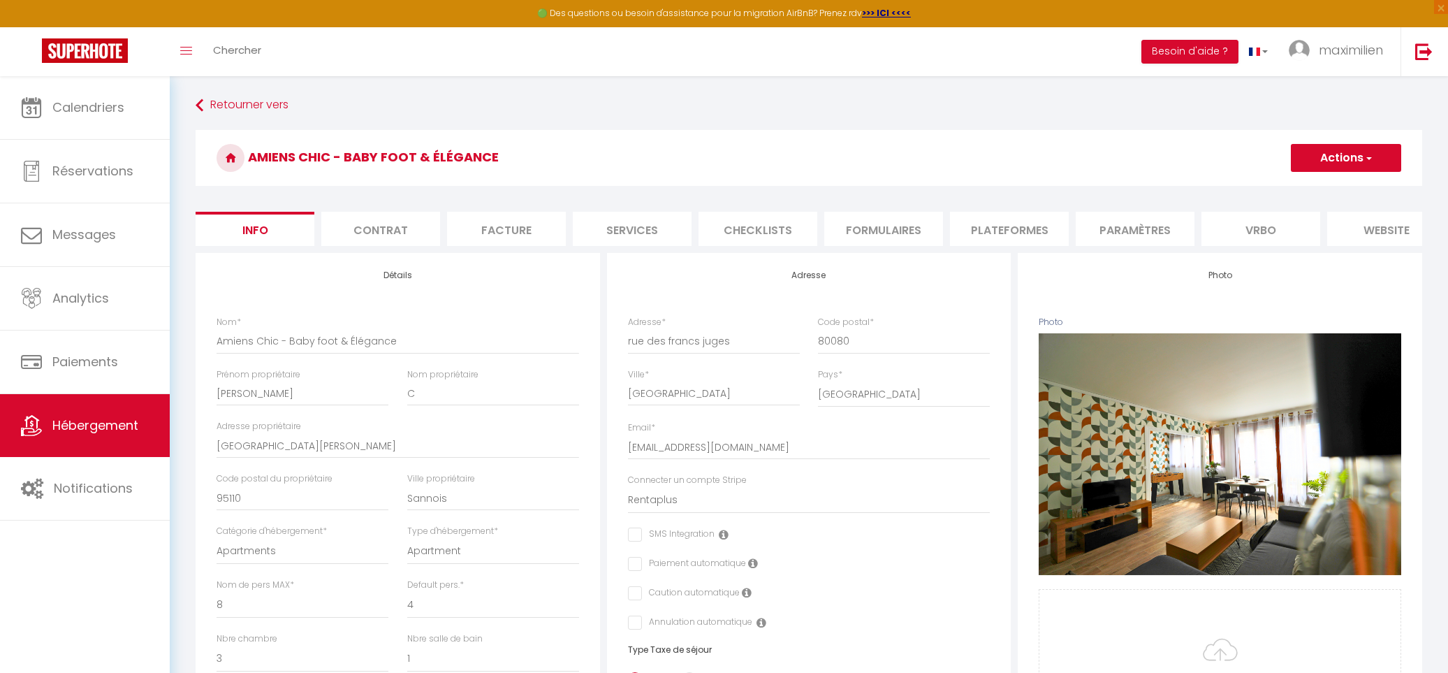
click at [1343, 156] on button "Actions" at bounding box center [1346, 158] width 110 height 28
click at [1294, 187] on input "Enregistrer" at bounding box center [1291, 189] width 52 height 14
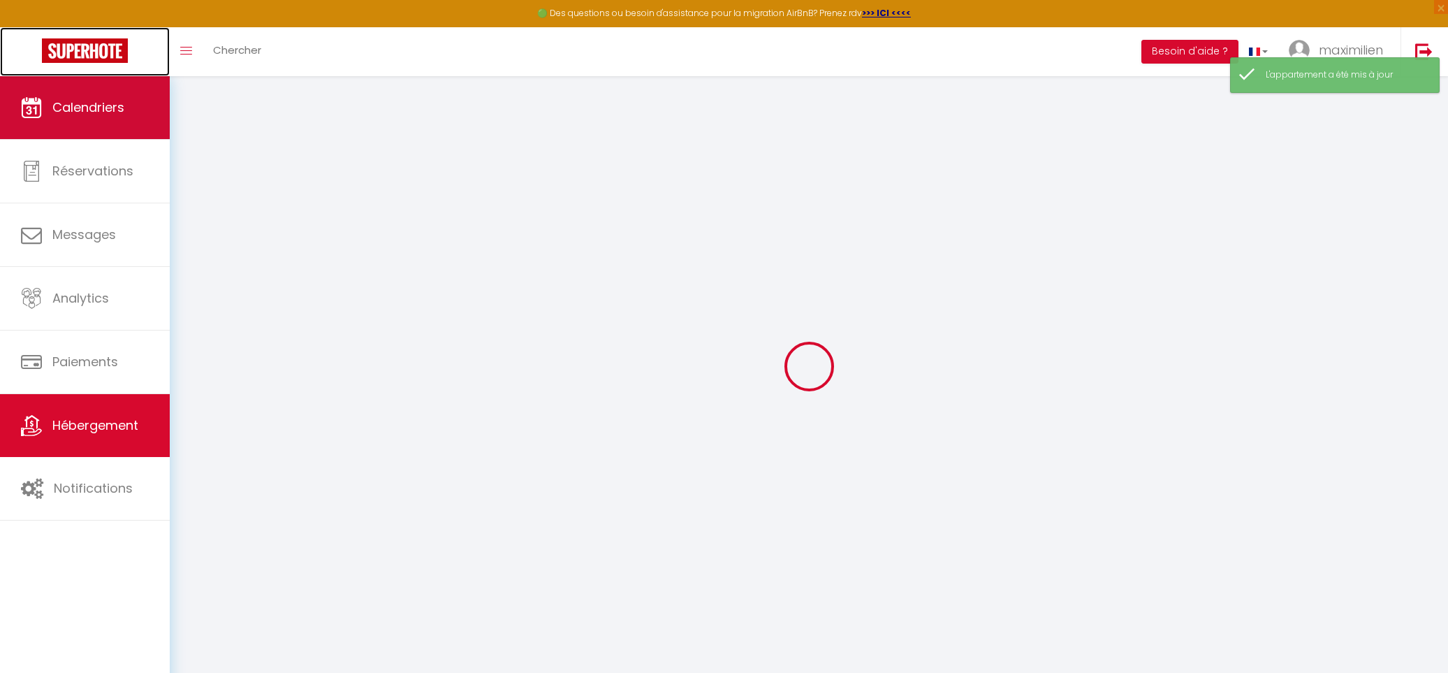
click at [133, 57] on link at bounding box center [85, 51] width 170 height 49
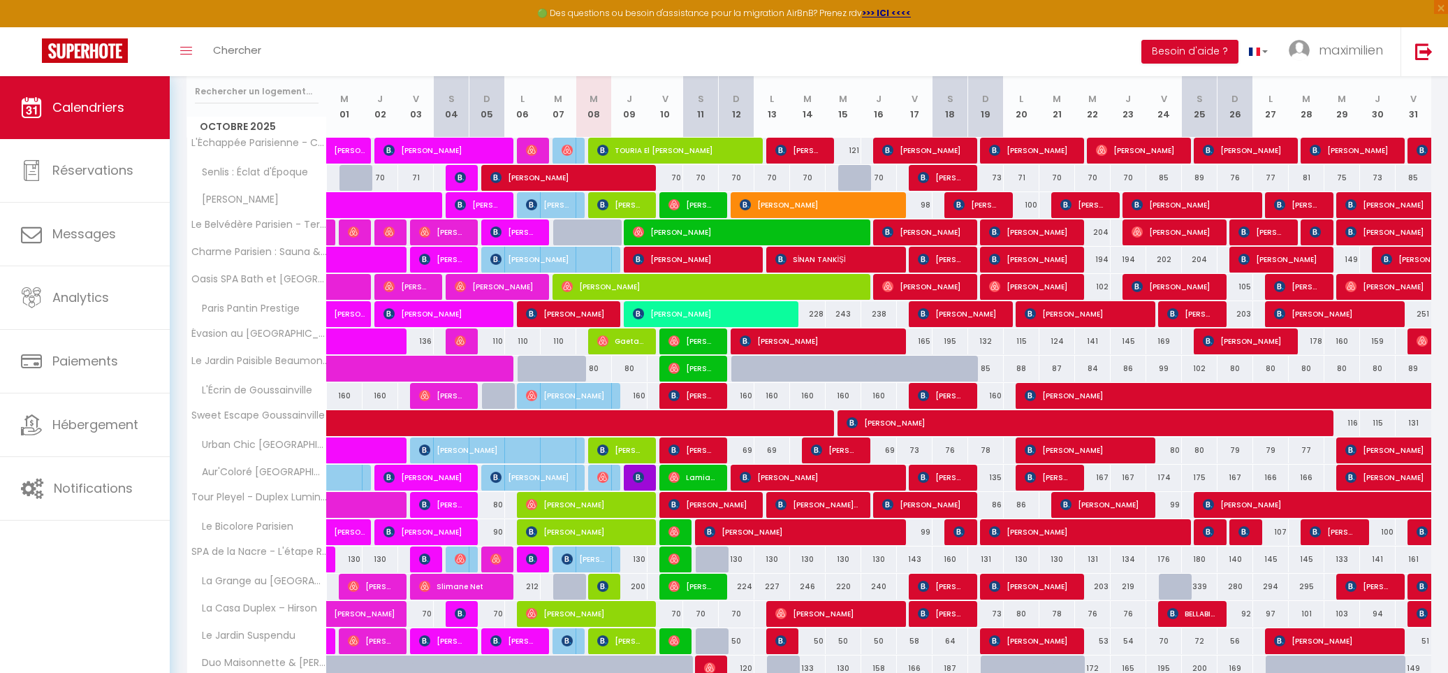
scroll to position [136, 0]
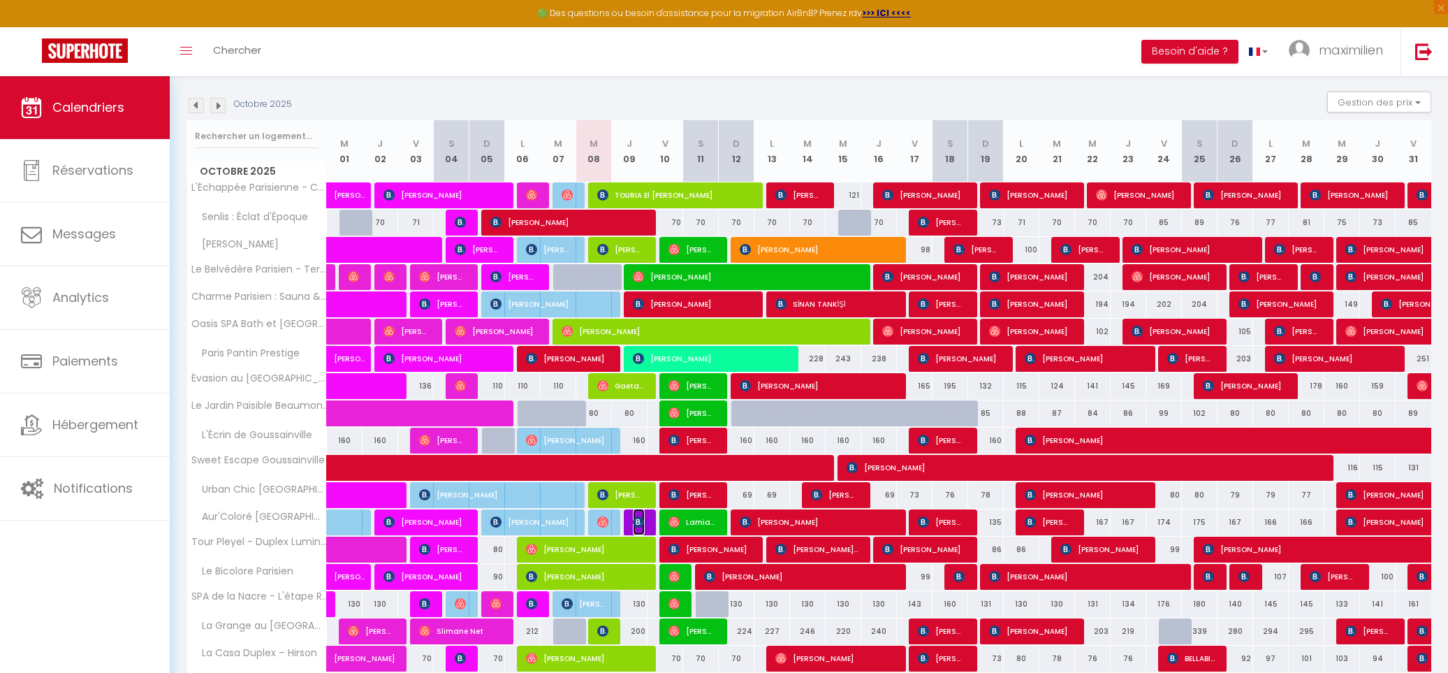
click at [641, 527] on img at bounding box center [638, 521] width 11 height 11
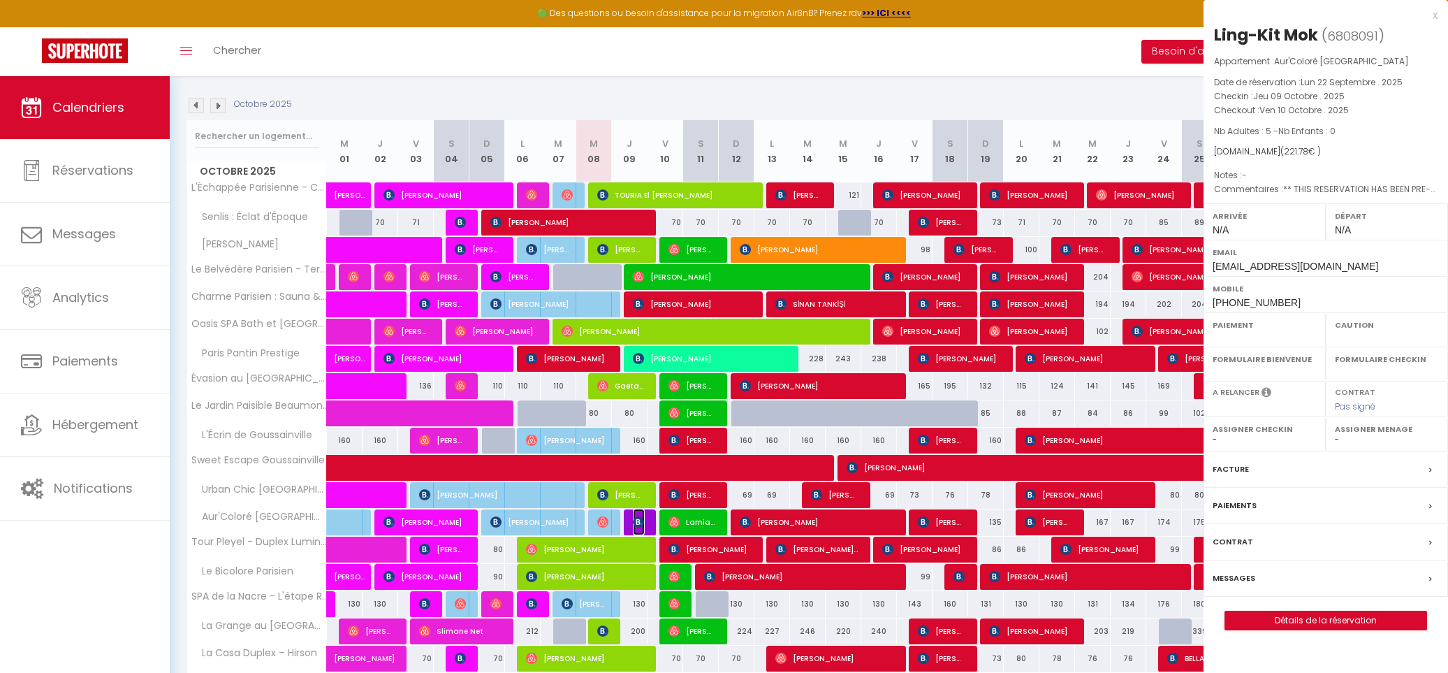
select select "OK"
select select "KO"
select select "0"
select select "1"
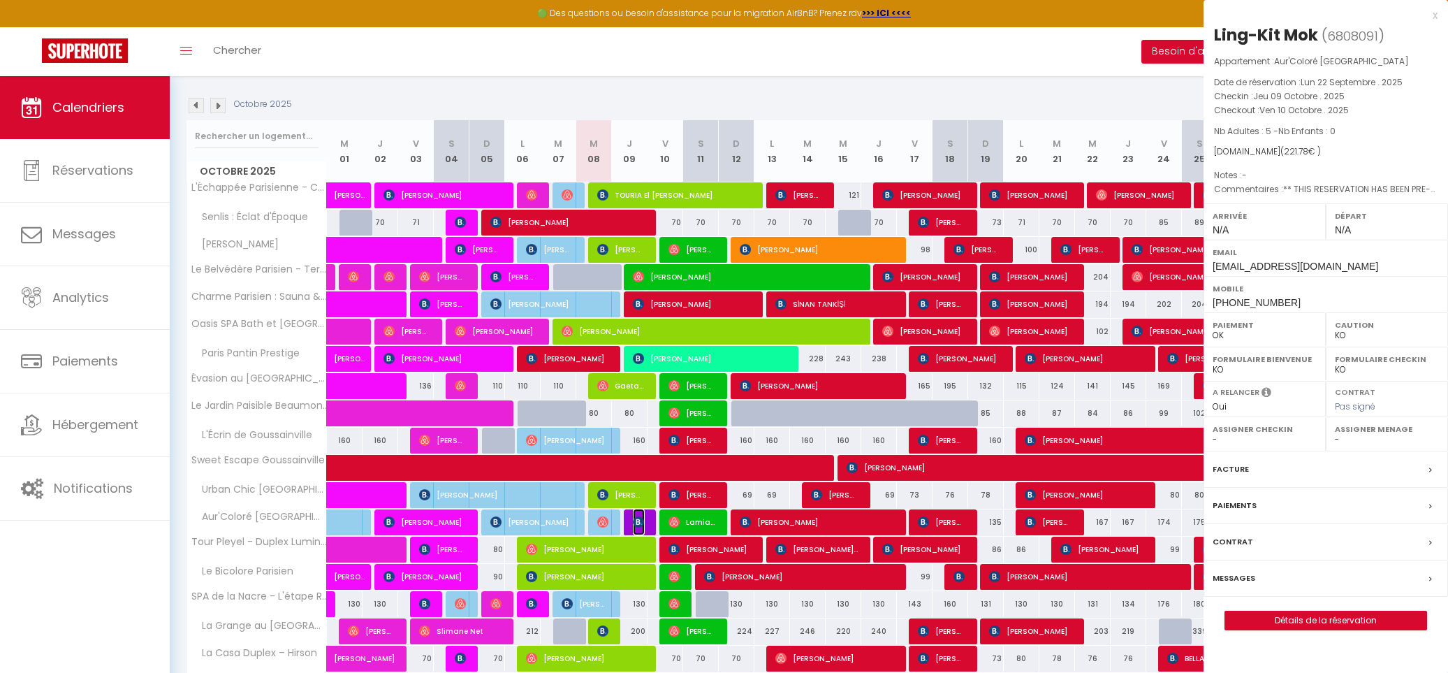
select select
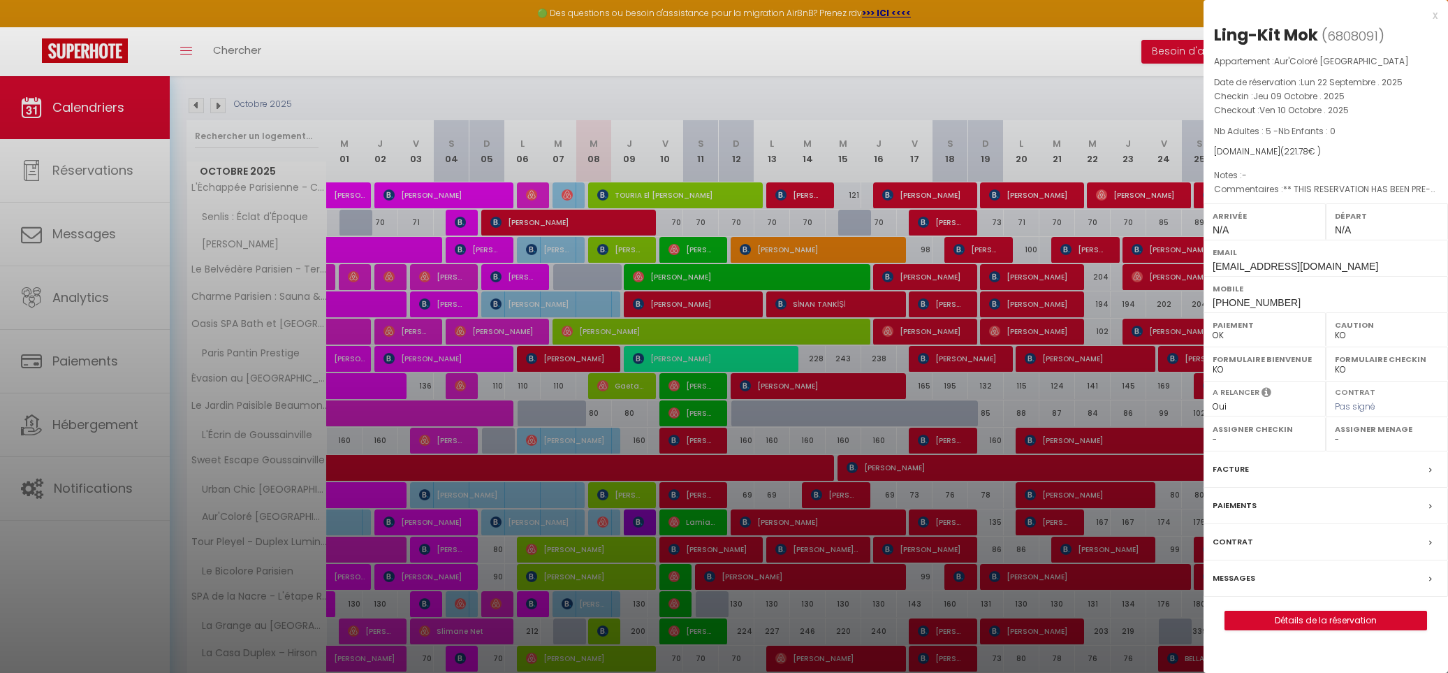
click at [1284, 578] on div "Messages" at bounding box center [1326, 578] width 244 height 36
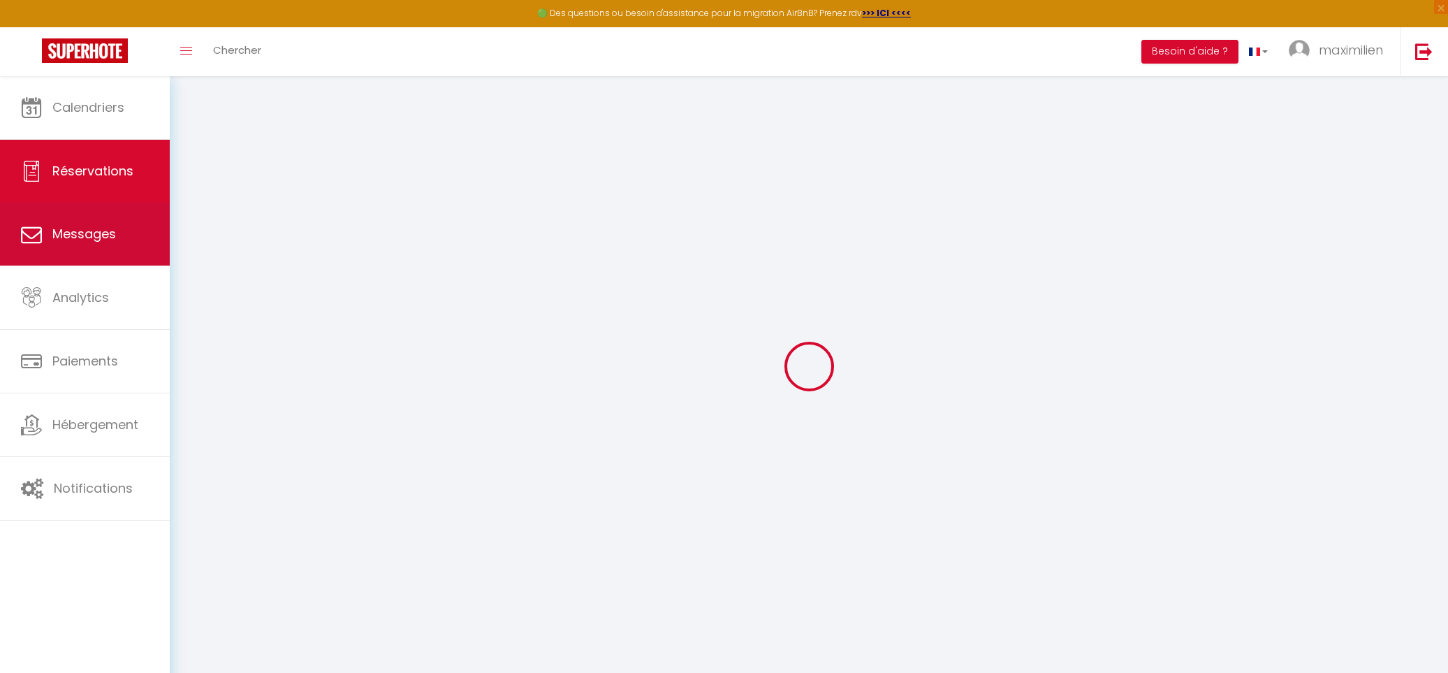
select select
checkbox input "false"
type textarea "** THIS RESERVATION HAS BEEN PRE-PAID ** BOOKING NOTE : Payment charge is EUR 3…"
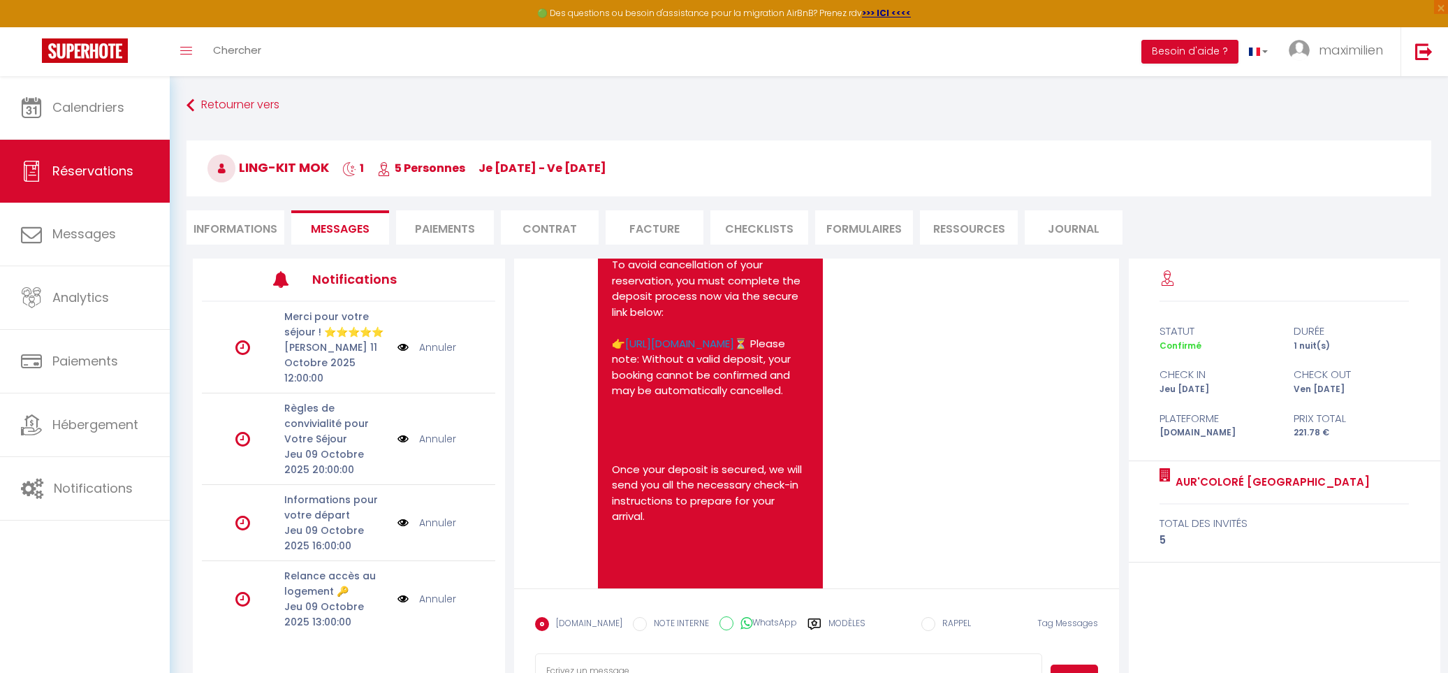
scroll to position [2693, 0]
drag, startPoint x: 675, startPoint y: 512, endPoint x: 608, endPoint y: 305, distance: 217.2
click at [608, 305] on div "Hello [PERSON_NAME]-Kit, ⚠️ Important notice: We have not yet received confirma…" at bounding box center [711, 414] width 226 height 719
copy pre "Hello [PERSON_NAME]-Kit, ⚠️ Important notice: We have not yet received confirma…"
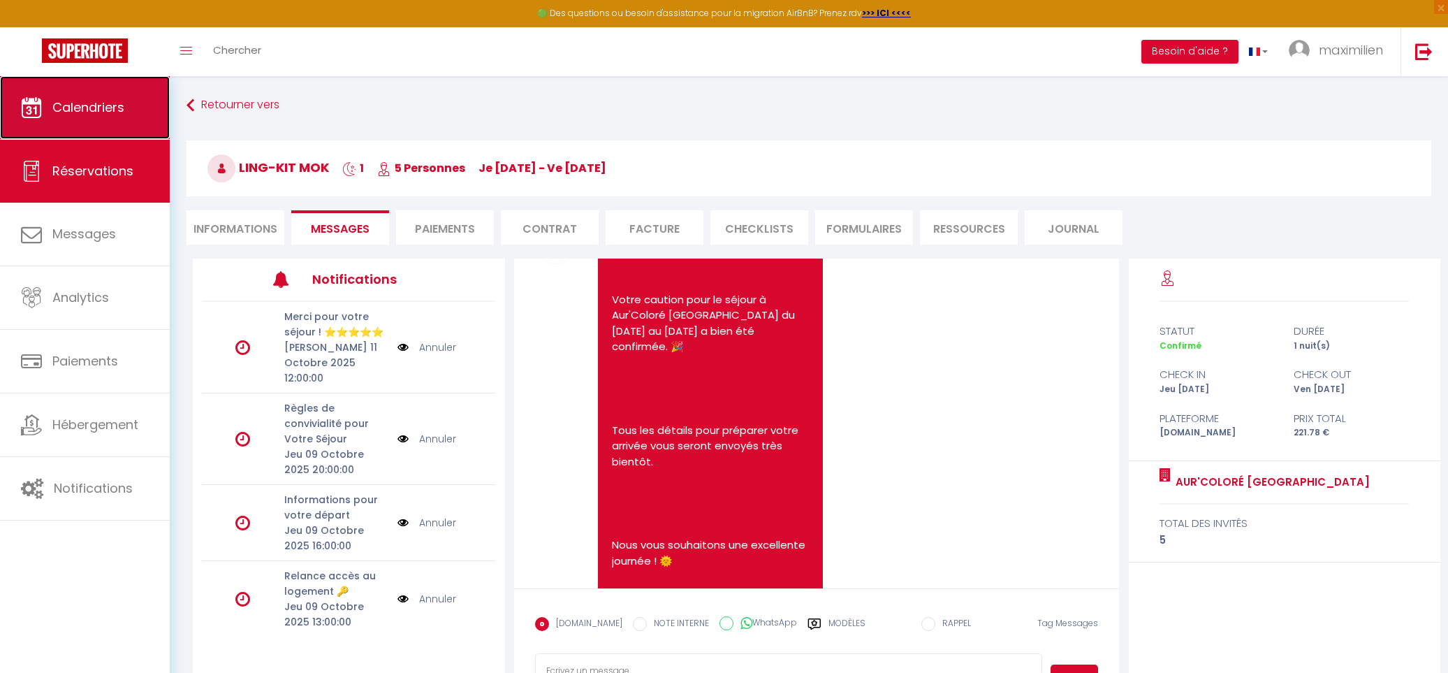
click at [121, 115] on span "Calendriers" at bounding box center [88, 106] width 72 height 17
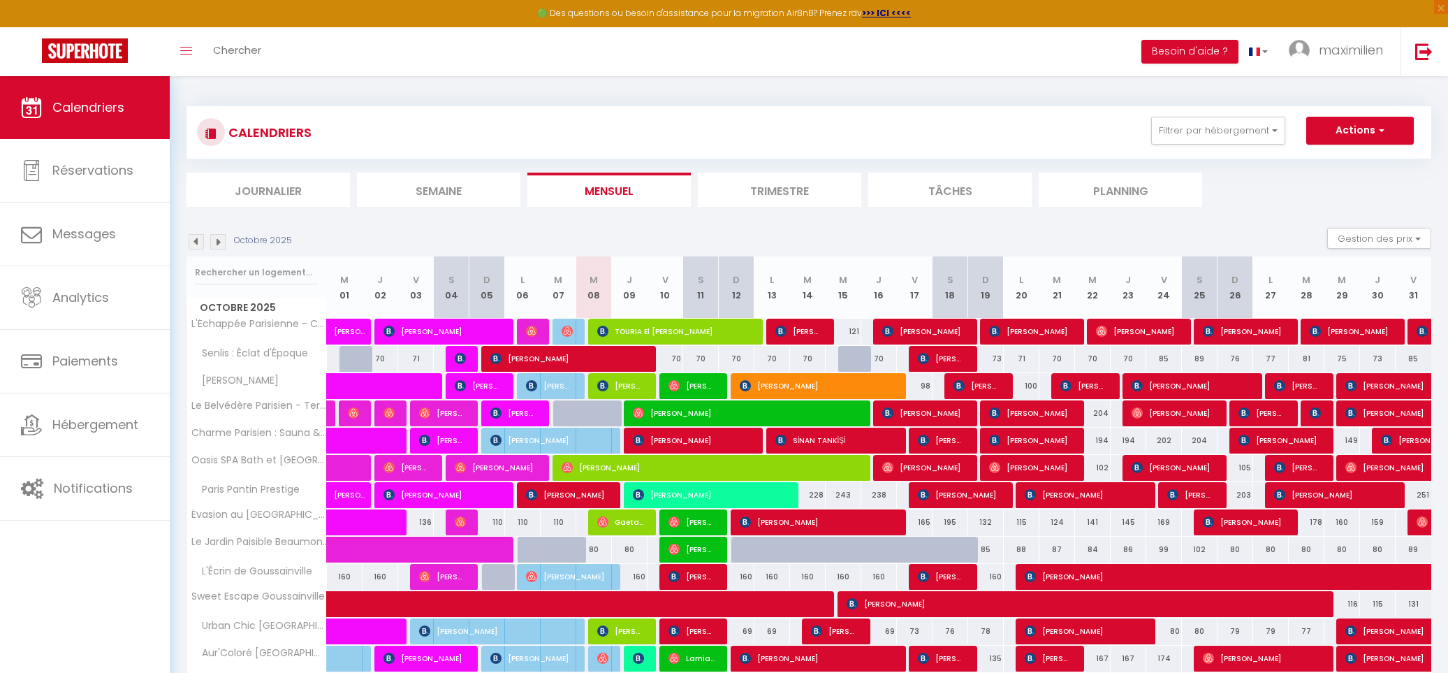
click at [323, 203] on li "Journalier" at bounding box center [268, 190] width 163 height 34
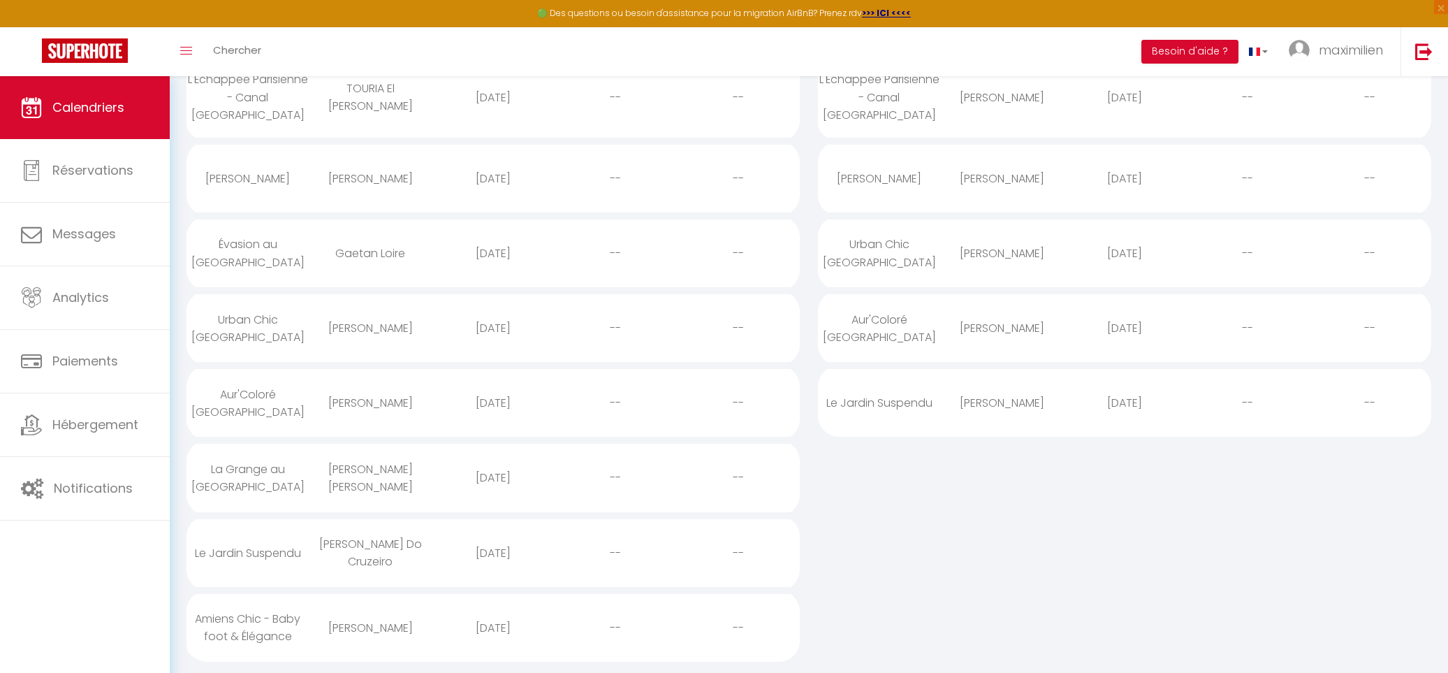
scroll to position [258, 0]
click at [235, 391] on div "Aur'Coloré [GEOGRAPHIC_DATA]" at bounding box center [248, 401] width 123 height 63
select select "0"
select select "1"
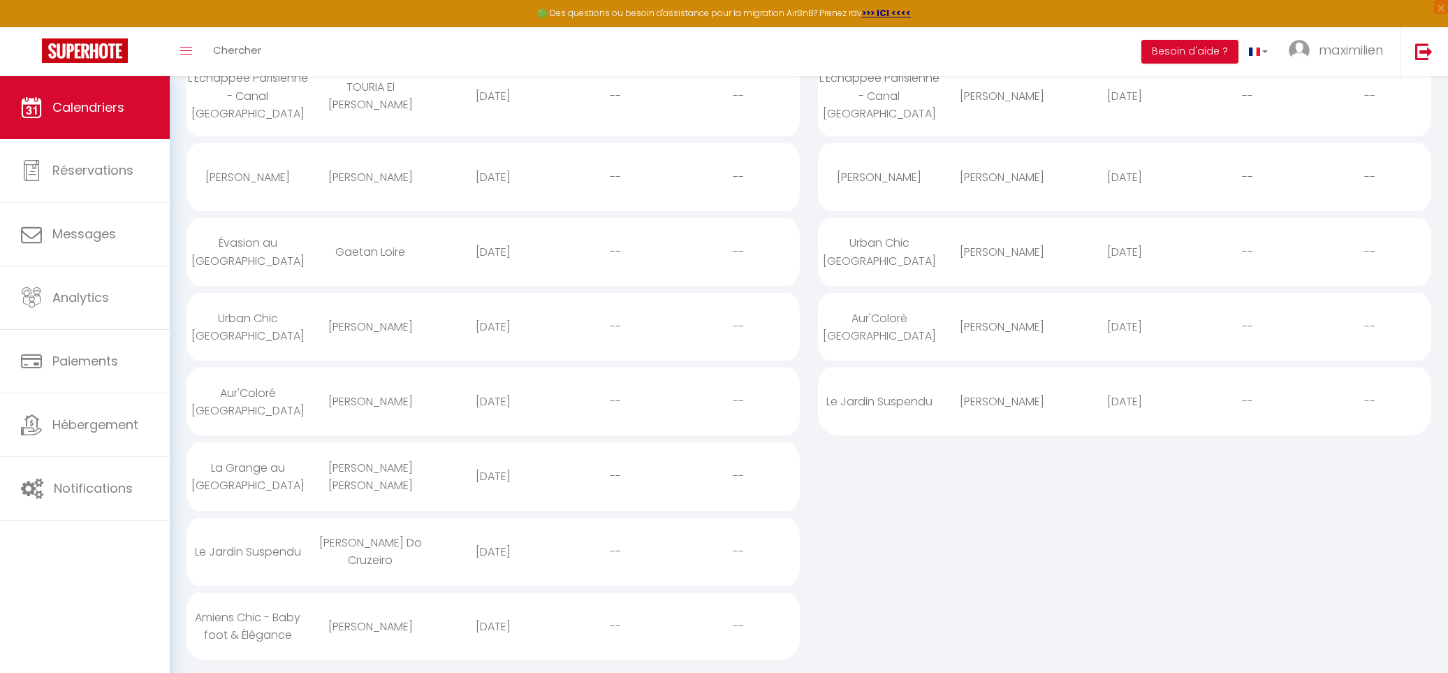
select select
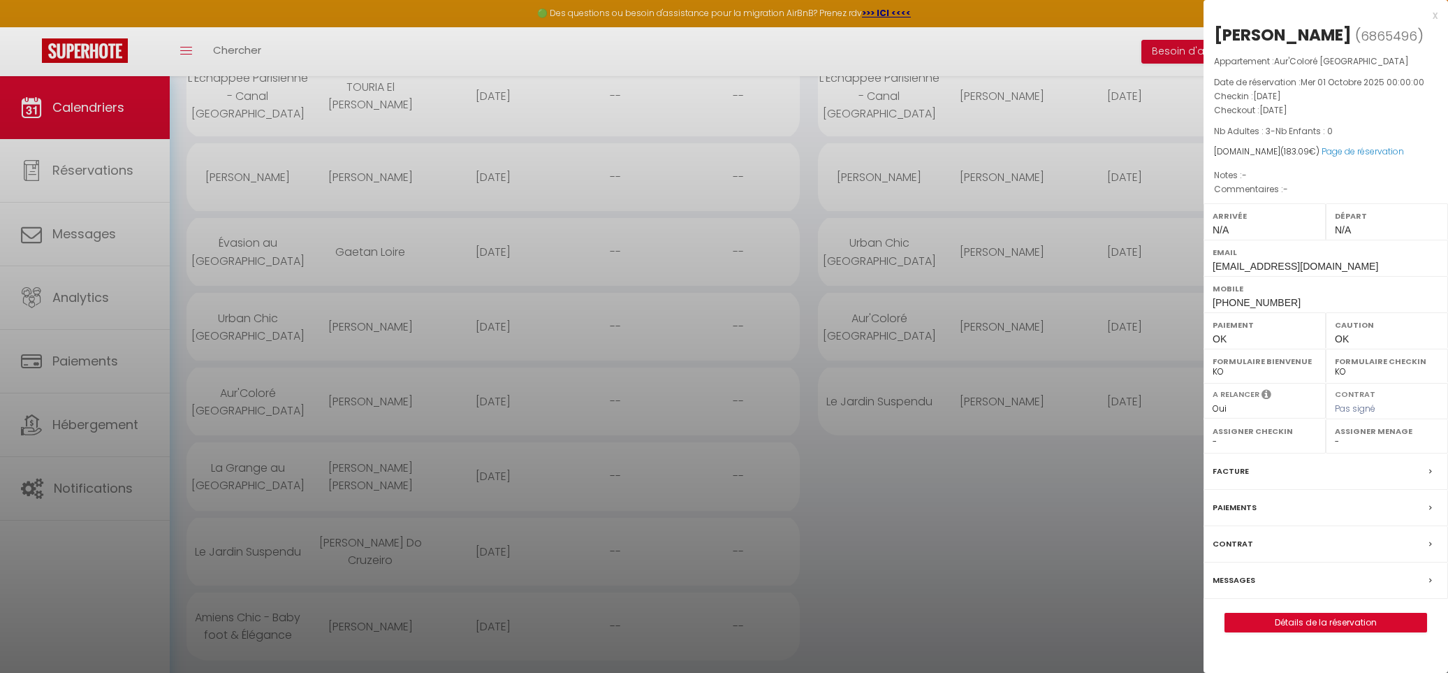
click at [1245, 583] on label "Messages" at bounding box center [1234, 580] width 43 height 15
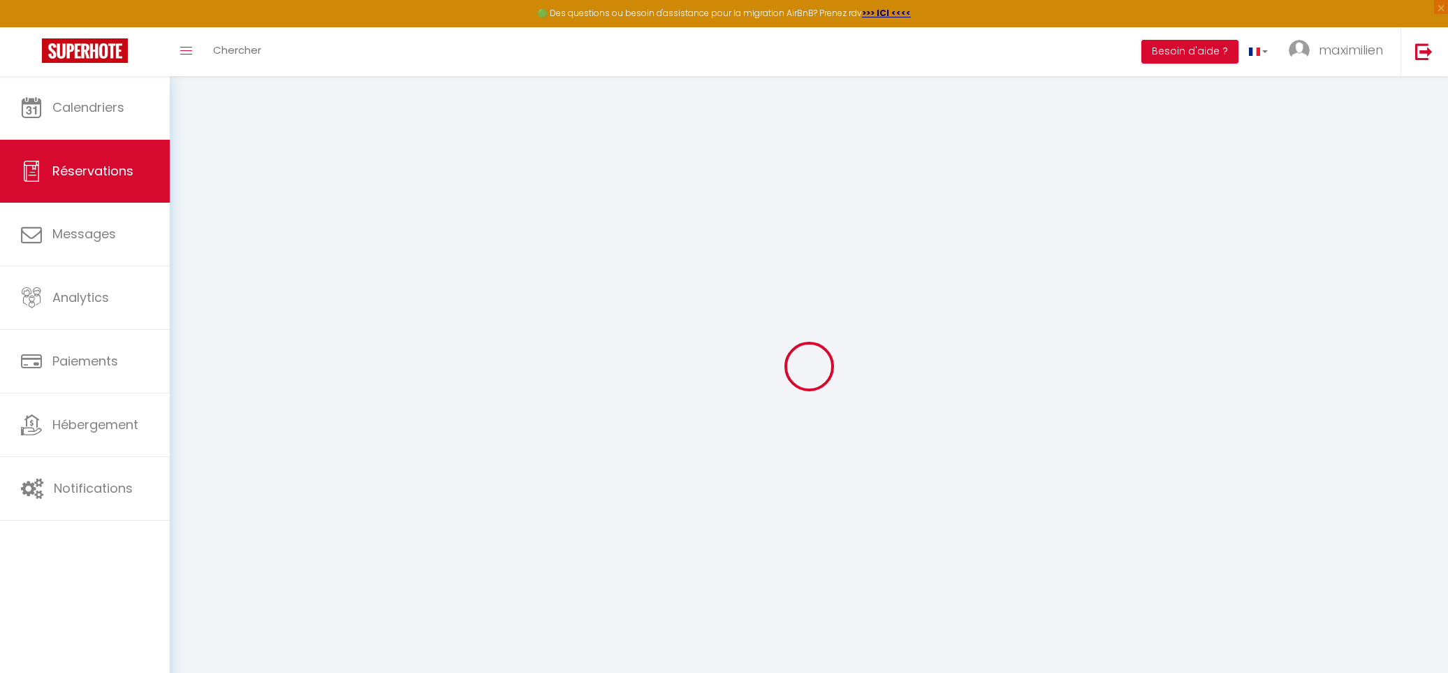
select select
checkbox input "false"
select select
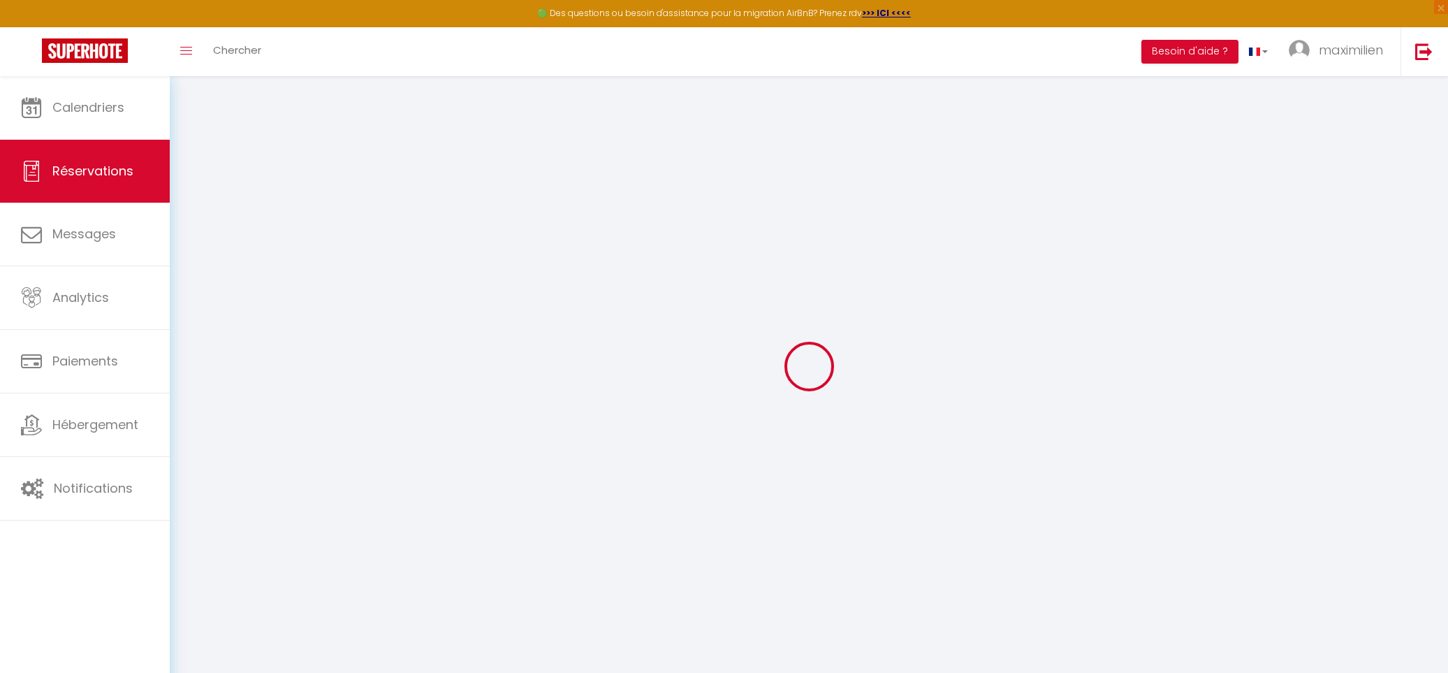
select select
checkbox input "false"
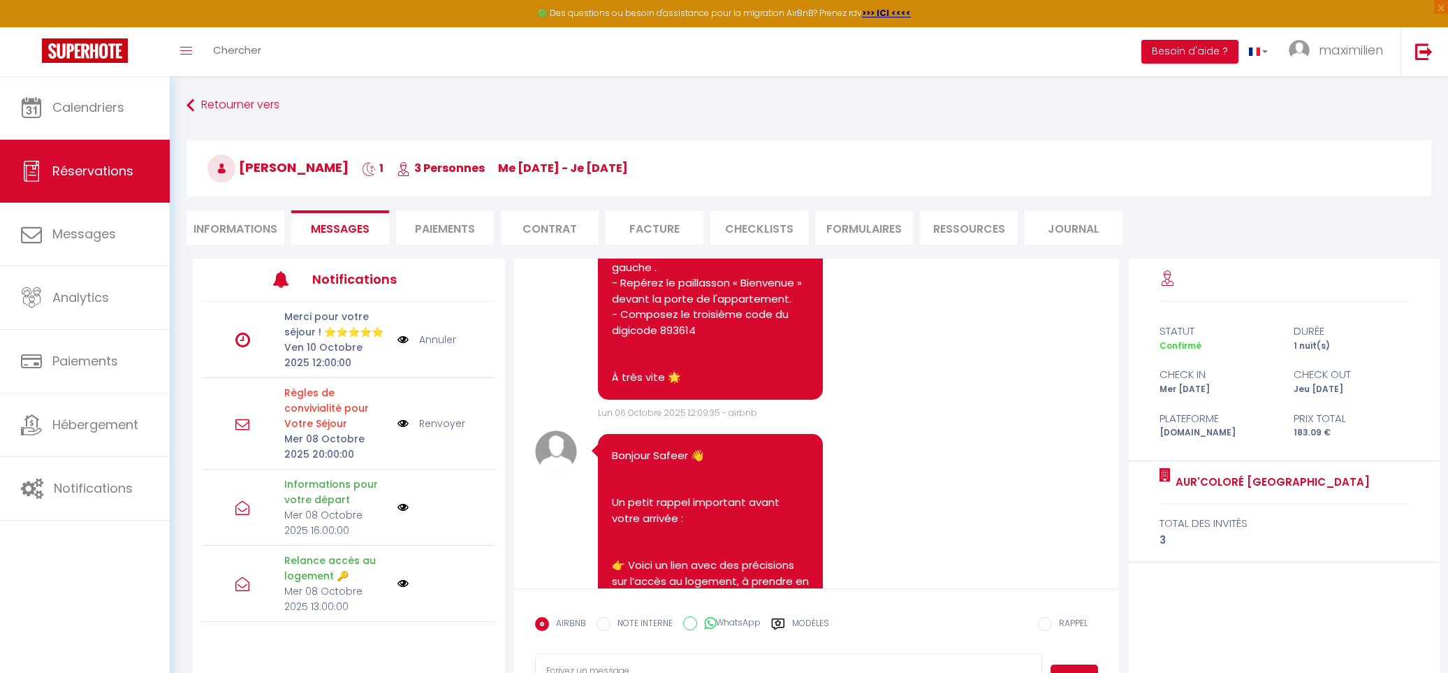
scroll to position [1459, 0]
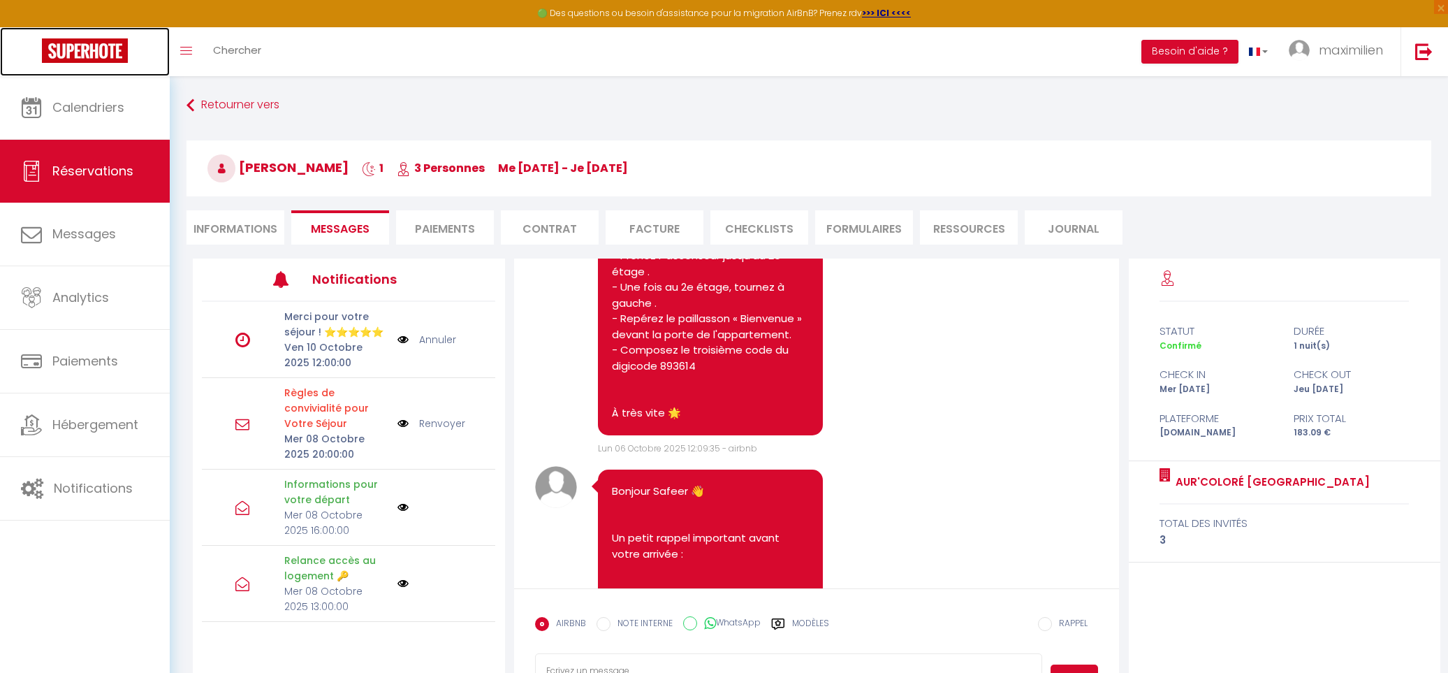
click at [75, 63] on link at bounding box center [85, 51] width 170 height 49
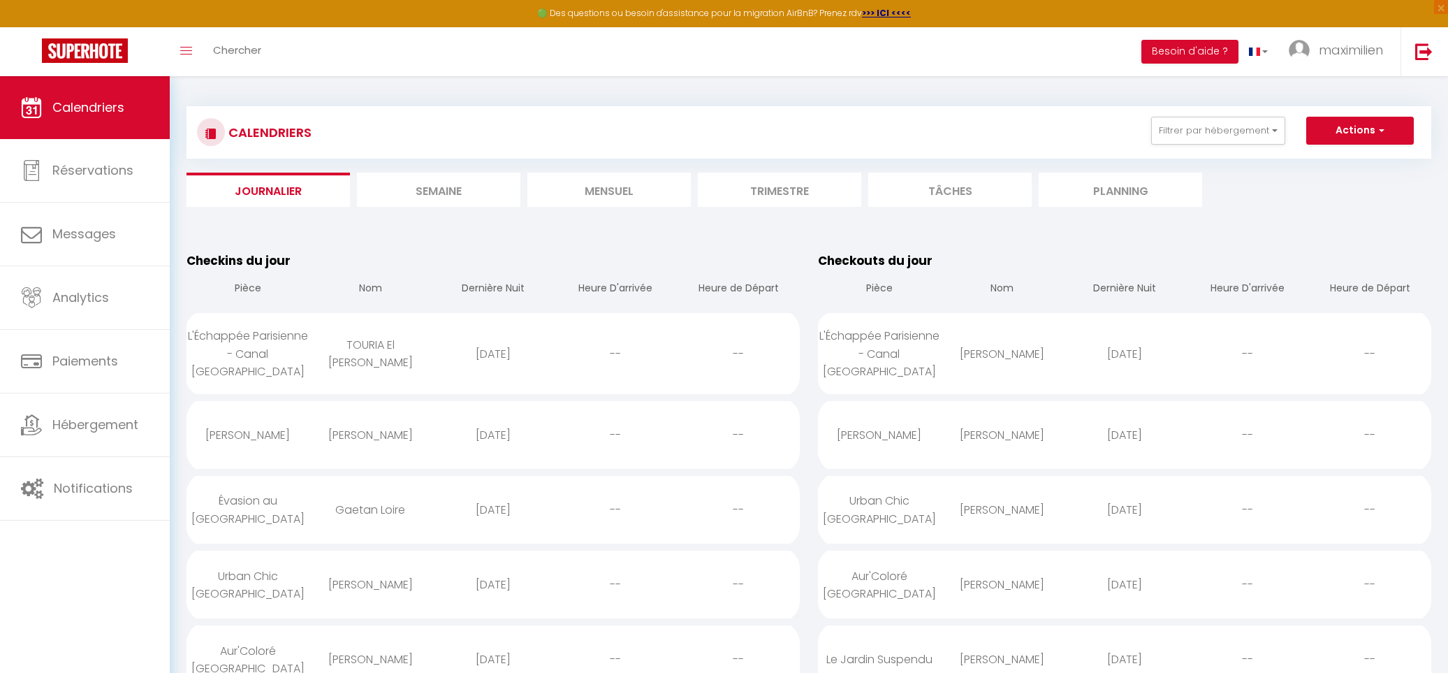
click at [634, 190] on li "Mensuel" at bounding box center [608, 190] width 163 height 34
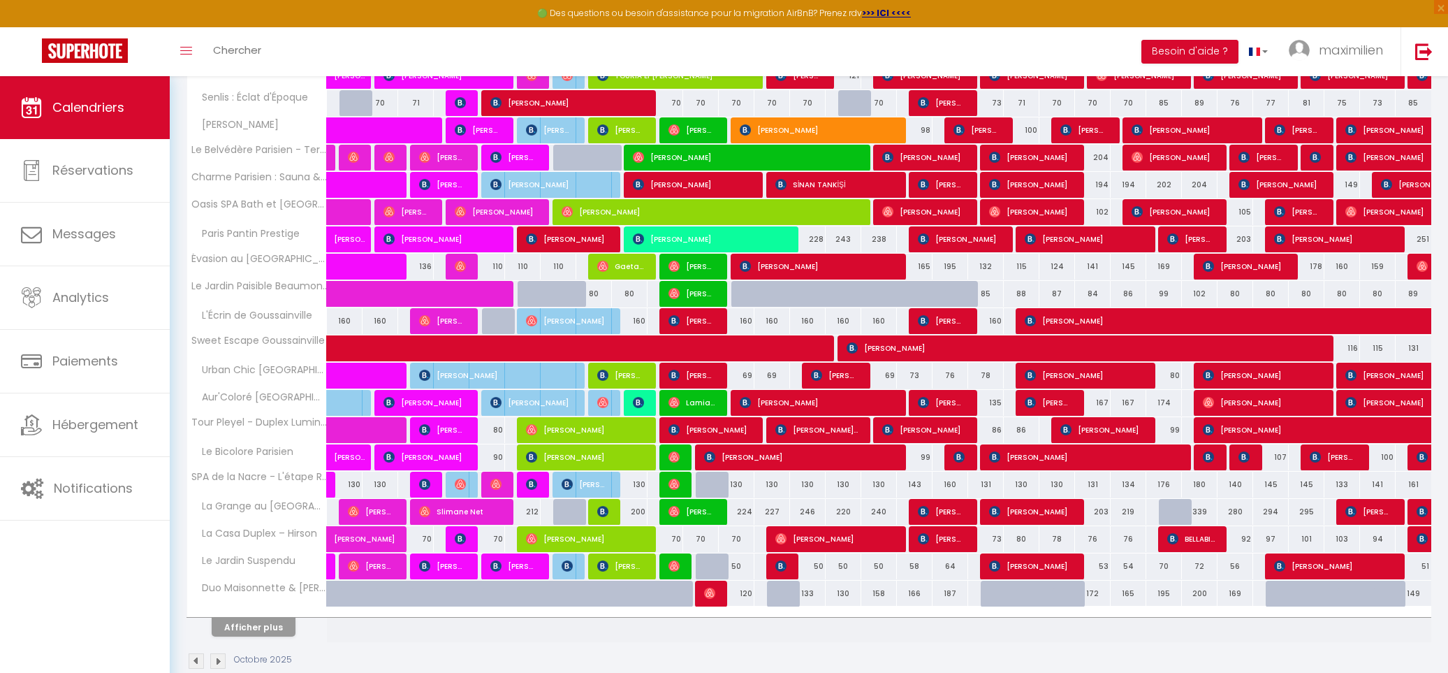
scroll to position [263, 0]
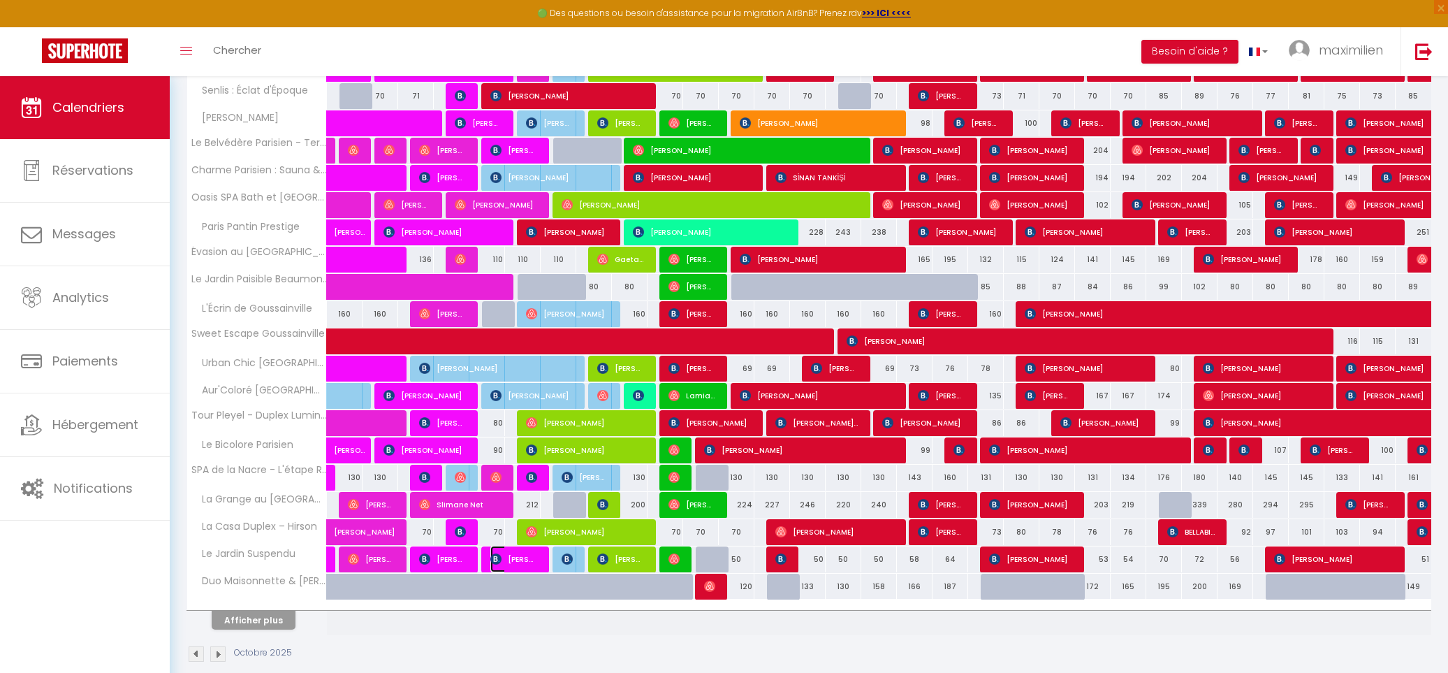
click at [532, 567] on span "[PERSON_NAME] Do Cruzeiro" at bounding box center [514, 559] width 48 height 27
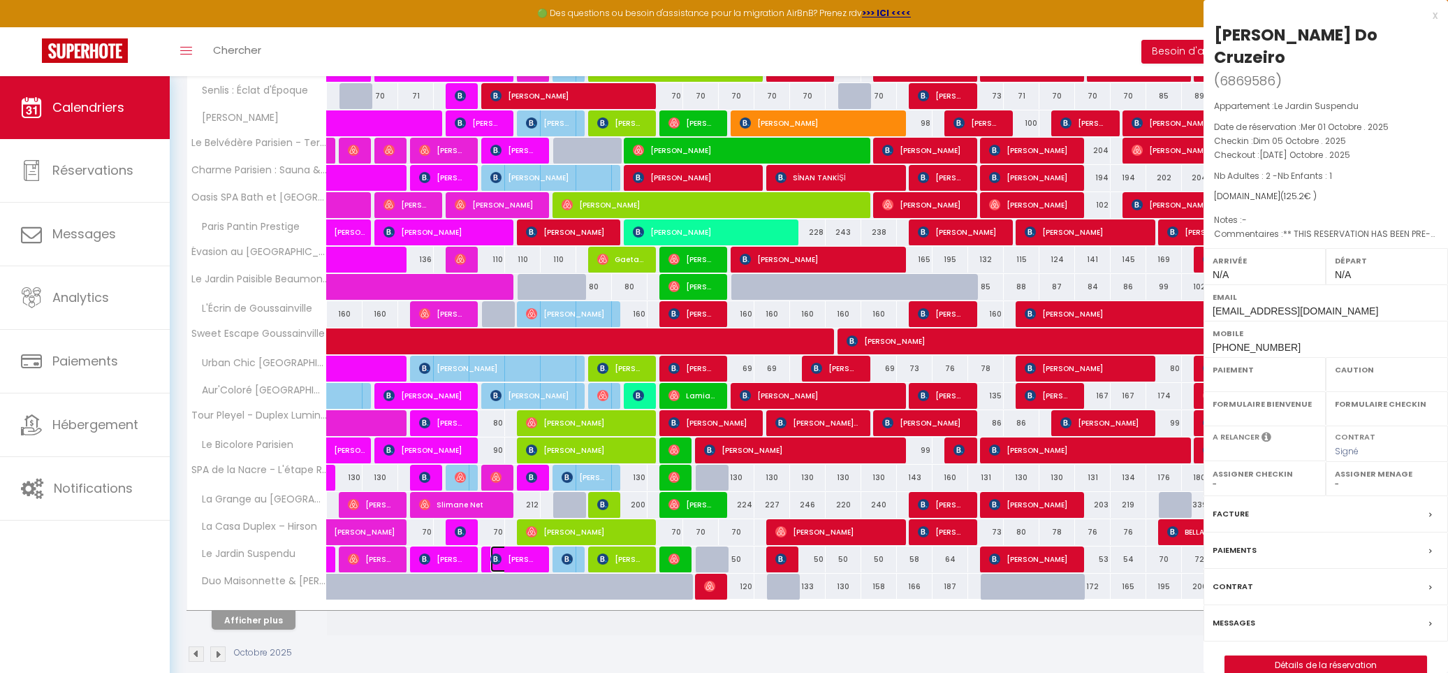
select select "OK"
select select "0"
select select "1"
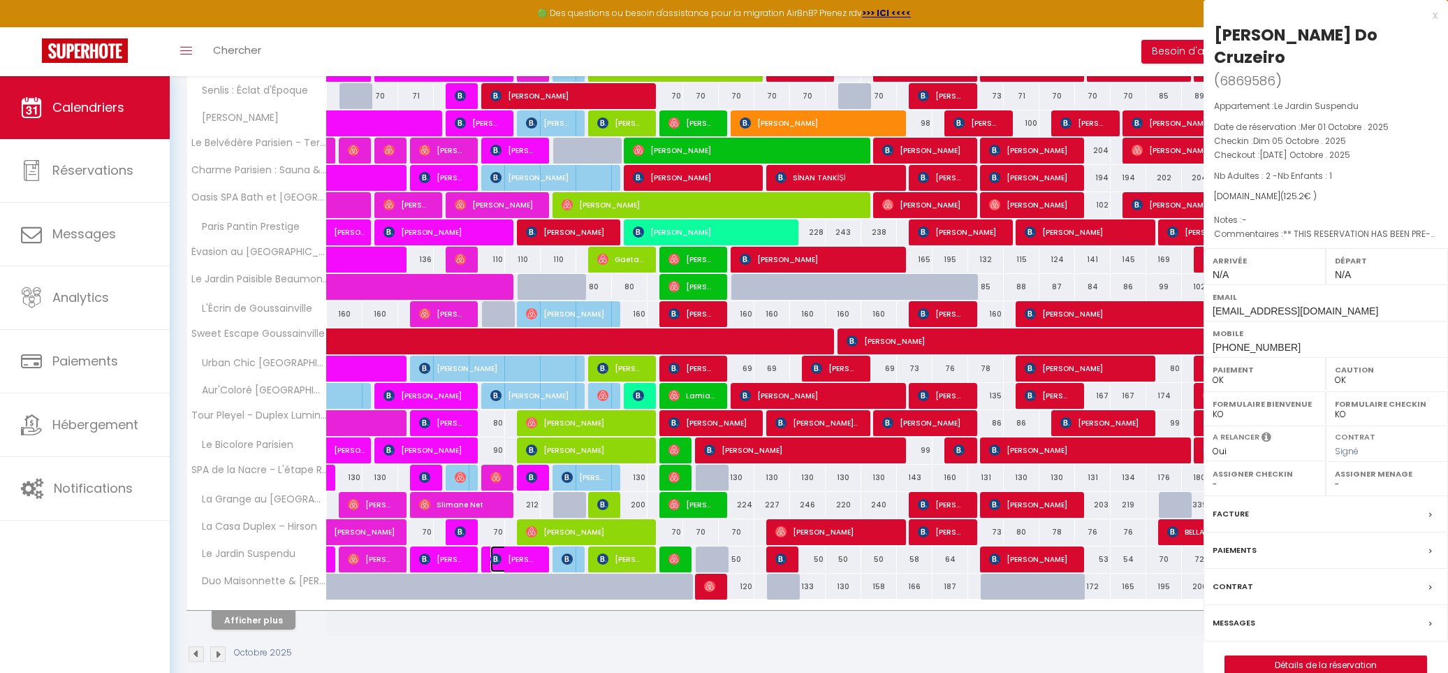
select select
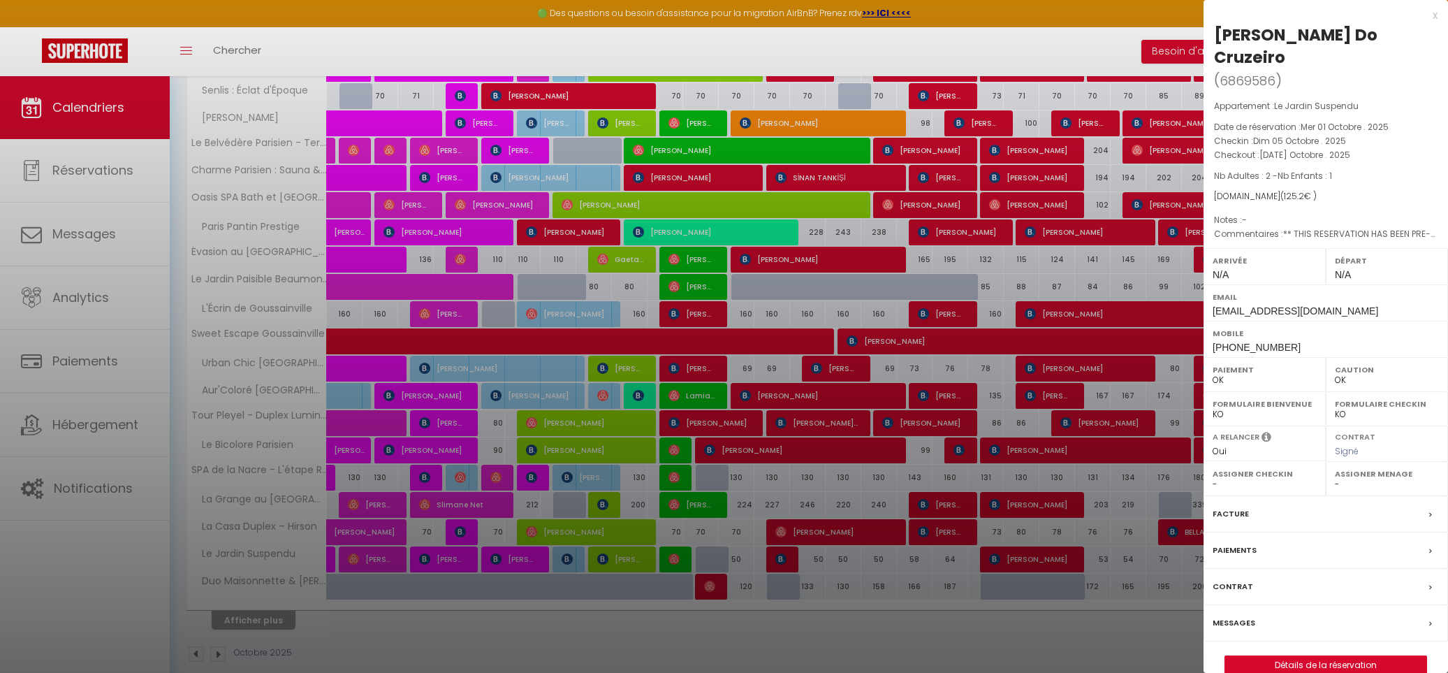
click at [1432, 10] on div "x" at bounding box center [1321, 15] width 234 height 17
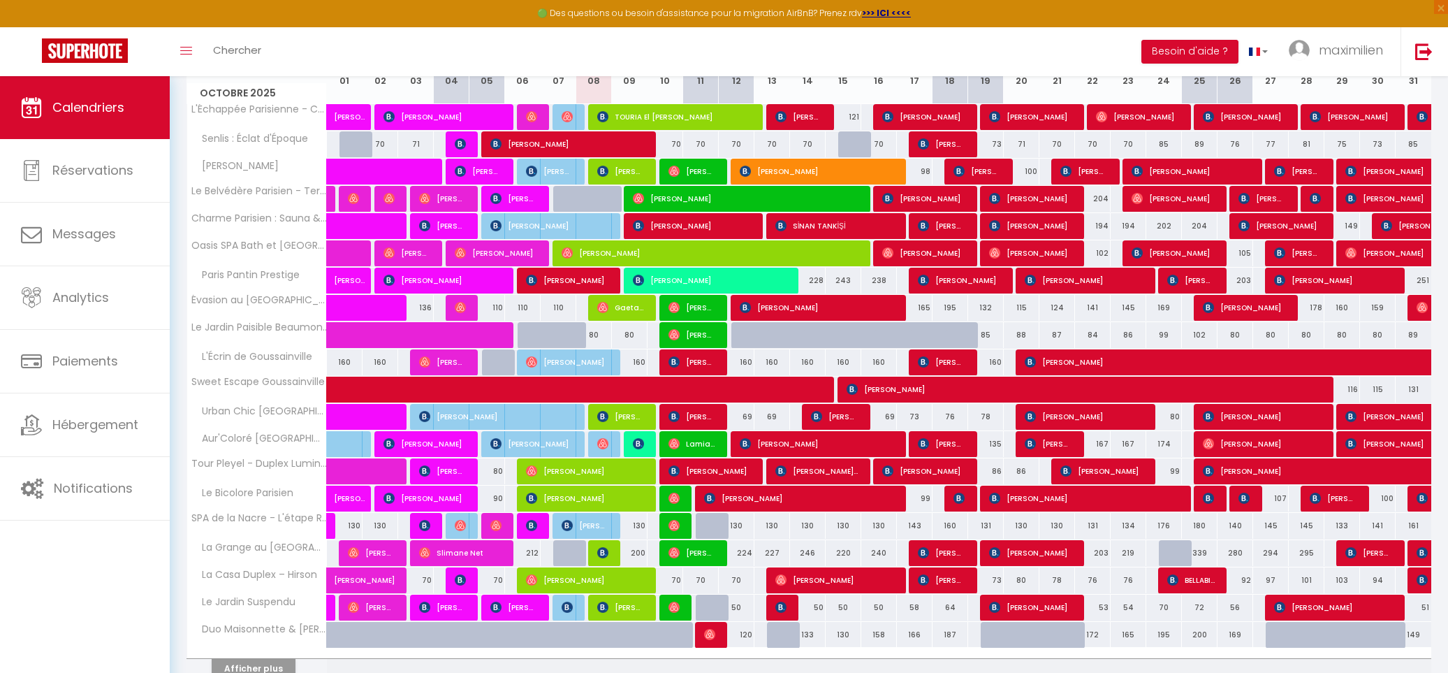
scroll to position [203, 0]
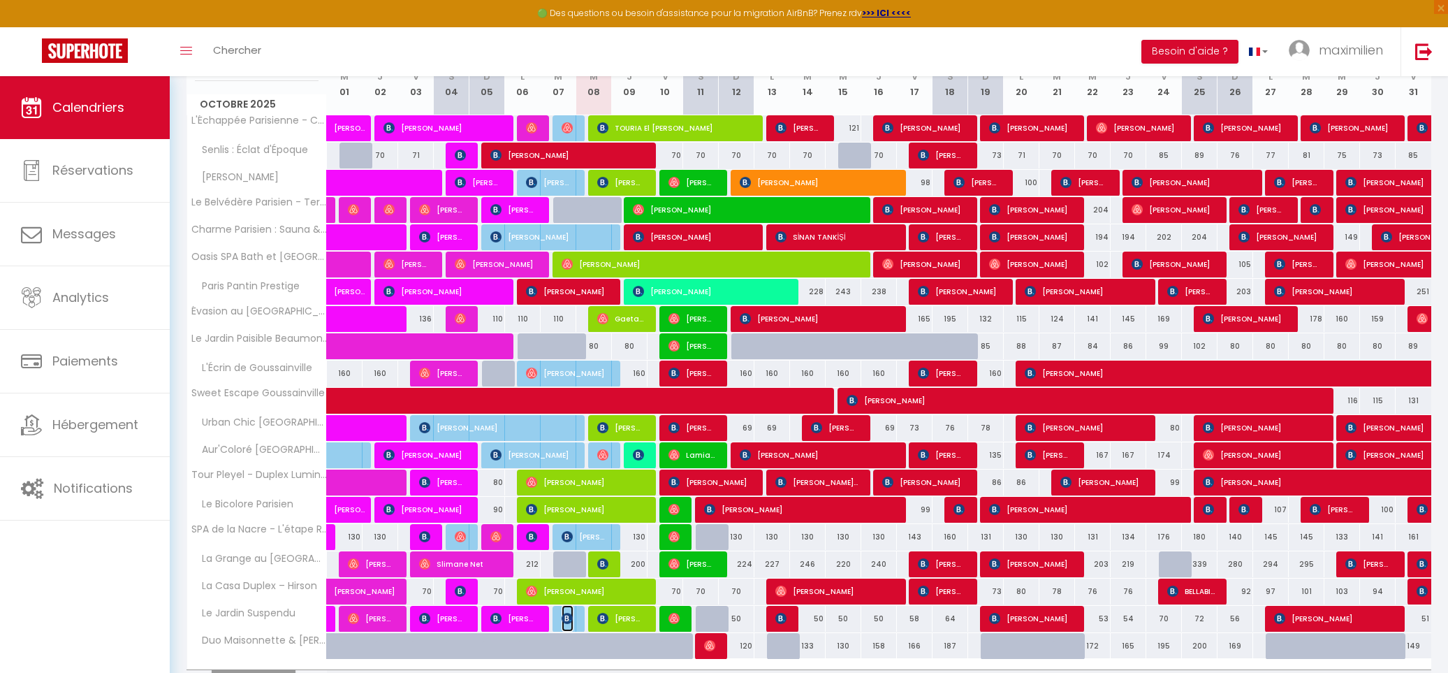
click at [569, 624] on img at bounding box center [567, 618] width 11 height 11
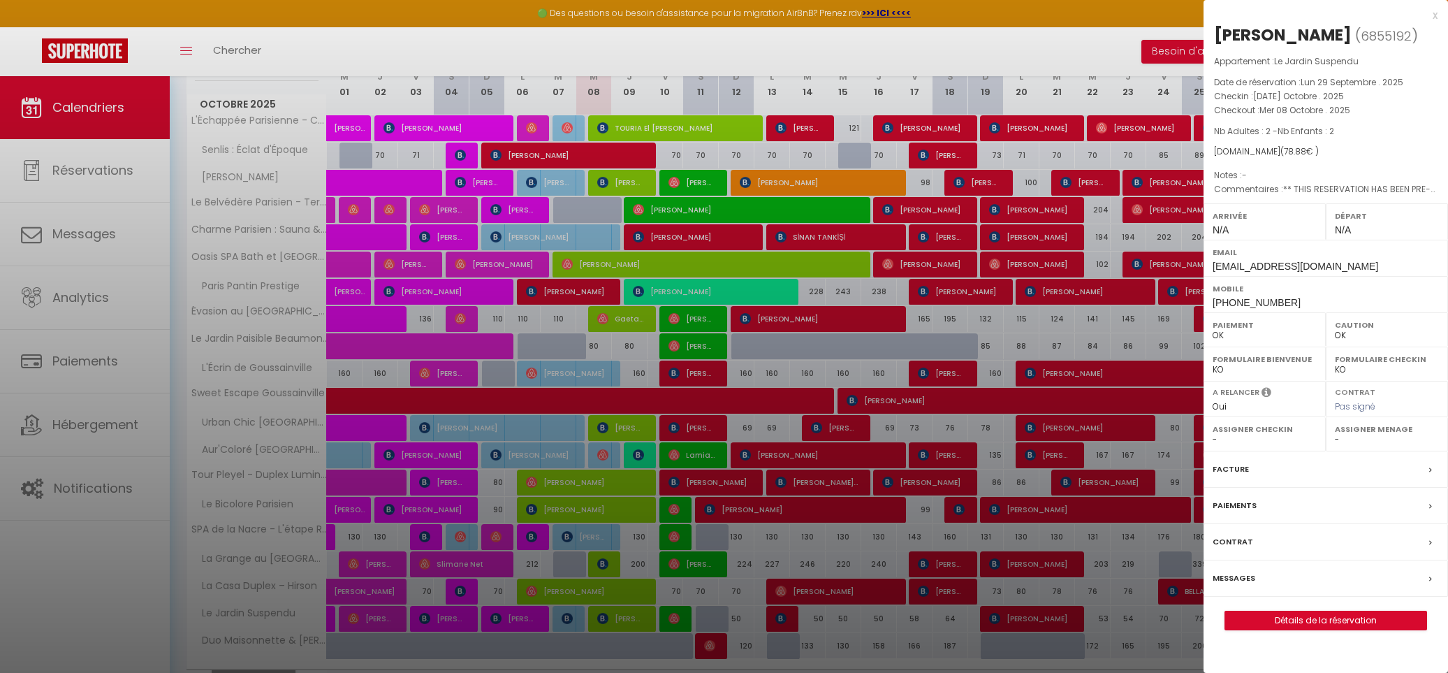
click at [1431, 15] on div "x" at bounding box center [1321, 15] width 234 height 17
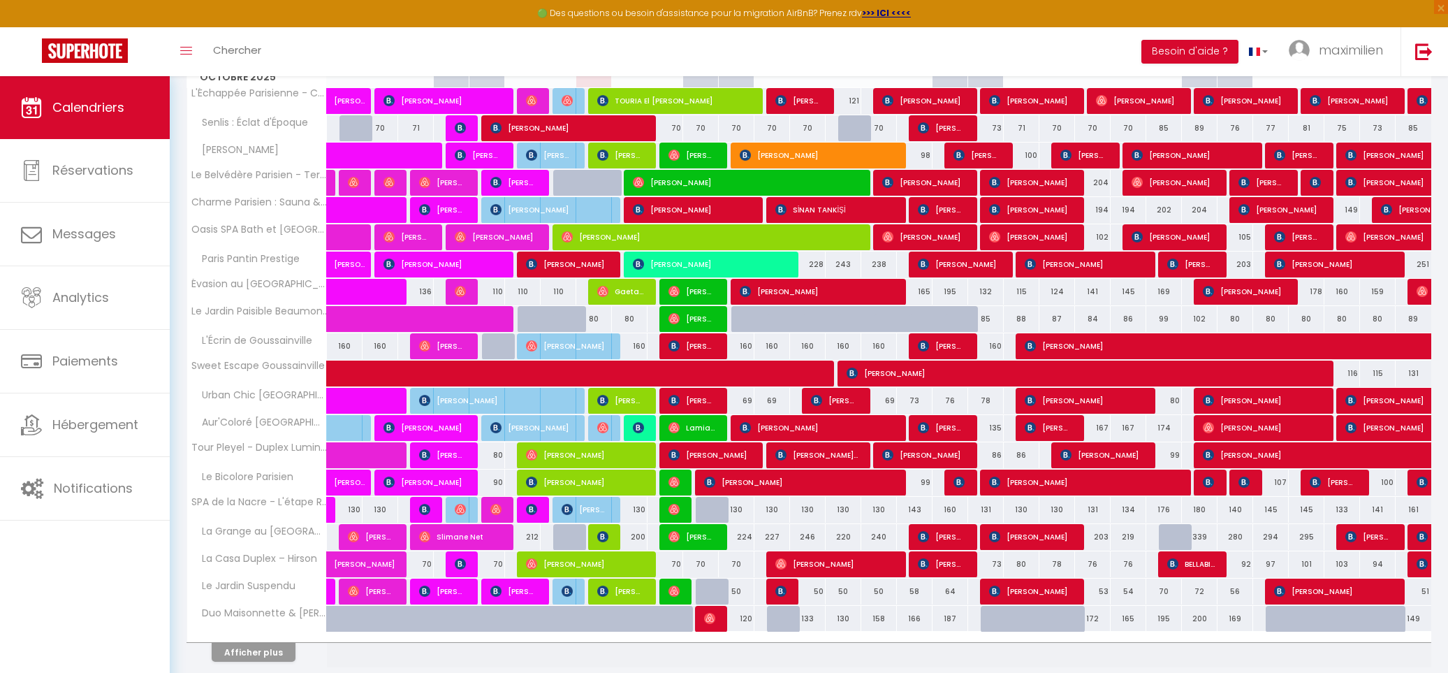
scroll to position [238, 0]
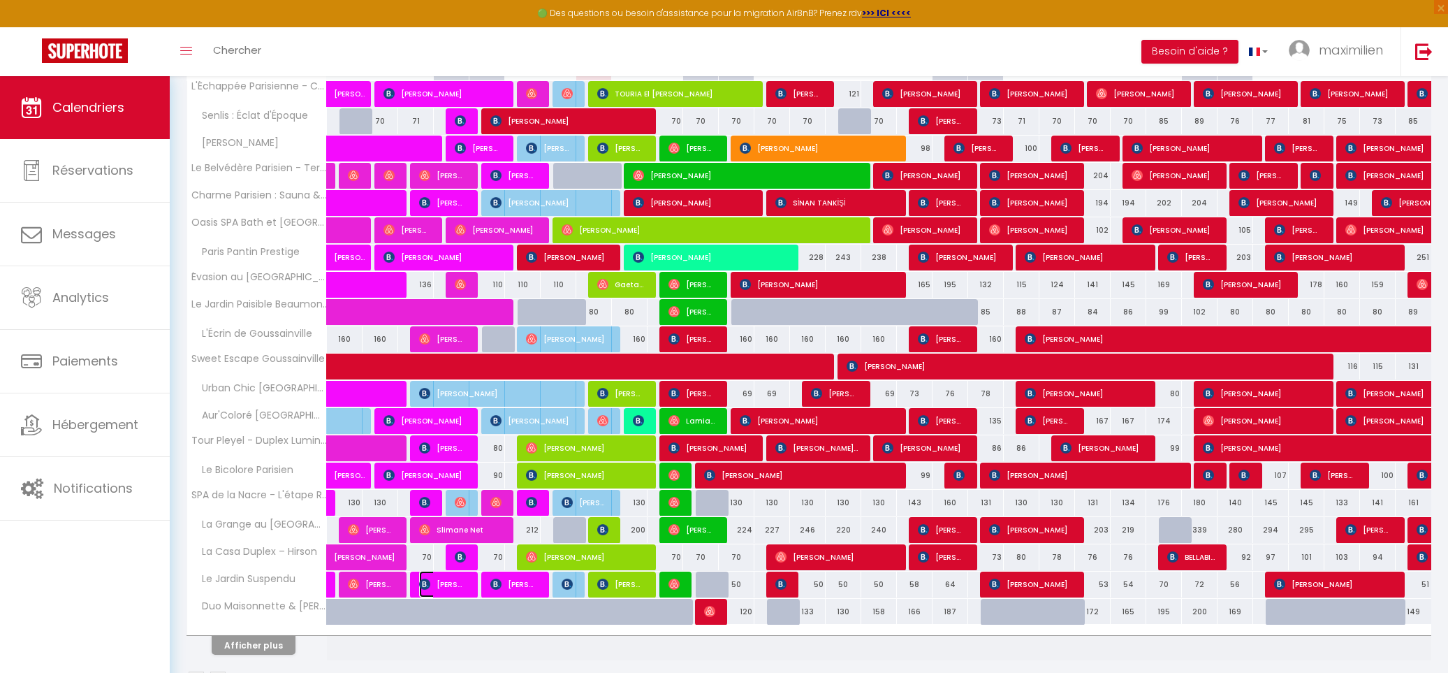
click at [441, 593] on span "[PERSON_NAME]" at bounding box center [443, 584] width 48 height 27
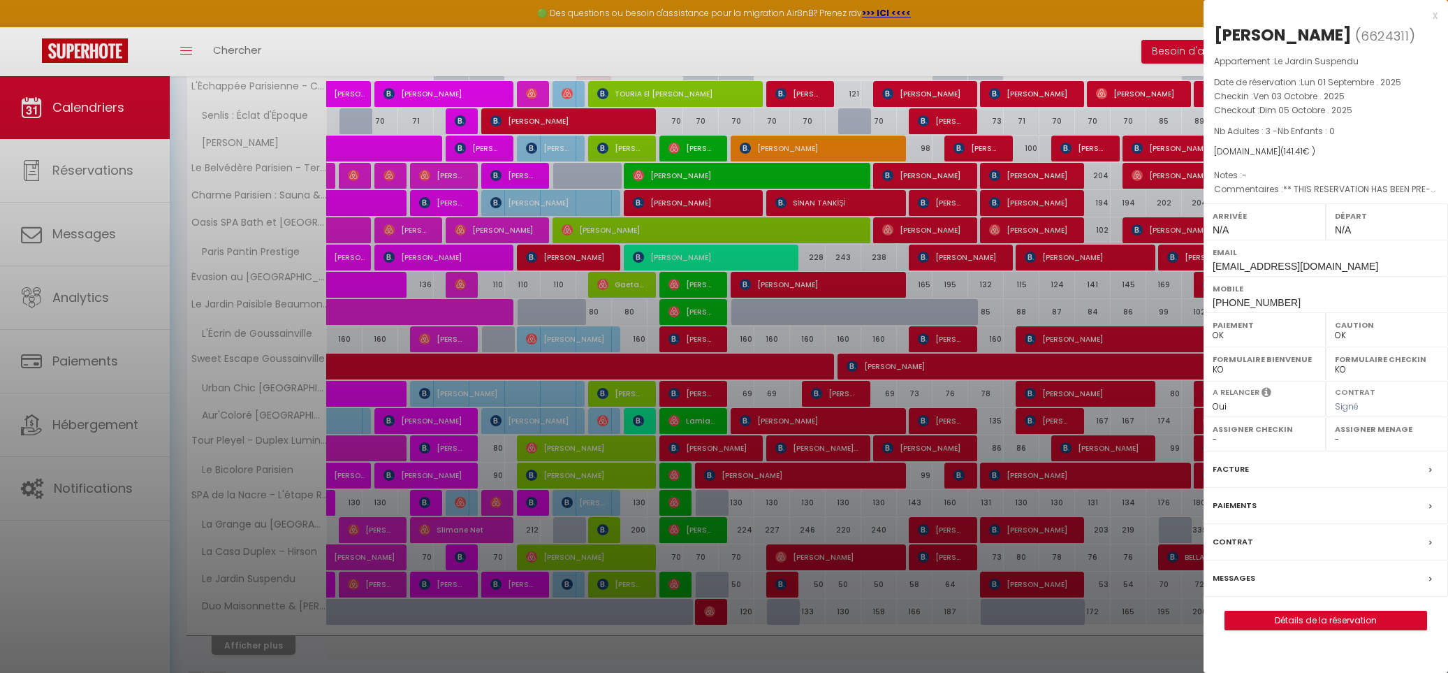
click at [1426, 15] on div "x" at bounding box center [1321, 15] width 234 height 17
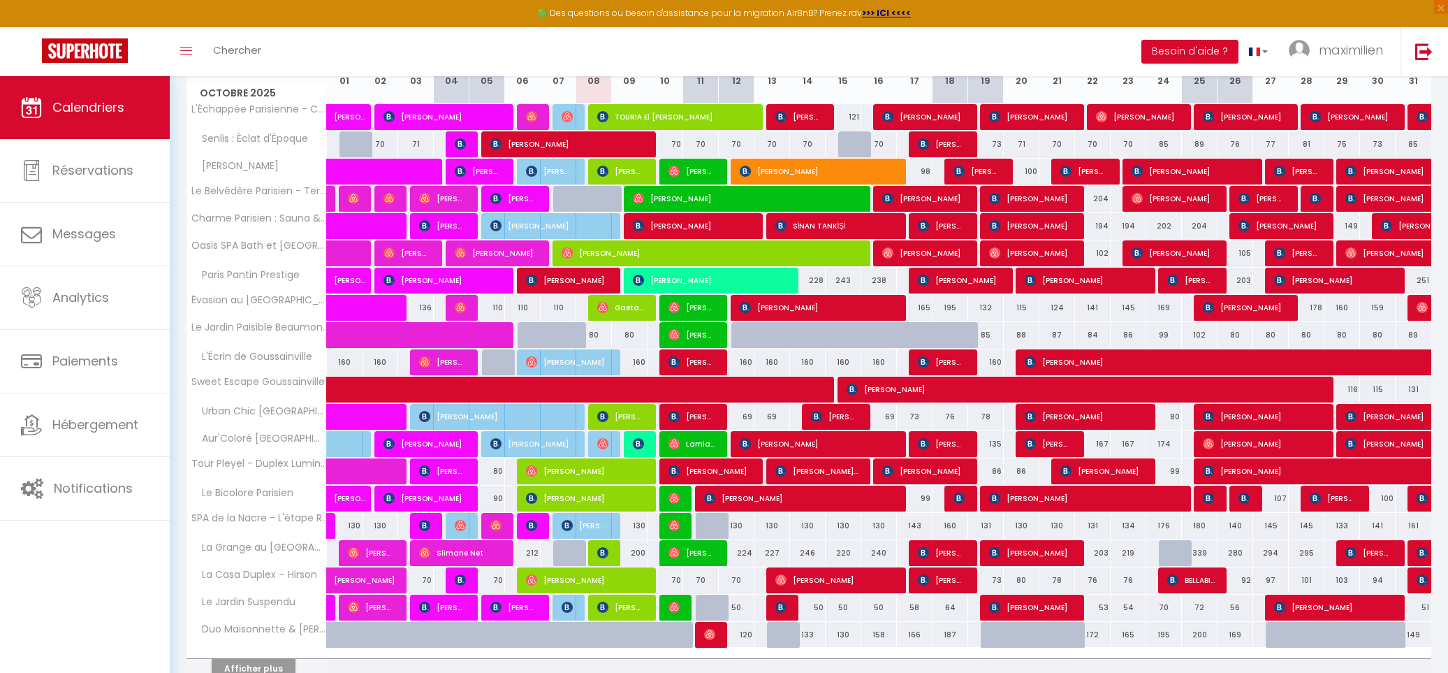
scroll to position [256, 0]
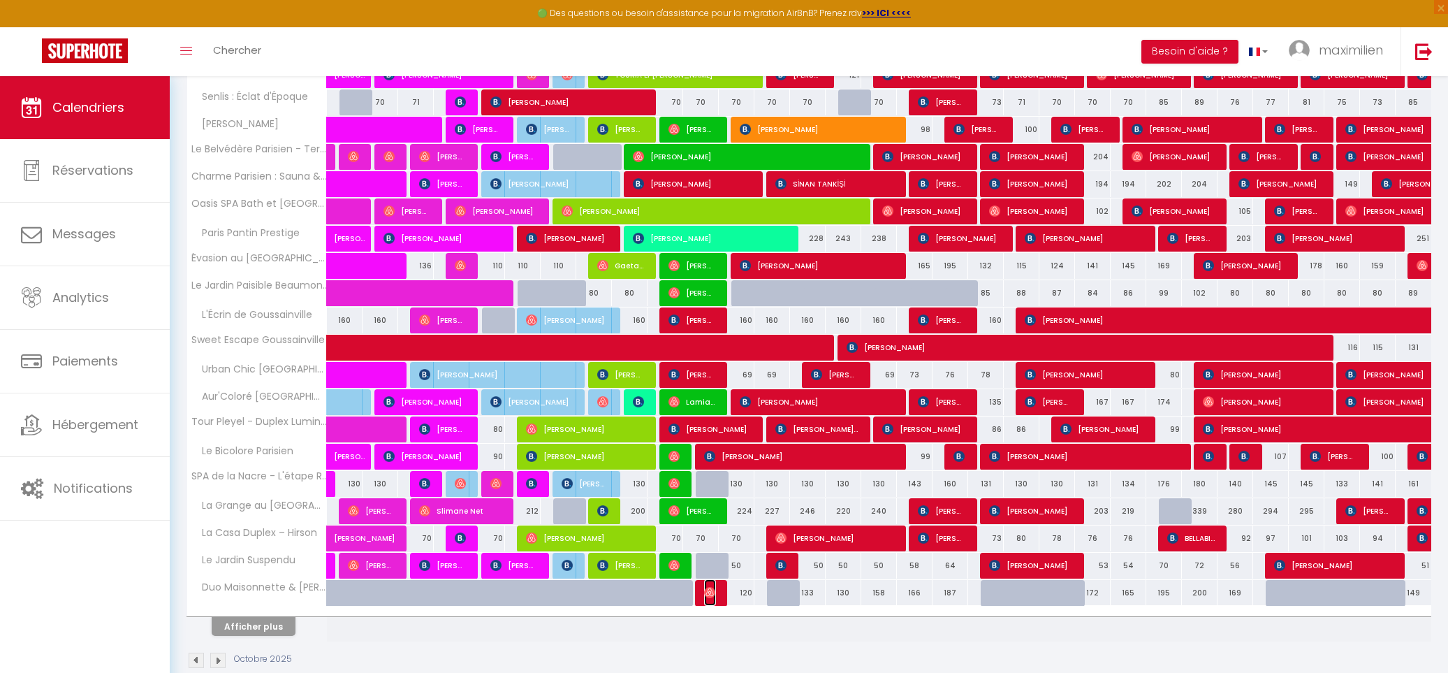
click at [711, 598] on img at bounding box center [709, 592] width 11 height 11
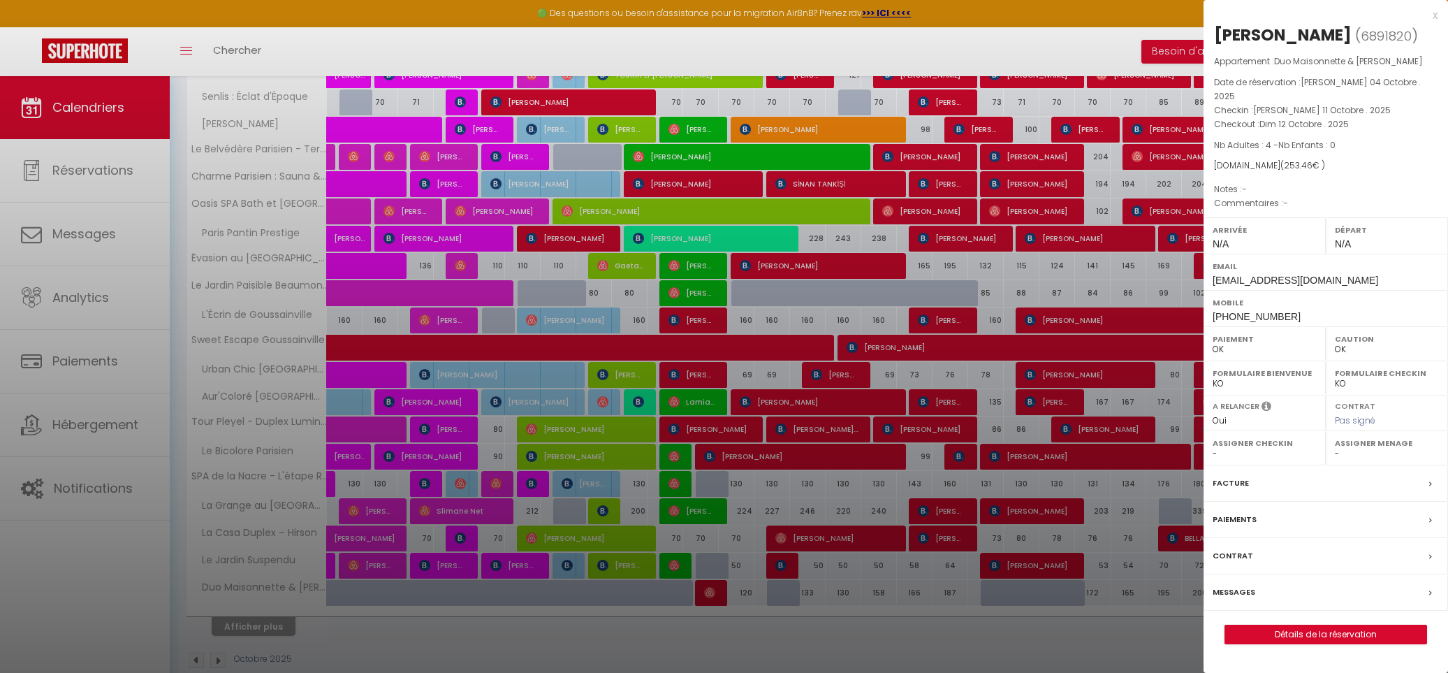
click at [1432, 12] on div "x" at bounding box center [1321, 15] width 234 height 17
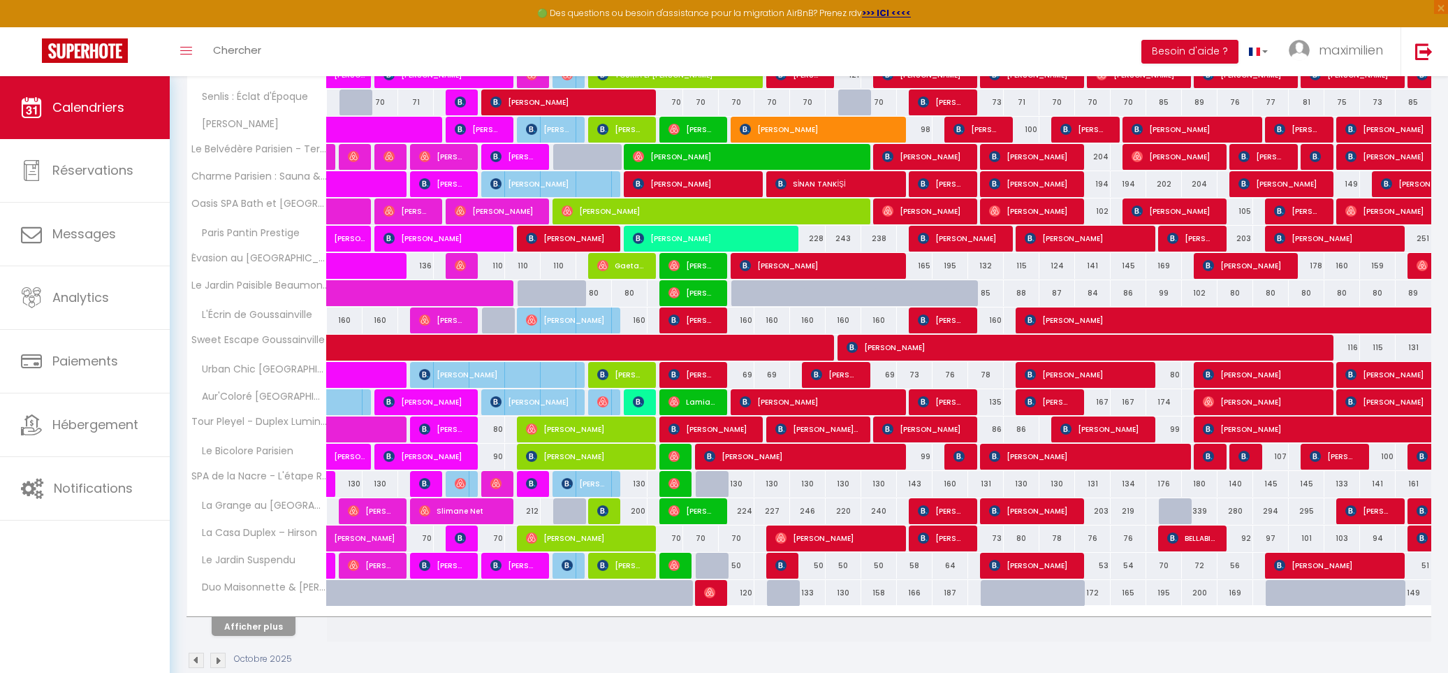
click at [972, 538] on div "73" at bounding box center [986, 538] width 36 height 26
type input "73"
type input "Dim 19 Octobre 2025"
type input "Lun 20 Octobre 2025"
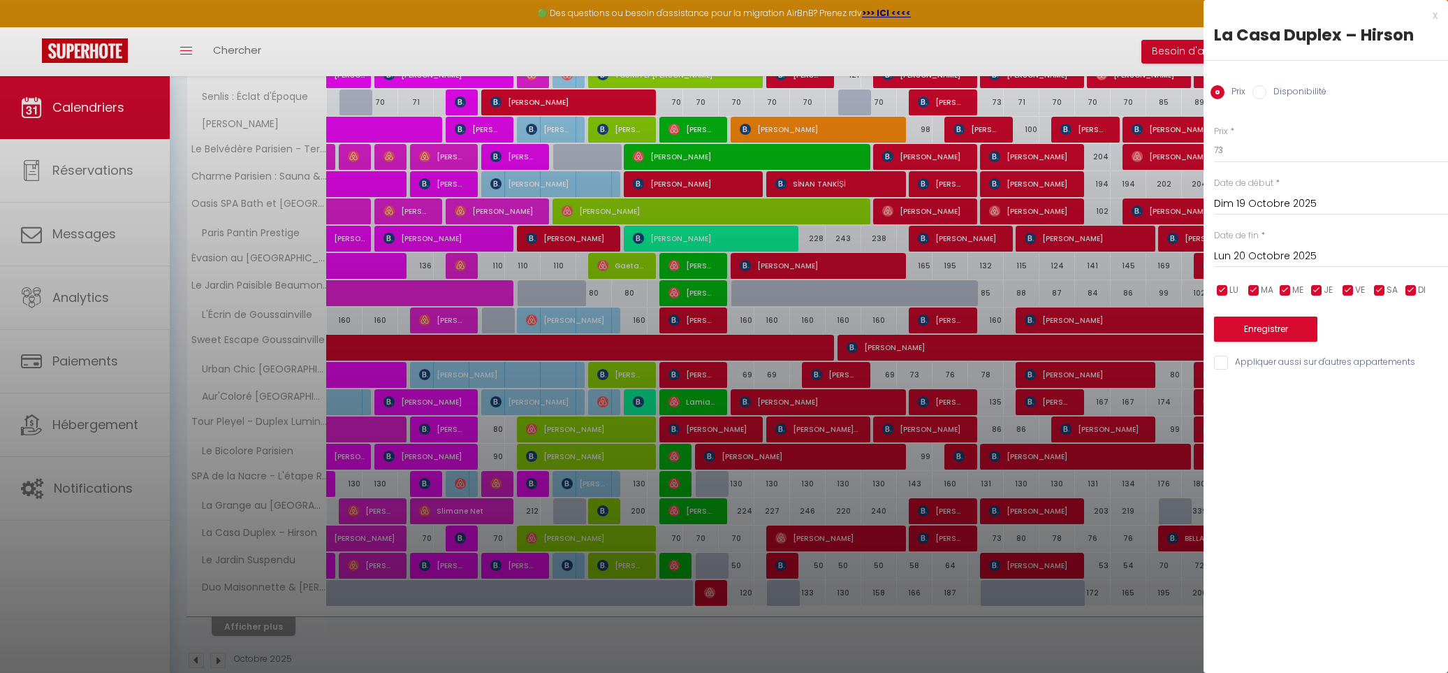
click at [1433, 14] on div "x" at bounding box center [1321, 15] width 234 height 17
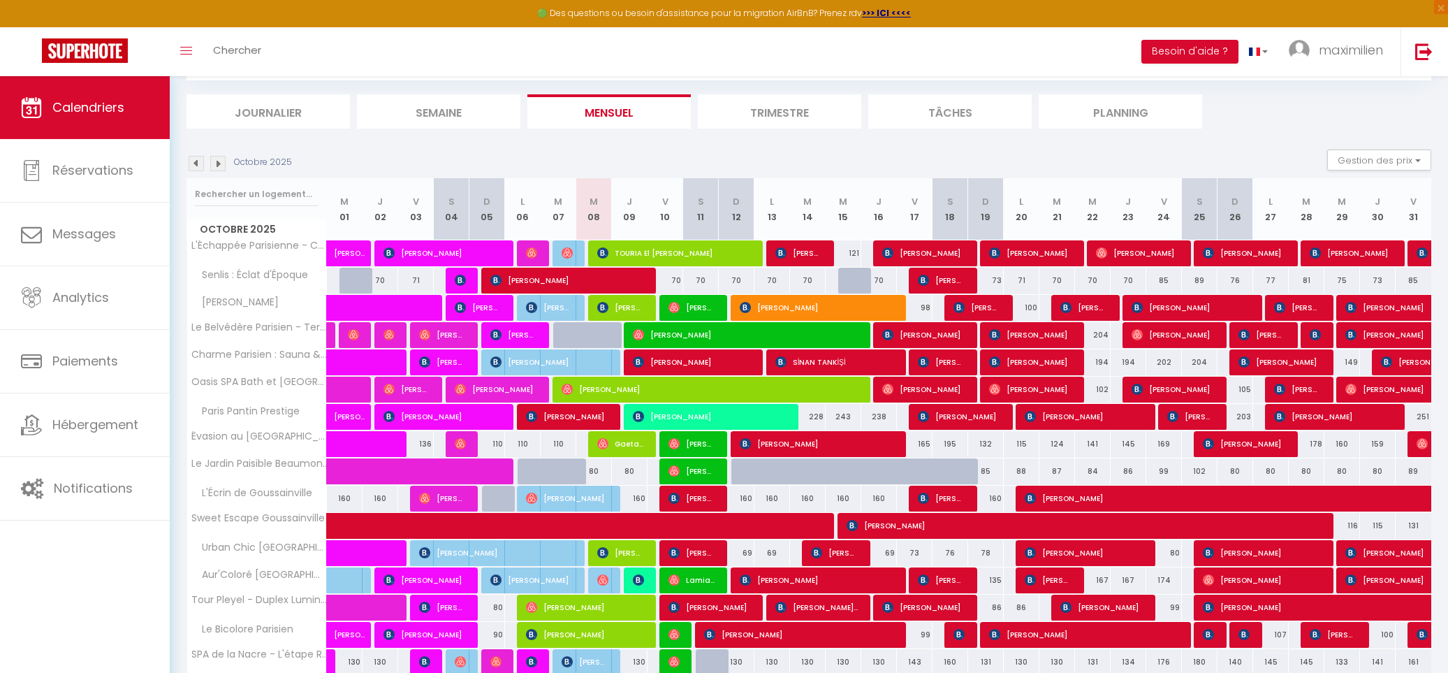
scroll to position [0, 0]
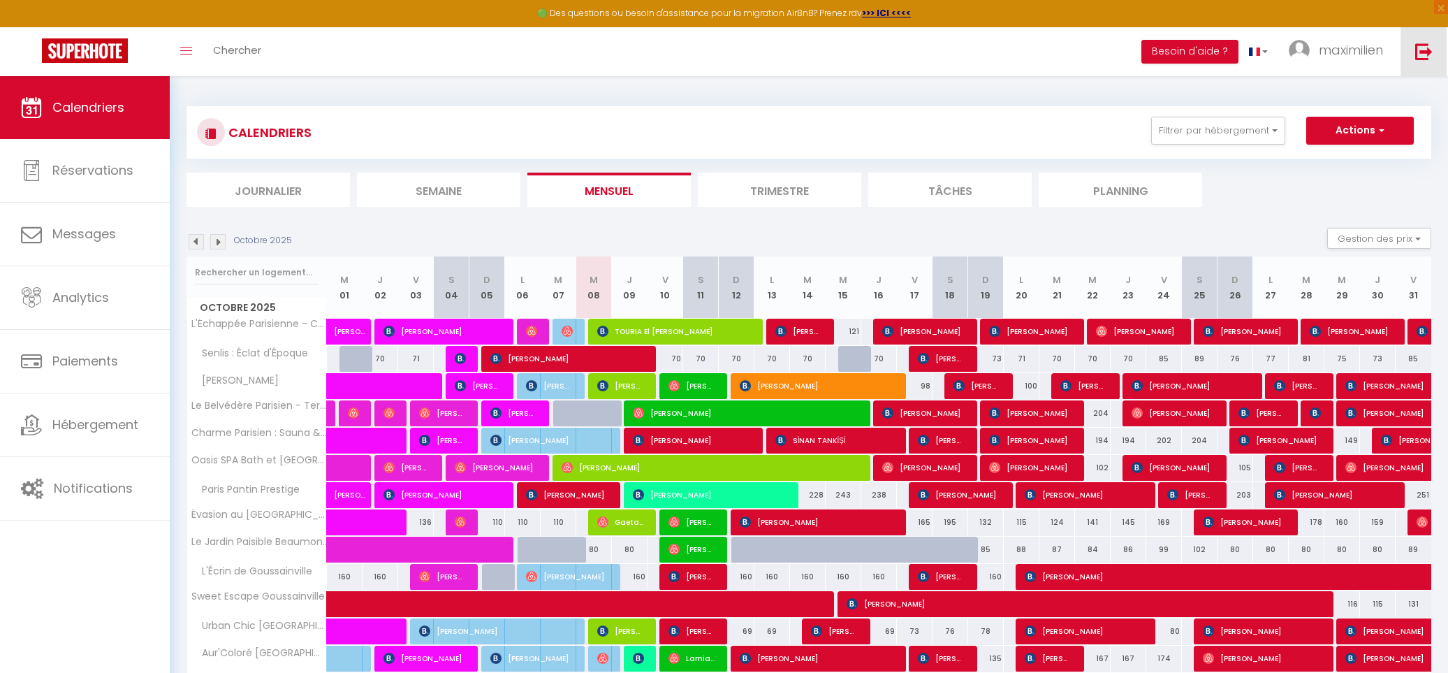
click at [1408, 52] on link at bounding box center [1424, 51] width 46 height 49
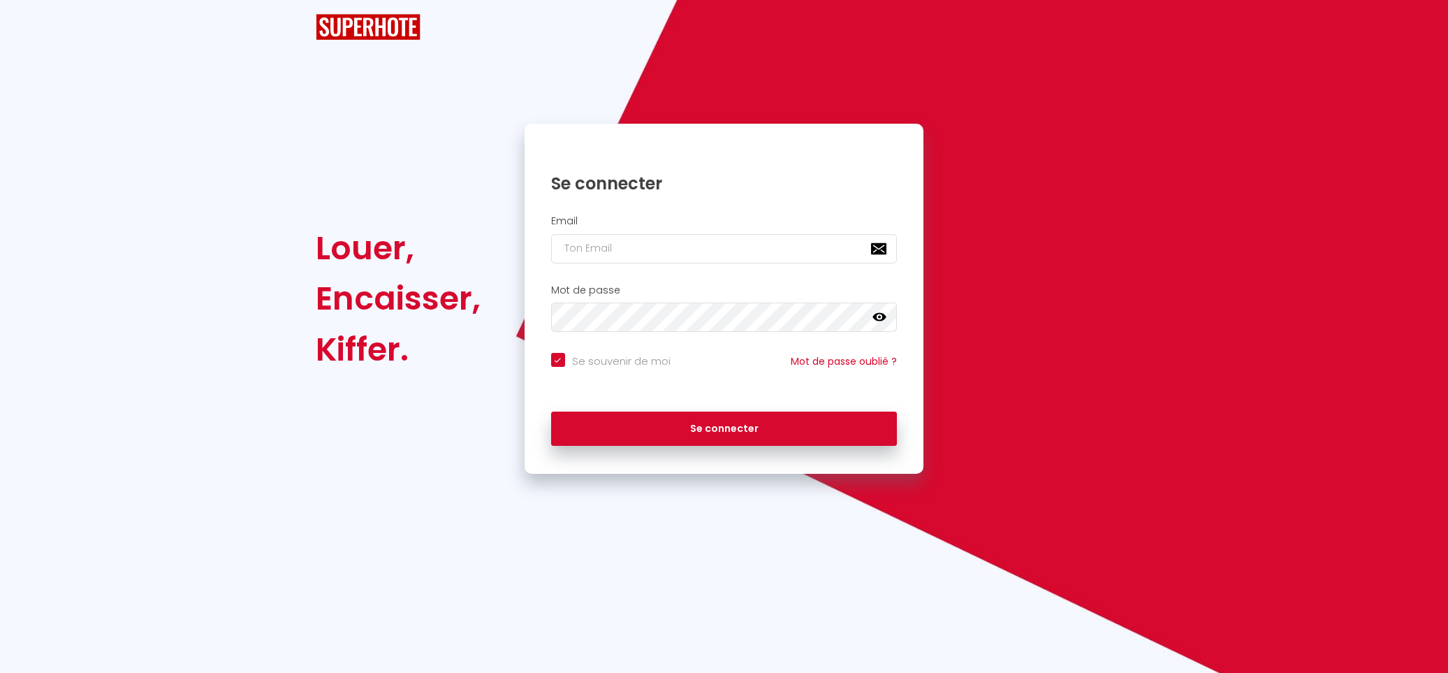
checkbox input "true"
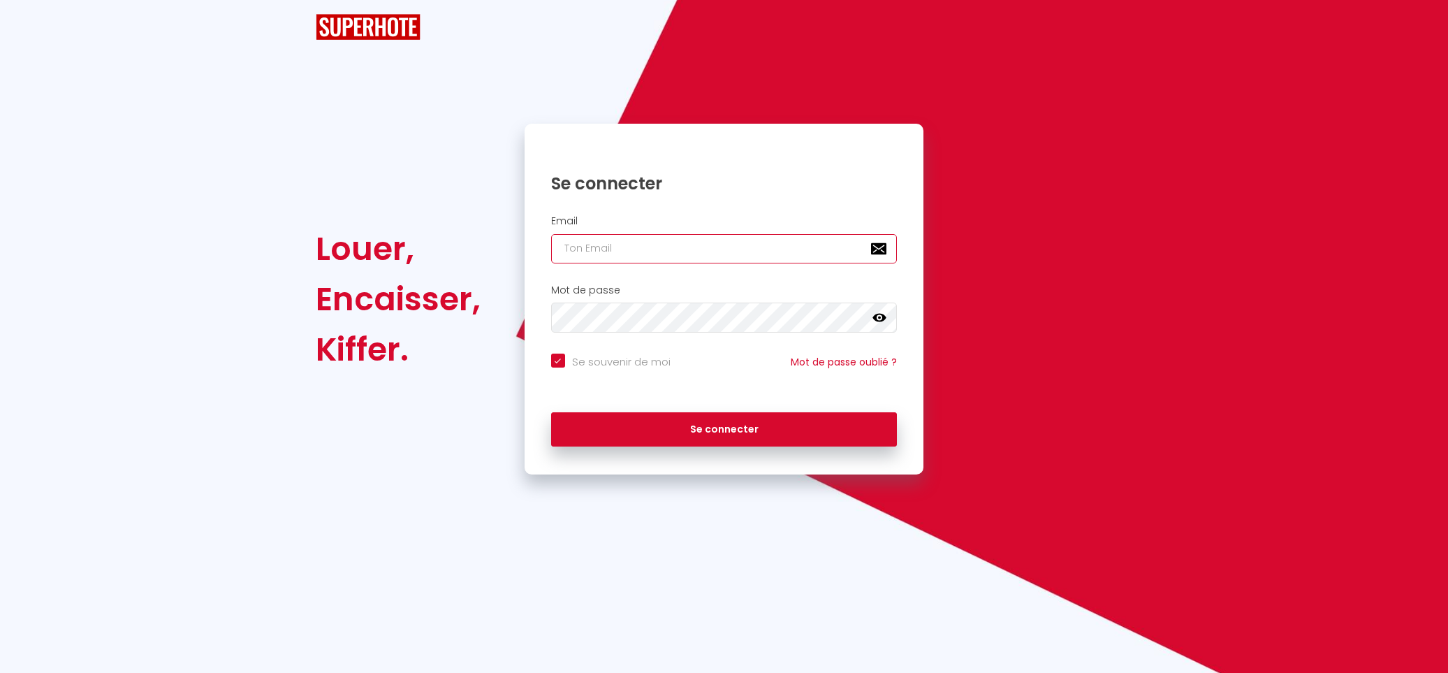
type input "[EMAIL_ADDRESS][DOMAIN_NAME]"
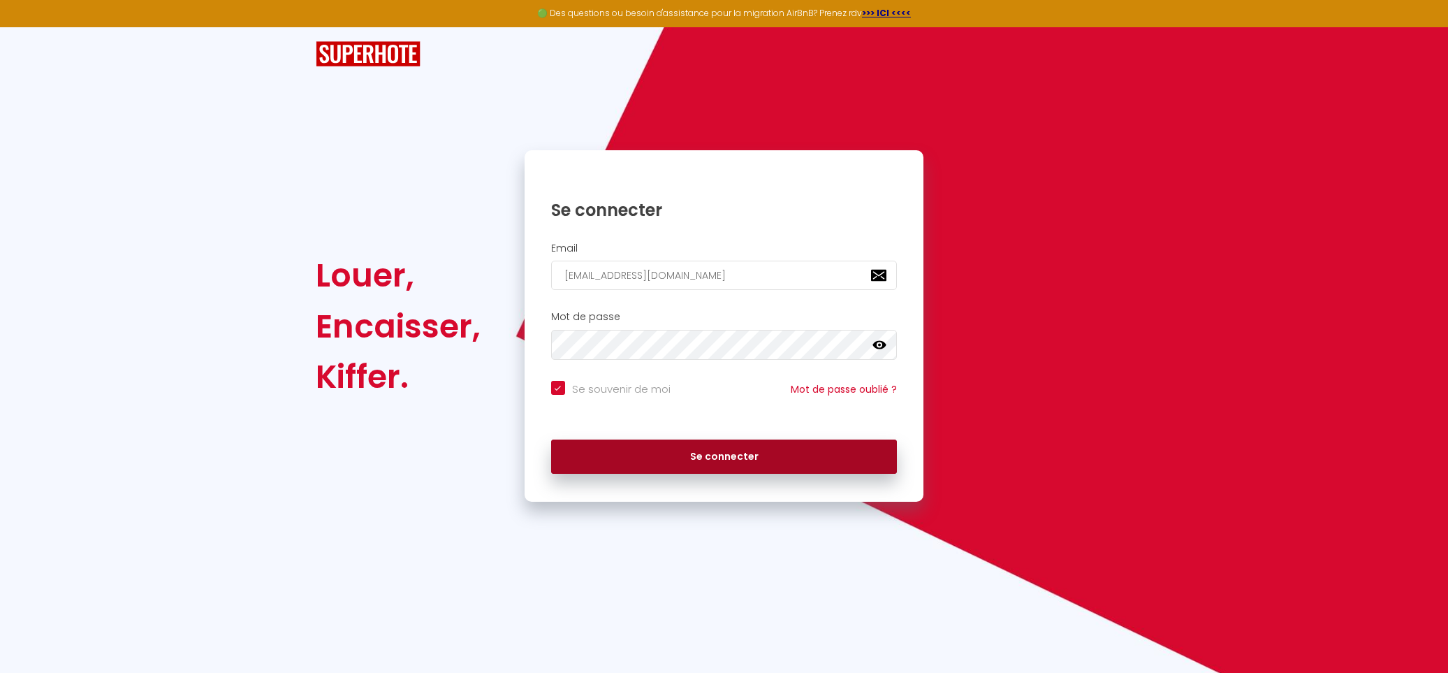
click at [690, 446] on button "Se connecter" at bounding box center [724, 456] width 346 height 35
checkbox input "true"
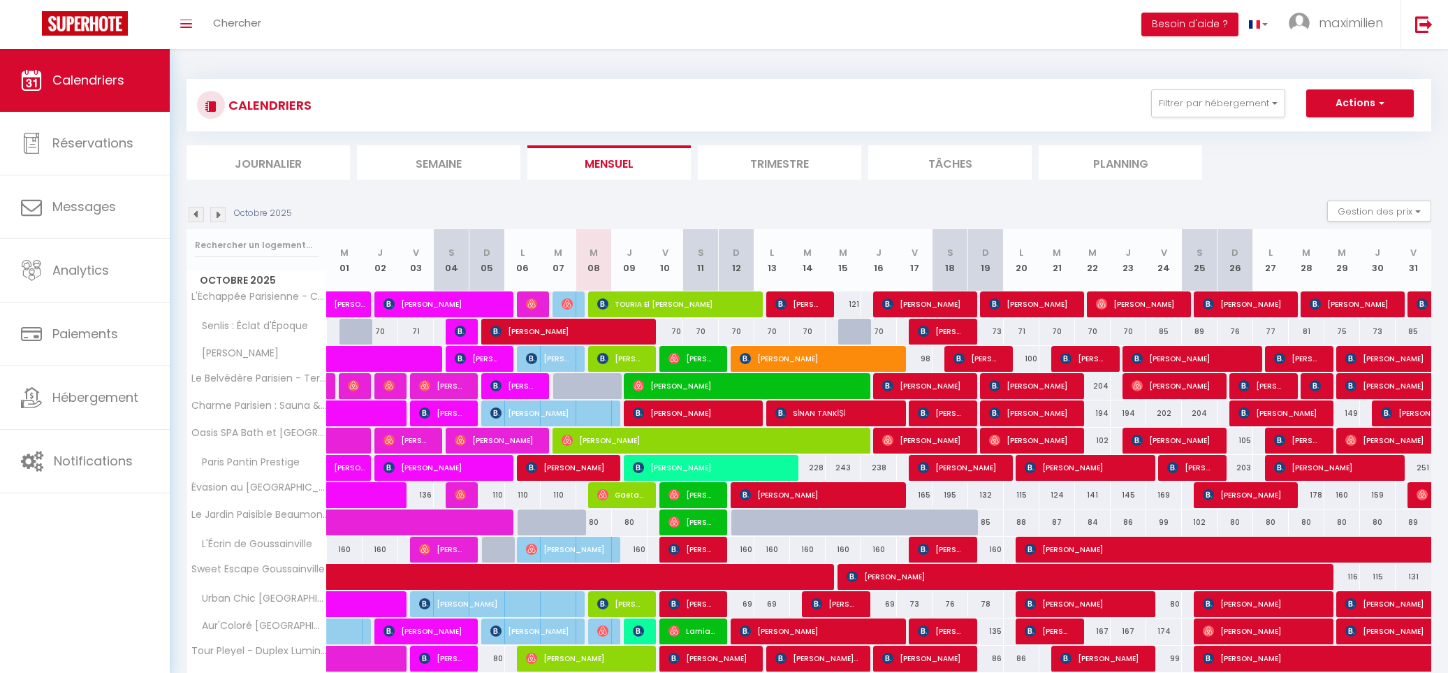
click at [194, 218] on img at bounding box center [196, 214] width 15 height 15
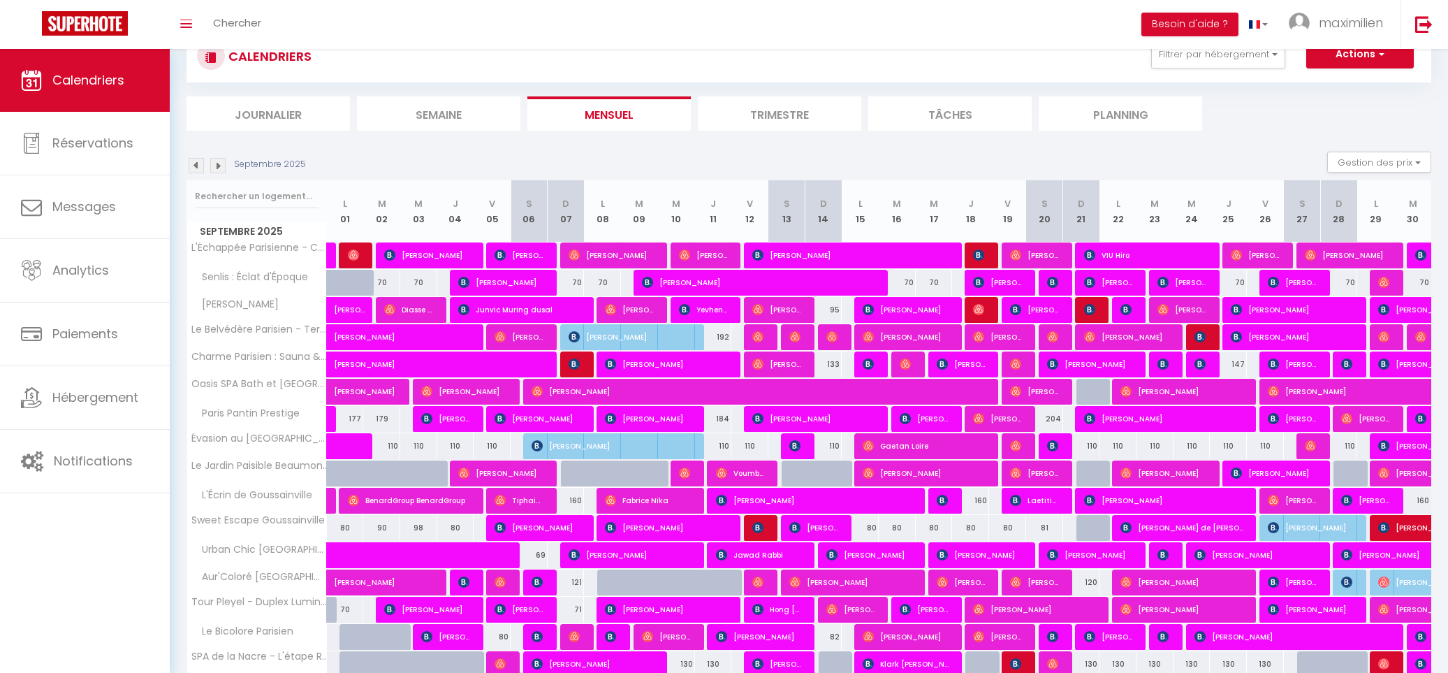
scroll to position [264, 0]
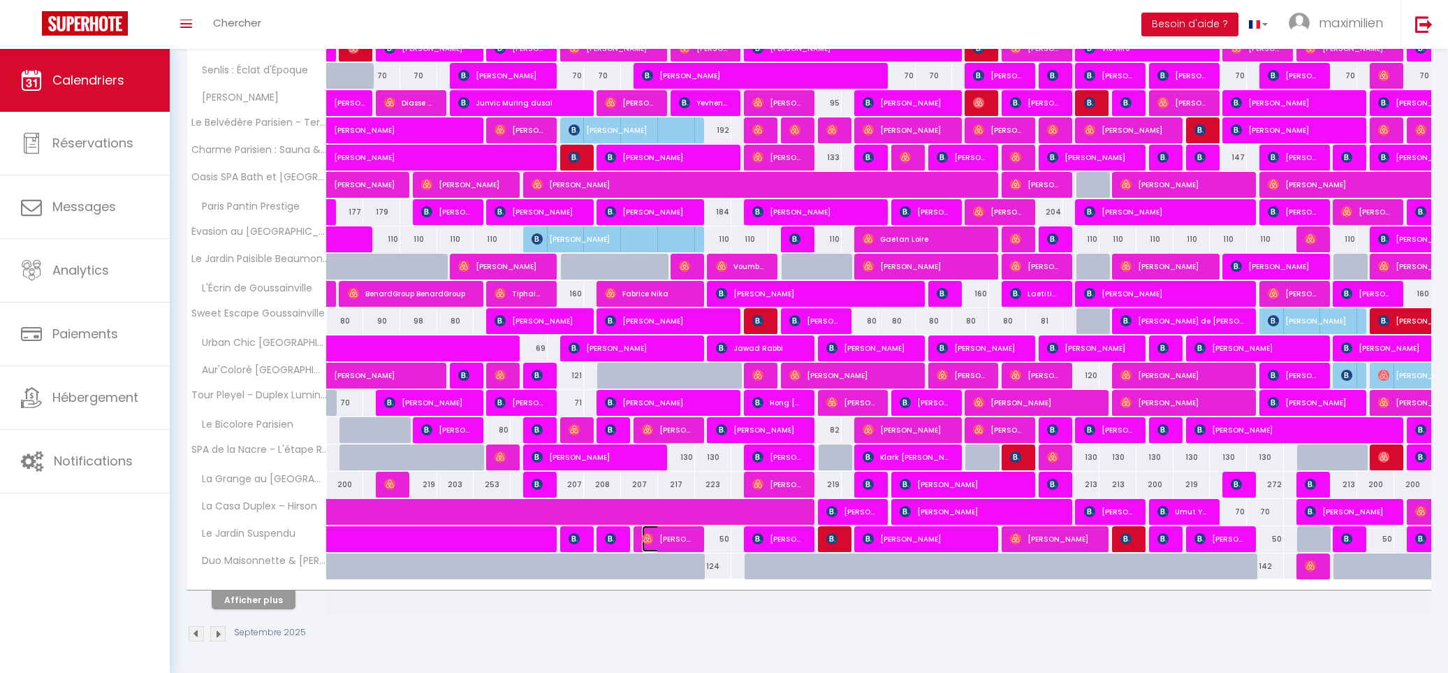
click at [671, 534] on span "[PERSON_NAME]" at bounding box center [667, 538] width 50 height 27
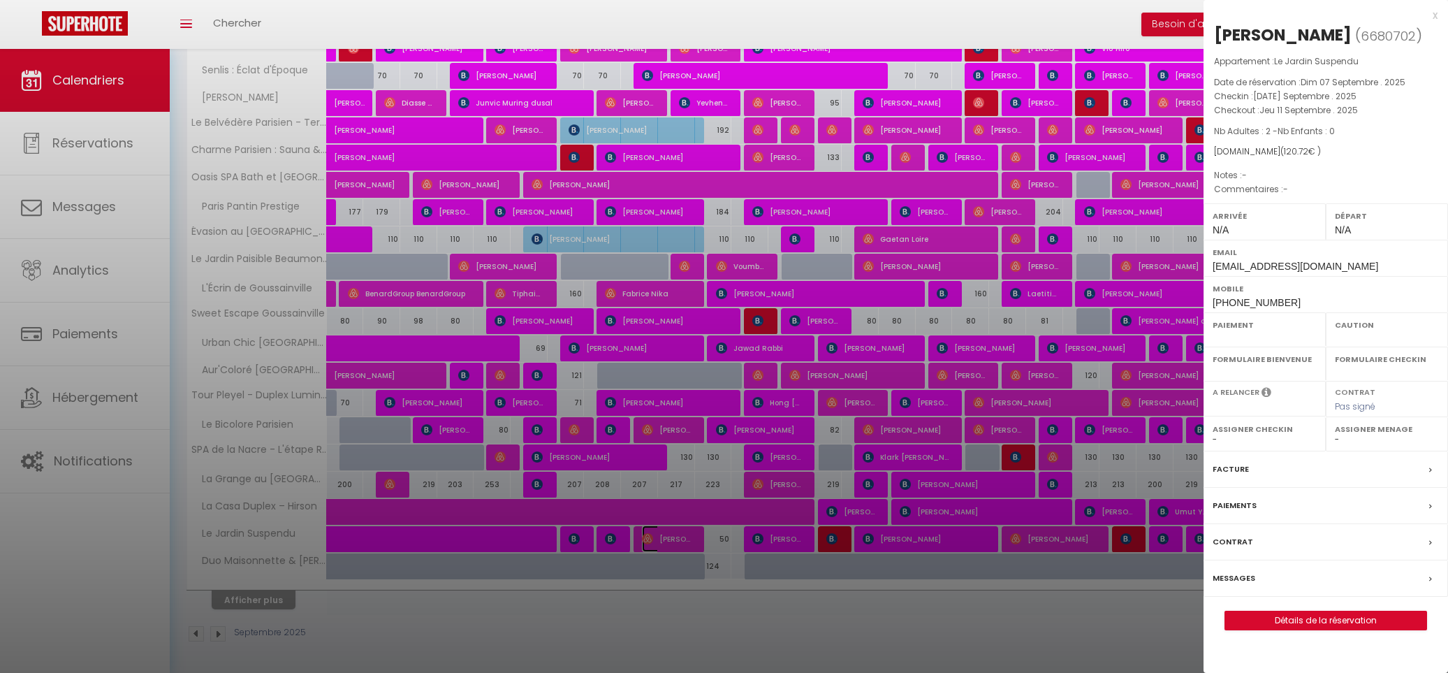
select select "OK"
click at [1284, 149] on span "120.72" at bounding box center [1296, 151] width 24 height 12
click at [1041, 567] on div at bounding box center [724, 336] width 1448 height 673
click at [1073, 535] on div at bounding box center [724, 336] width 1448 height 673
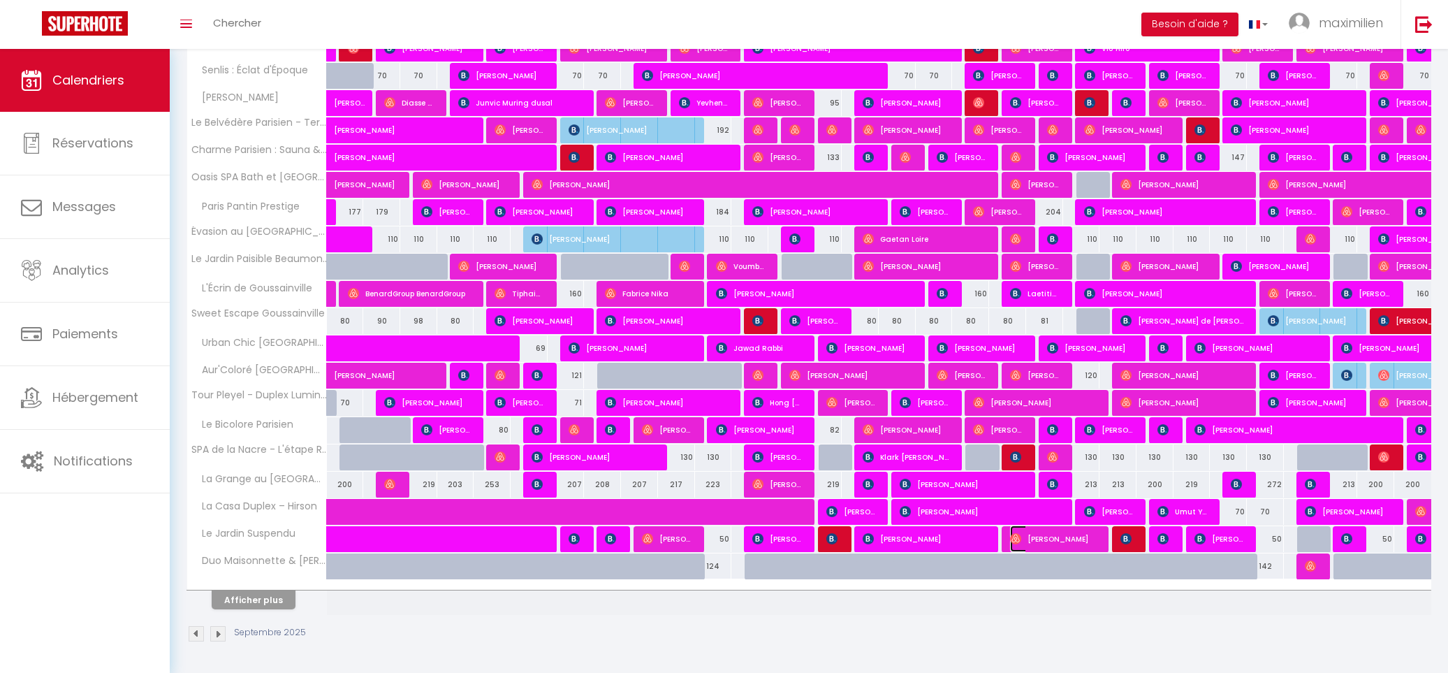
click at [1075, 534] on span "[PERSON_NAME]" at bounding box center [1053, 538] width 87 height 27
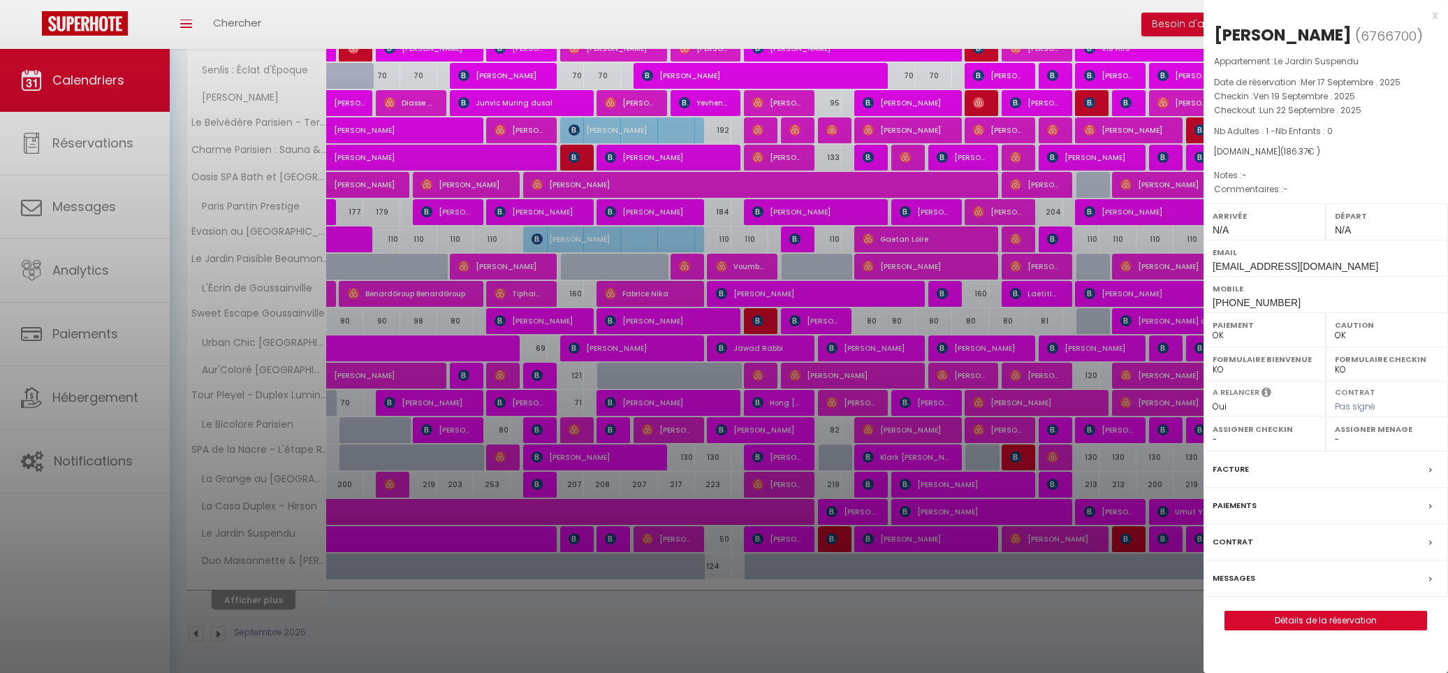
click at [1284, 157] on span "186.37" at bounding box center [1296, 151] width 24 height 12
copy span "186.37"
click at [1437, 13] on div "x" at bounding box center [1321, 15] width 234 height 17
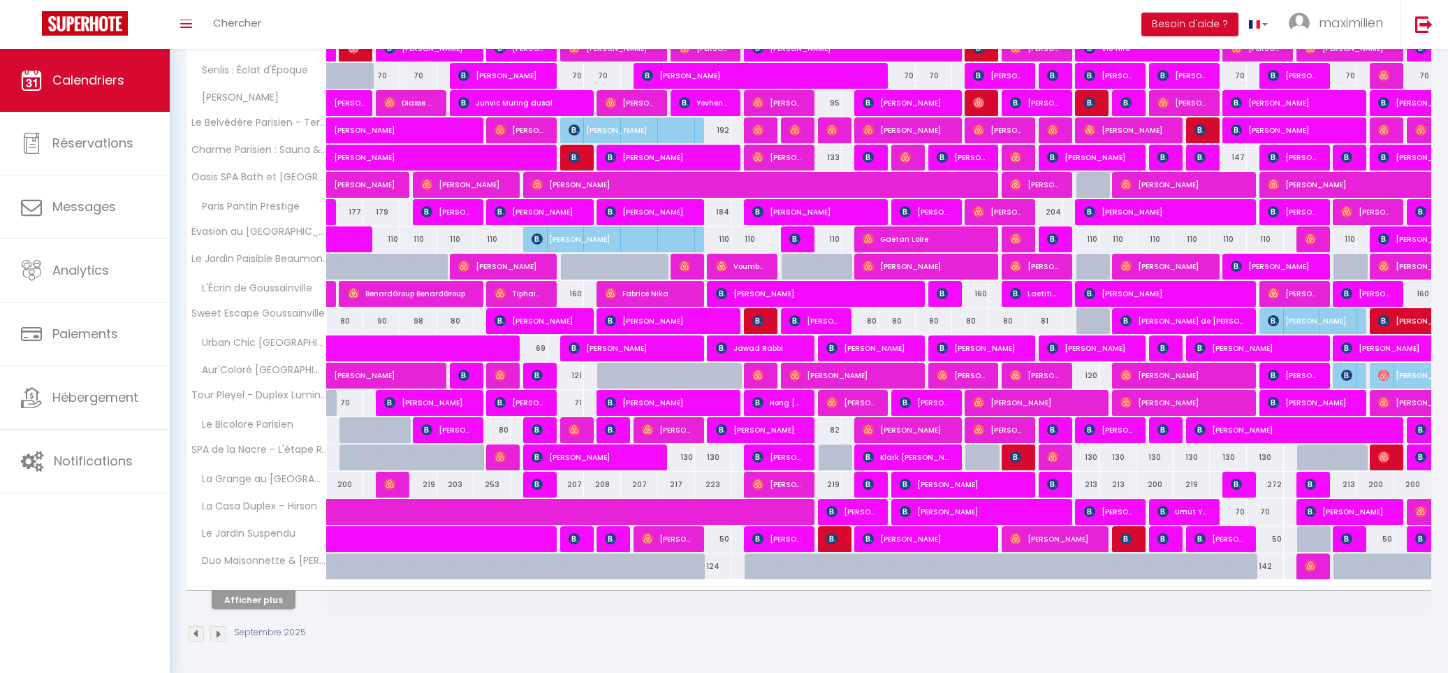
scroll to position [0, 0]
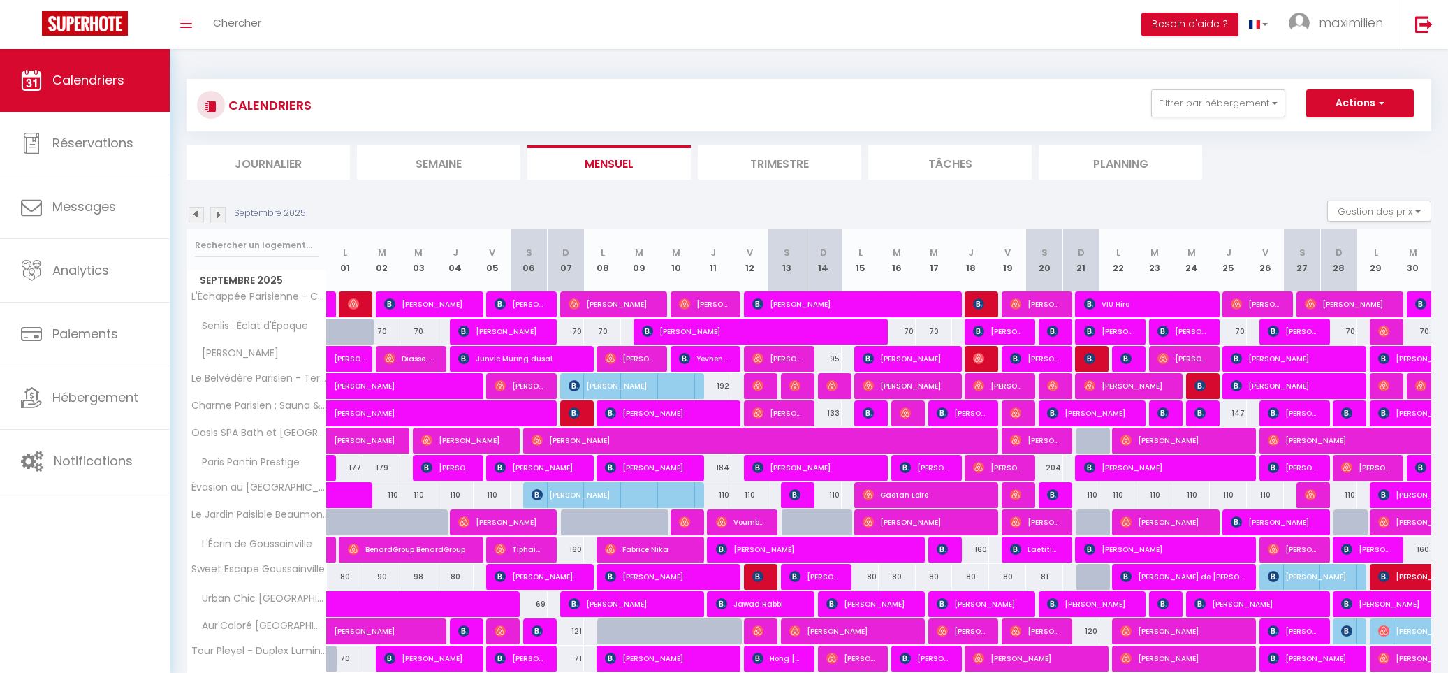
click at [219, 215] on img at bounding box center [217, 214] width 15 height 15
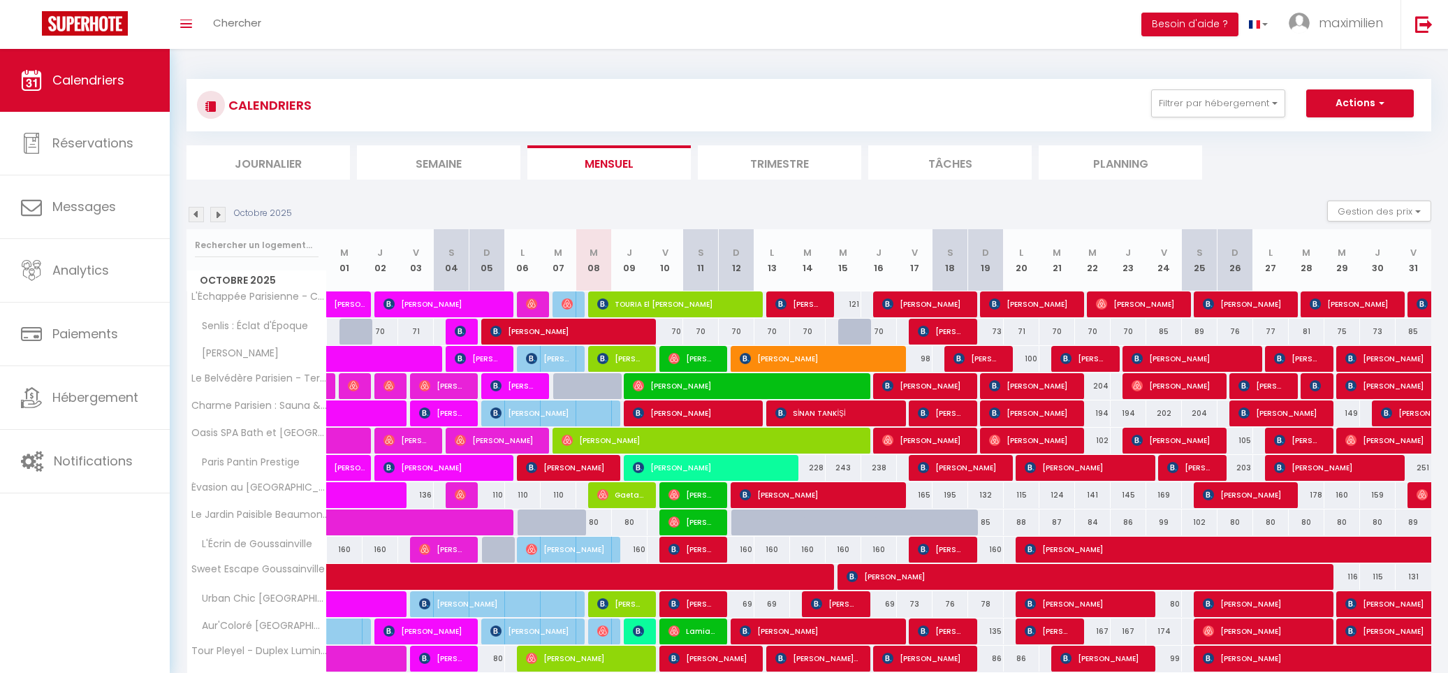
scroll to position [264, 0]
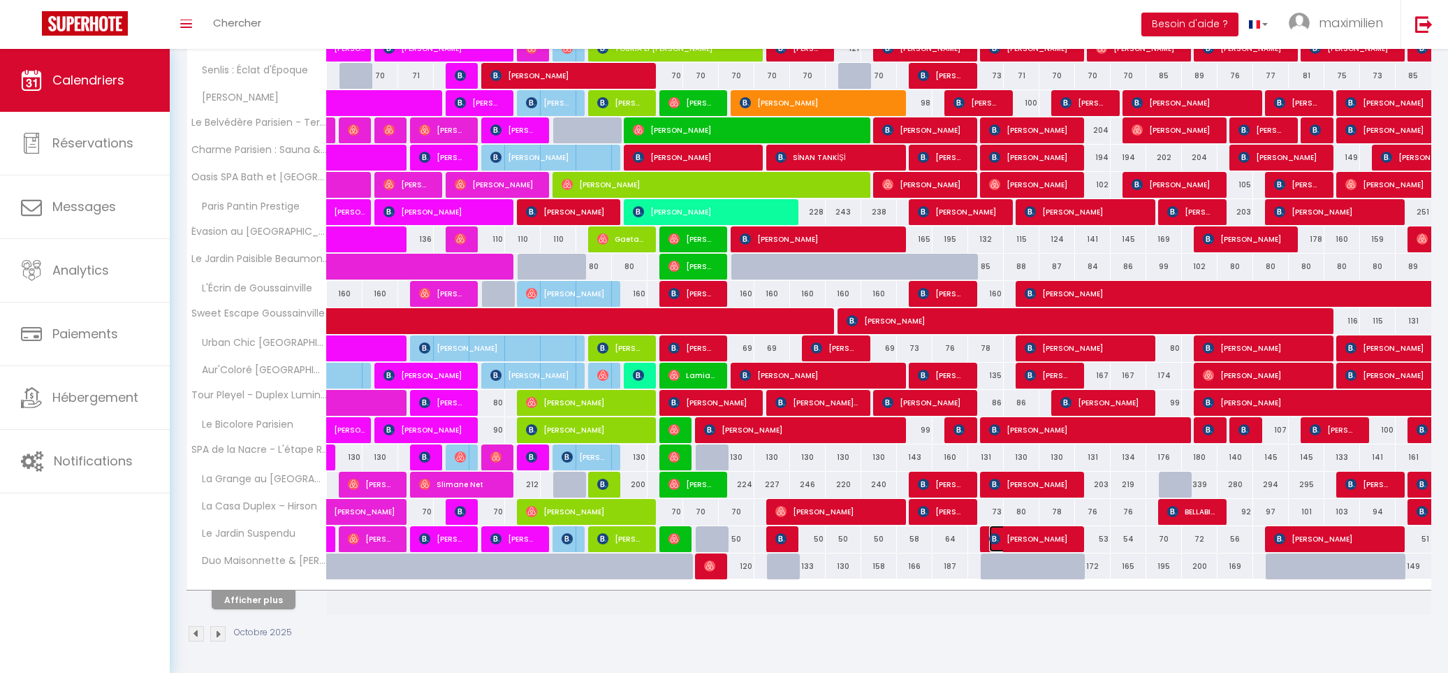
click at [1024, 538] on span "[PERSON_NAME]" at bounding box center [1030, 538] width 83 height 27
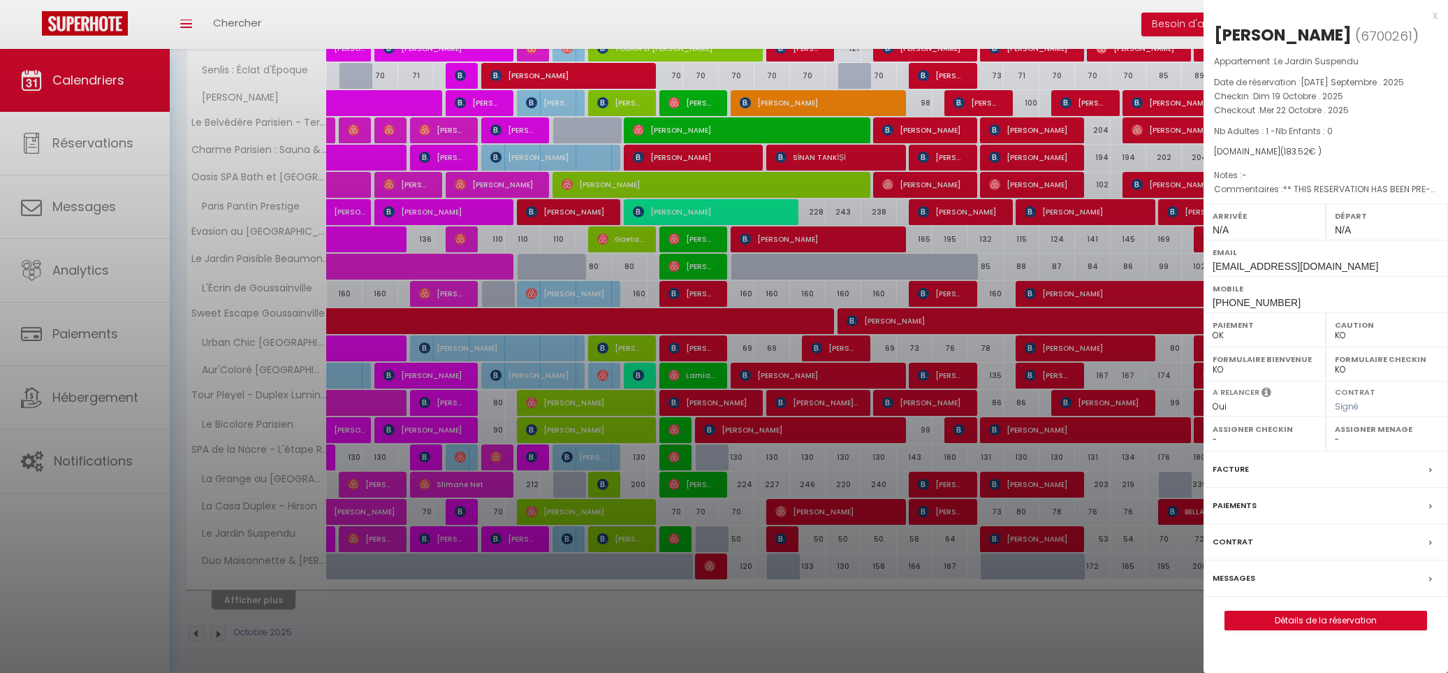
click at [1433, 15] on div "x" at bounding box center [1321, 15] width 234 height 17
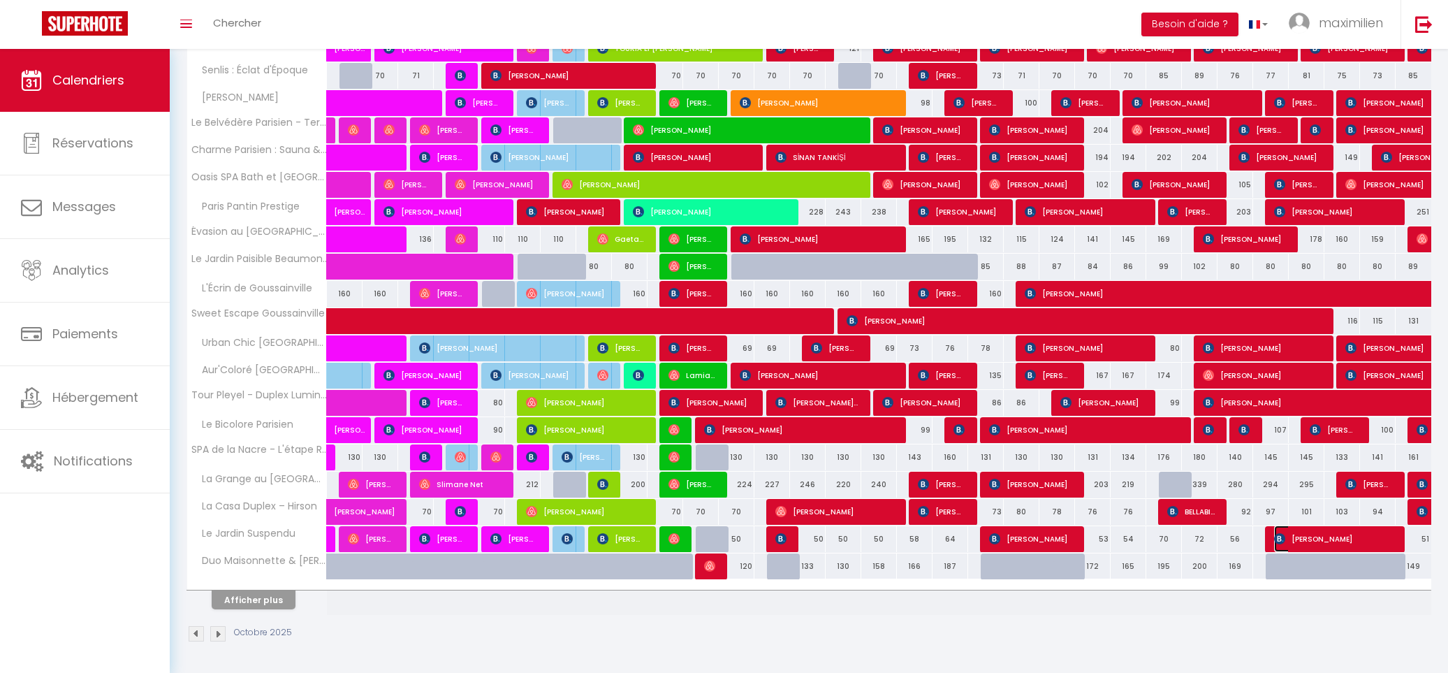
click at [1341, 527] on span "[PERSON_NAME]" at bounding box center [1333, 538] width 119 height 27
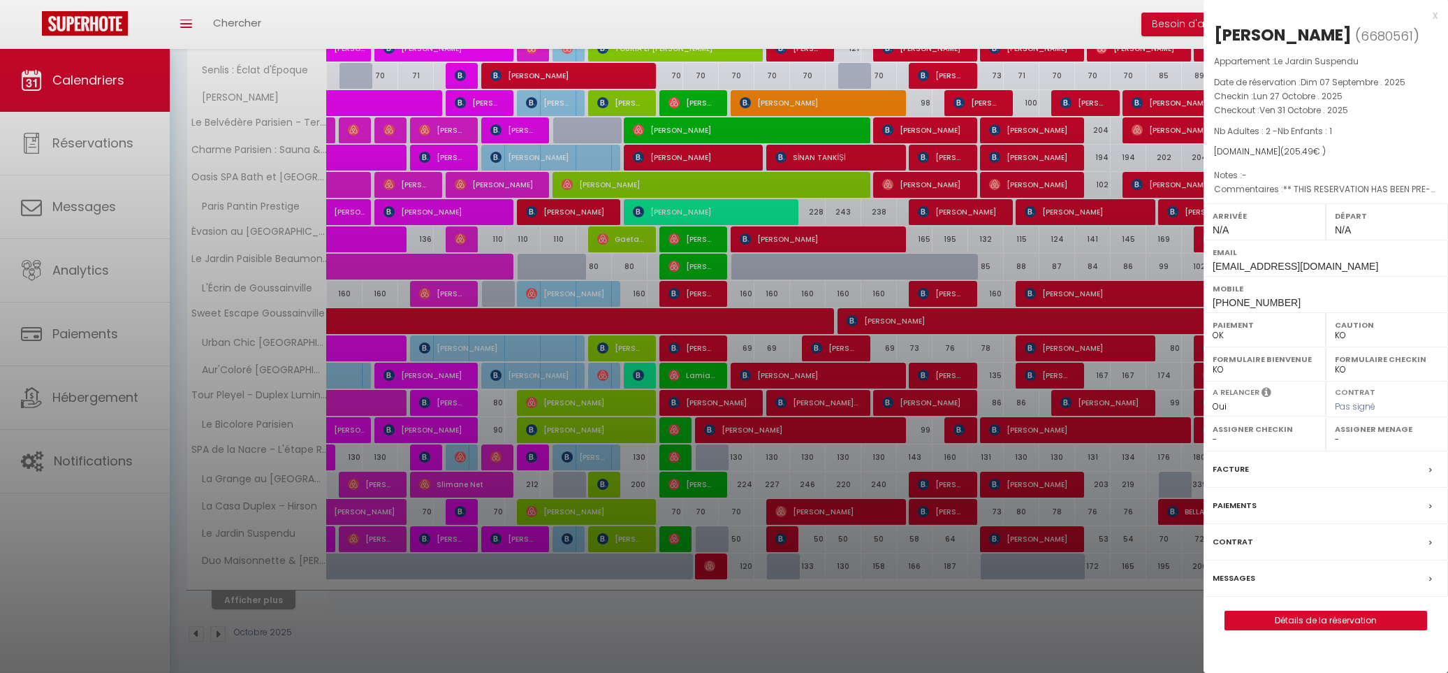
click at [1429, 12] on div "x" at bounding box center [1321, 15] width 234 height 17
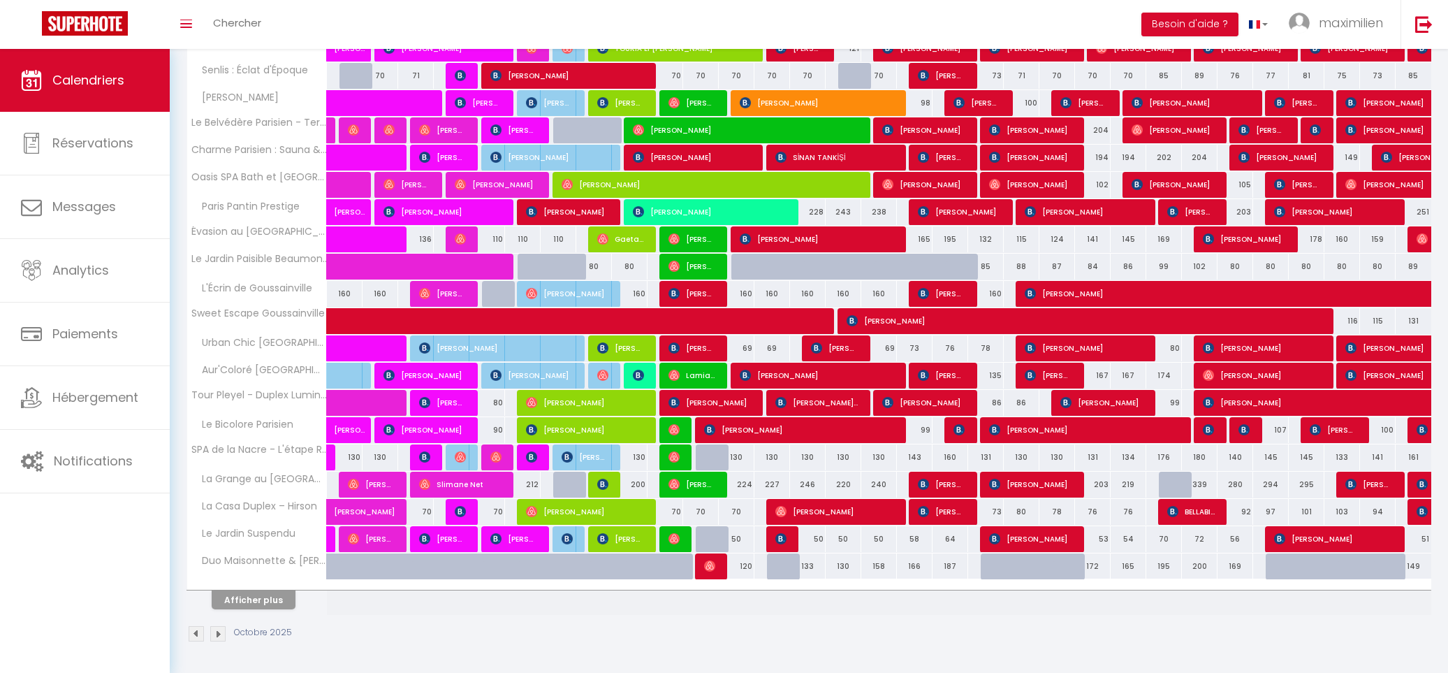
scroll to position [0, 0]
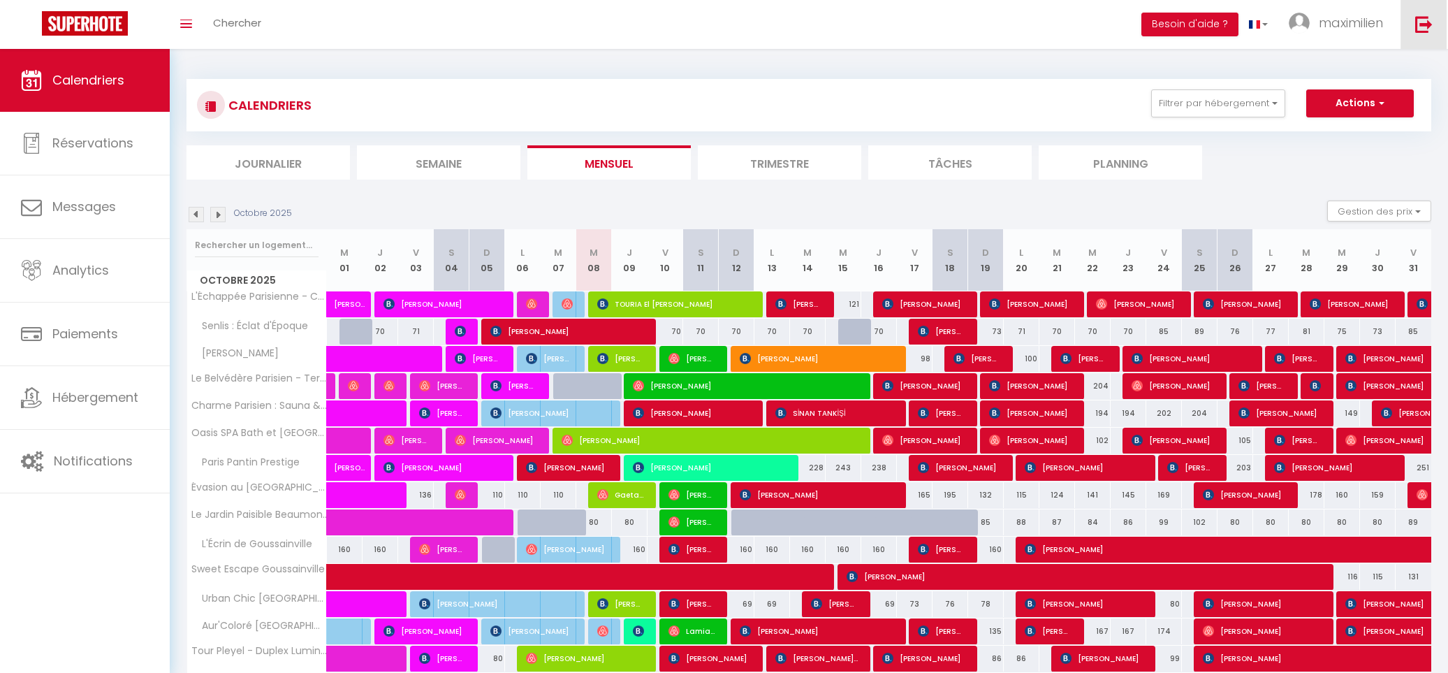
click at [1407, 20] on link at bounding box center [1424, 24] width 46 height 49
